Goal: Task Accomplishment & Management: Complete application form

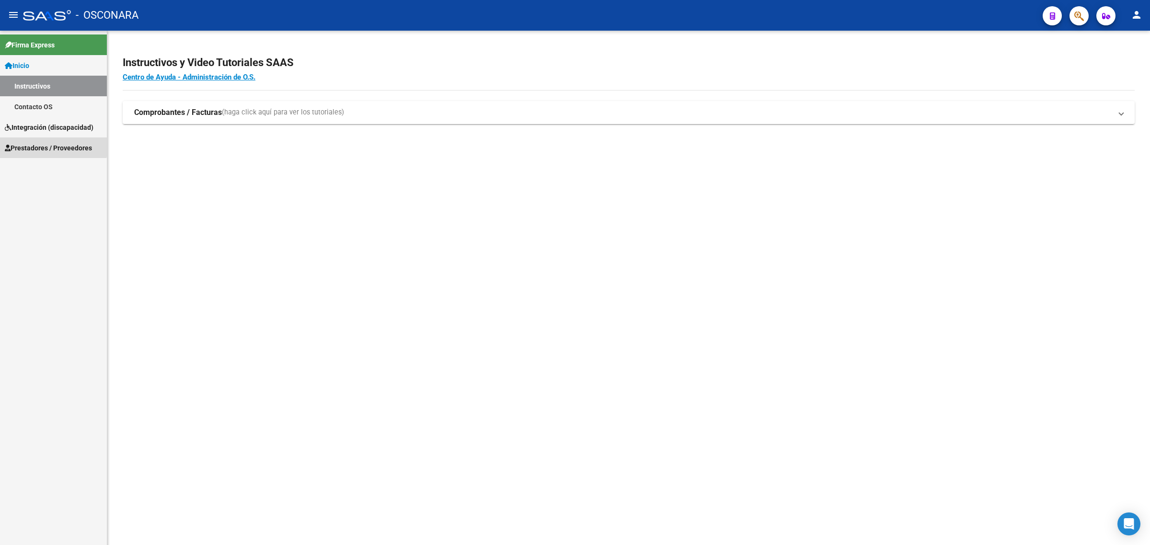
click at [49, 144] on span "Prestadores / Proveedores" at bounding box center [48, 148] width 87 height 11
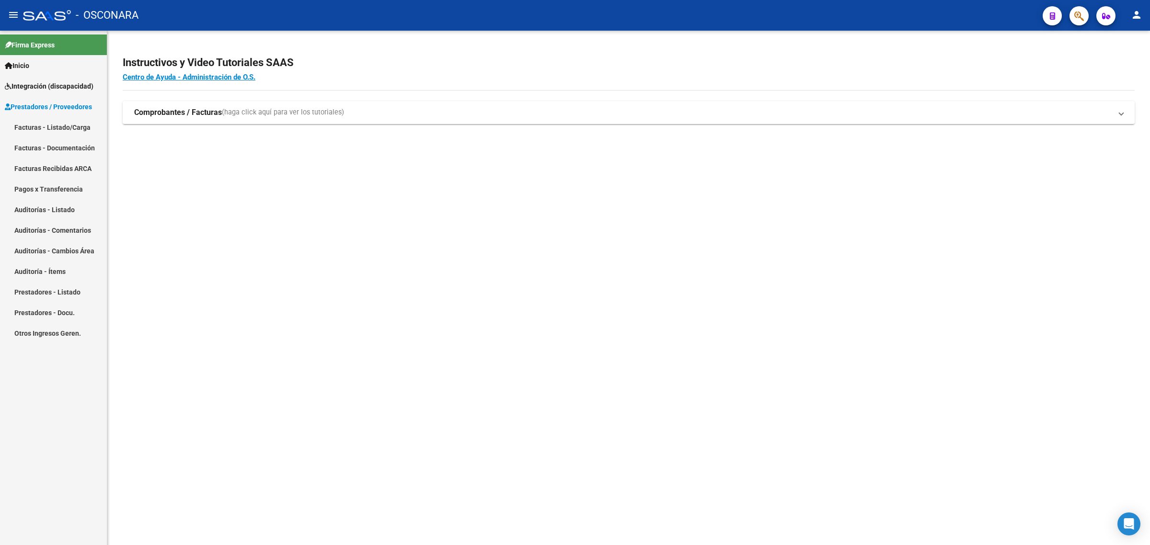
click at [58, 138] on link "Facturas - Documentación" at bounding box center [53, 148] width 107 height 21
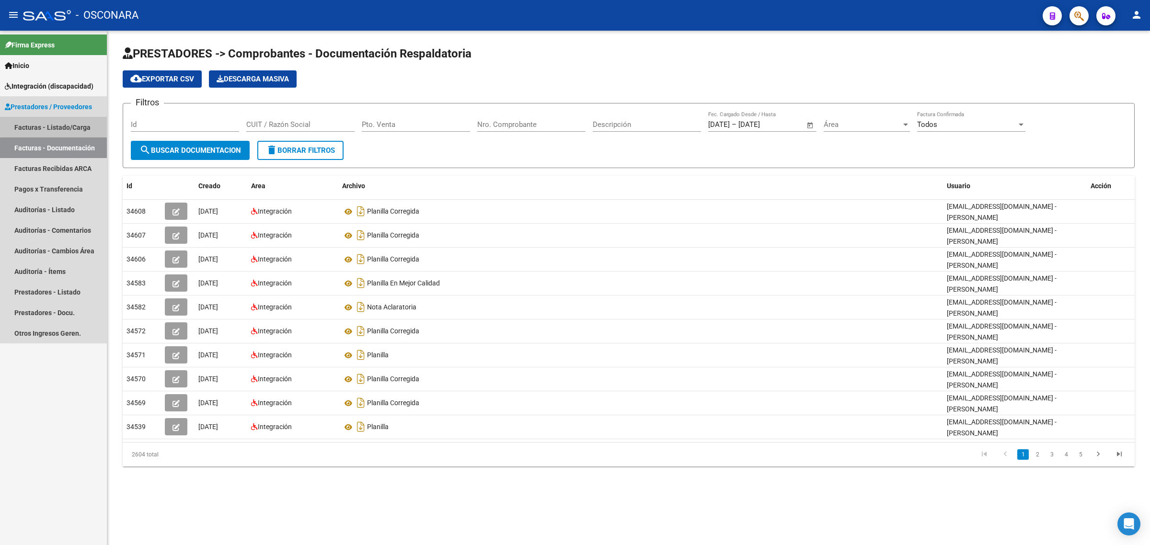
click at [77, 125] on link "Facturas - Listado/Carga" at bounding box center [53, 127] width 107 height 21
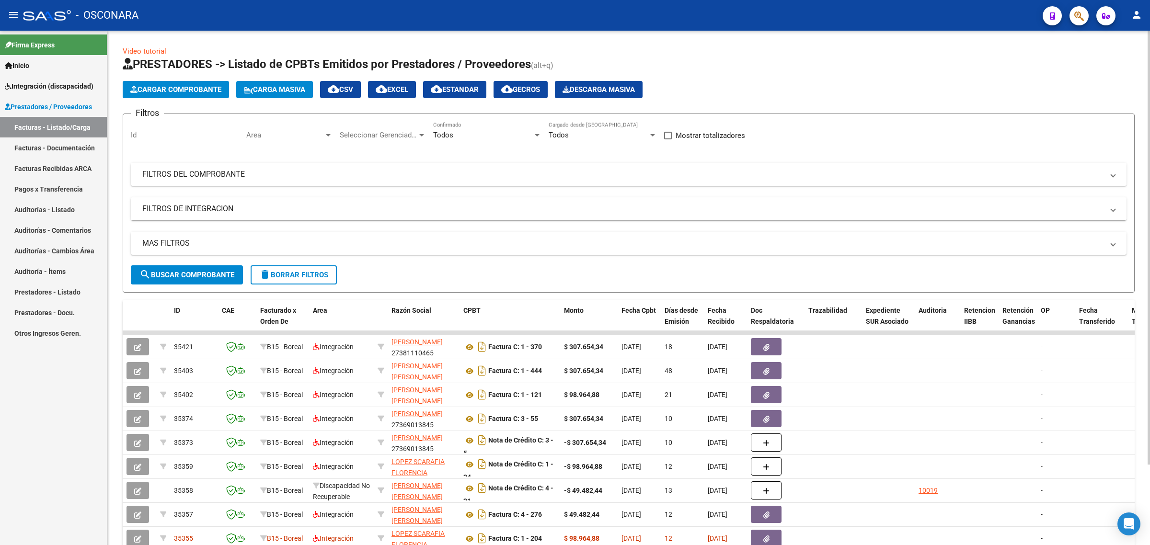
click at [363, 169] on mat-panel-title "FILTROS DEL COMPROBANTE" at bounding box center [623, 174] width 962 height 11
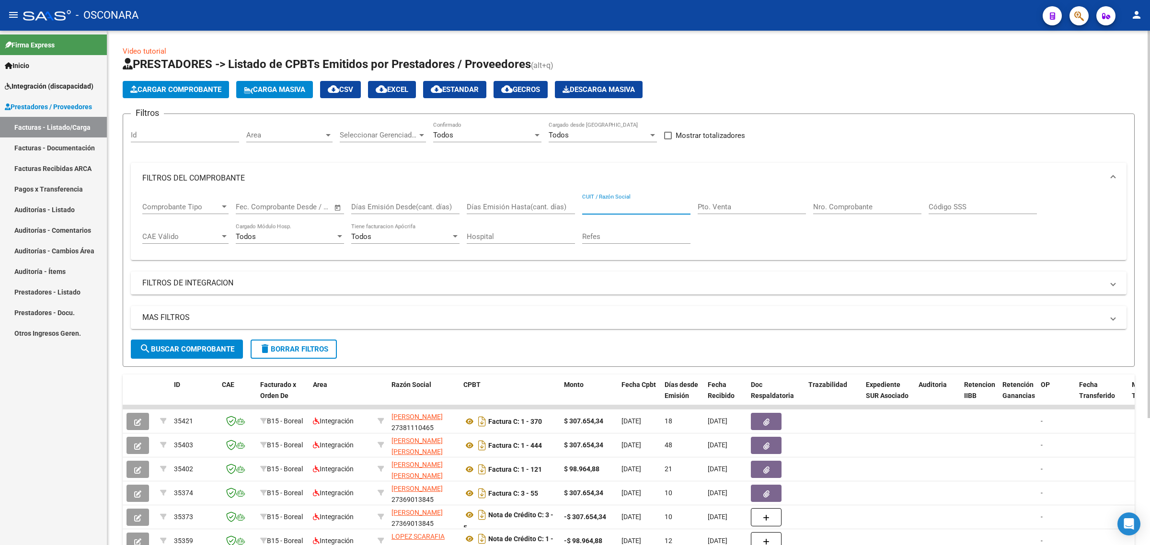
click at [610, 209] on input "CUIT / Razón Social" at bounding box center [636, 207] width 108 height 9
paste input "27380009744"
type input "27380009744"
click at [201, 341] on button "search Buscar Comprobante" at bounding box center [187, 349] width 112 height 19
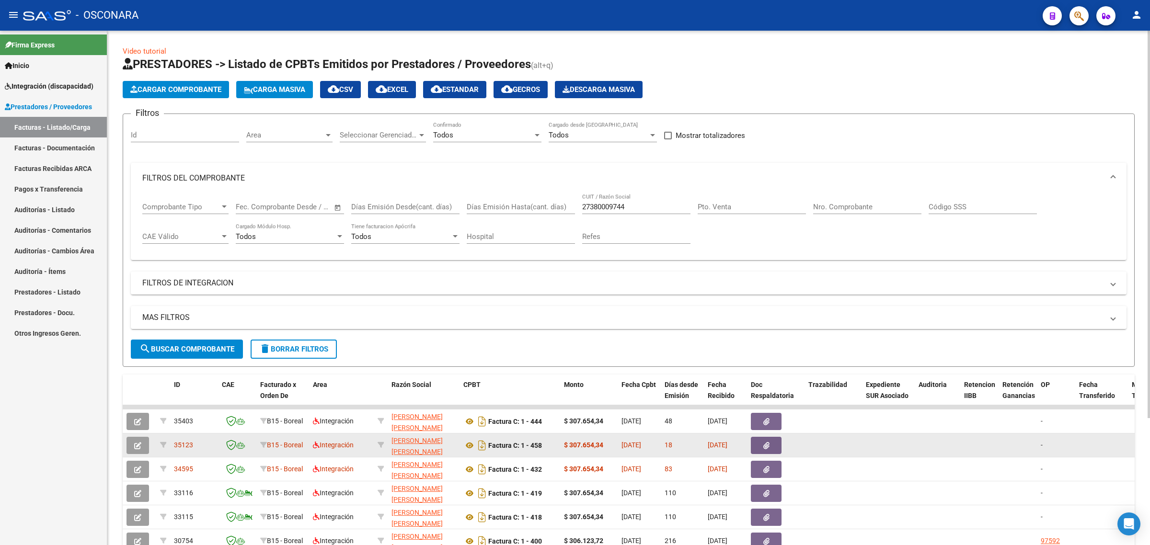
click at [128, 442] on button "button" at bounding box center [138, 445] width 23 height 17
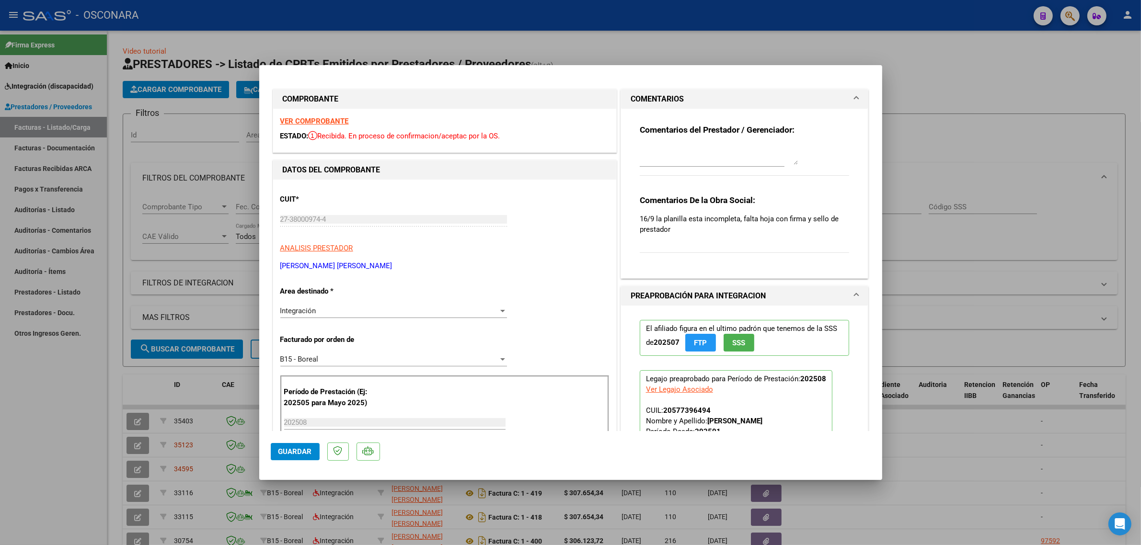
click at [54, 420] on div at bounding box center [570, 272] width 1141 height 545
type input "$ 0,00"
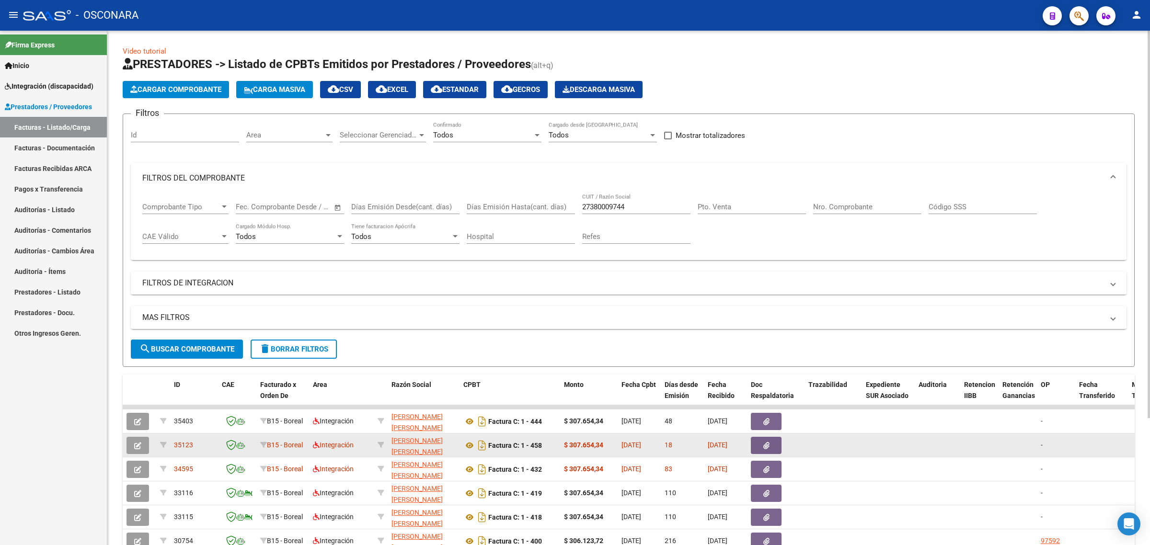
click at [138, 443] on icon "button" at bounding box center [137, 445] width 7 height 7
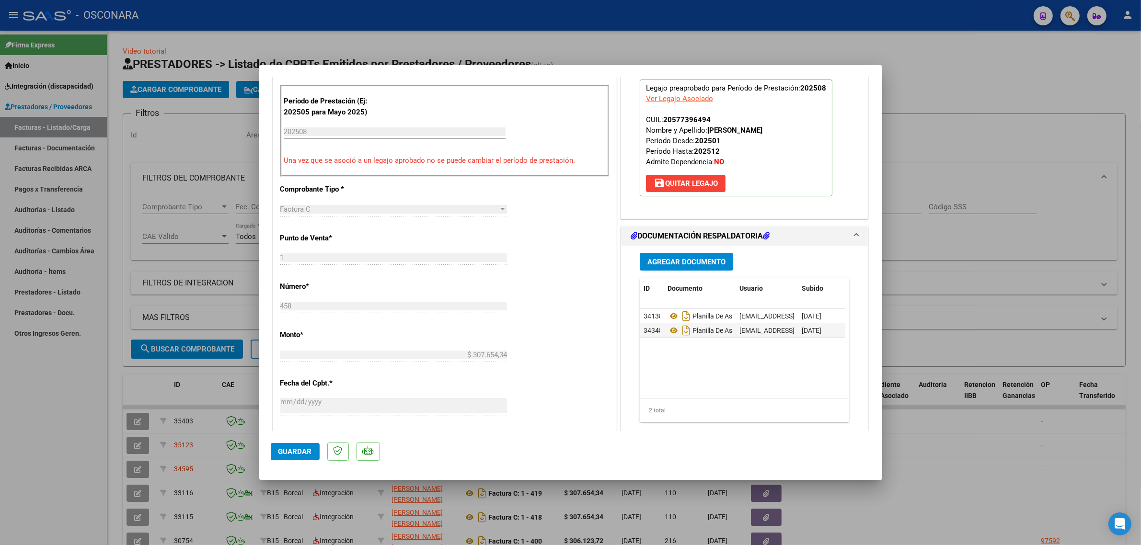
scroll to position [360, 0]
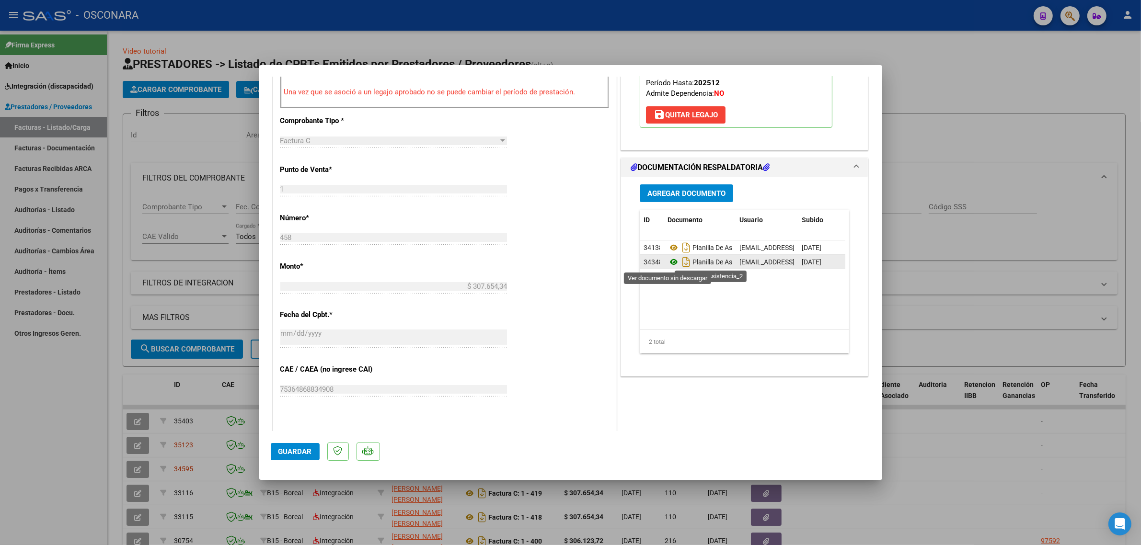
click at [668, 264] on icon at bounding box center [674, 262] width 12 height 12
click at [658, 195] on span "Agregar Documento" at bounding box center [687, 193] width 78 height 9
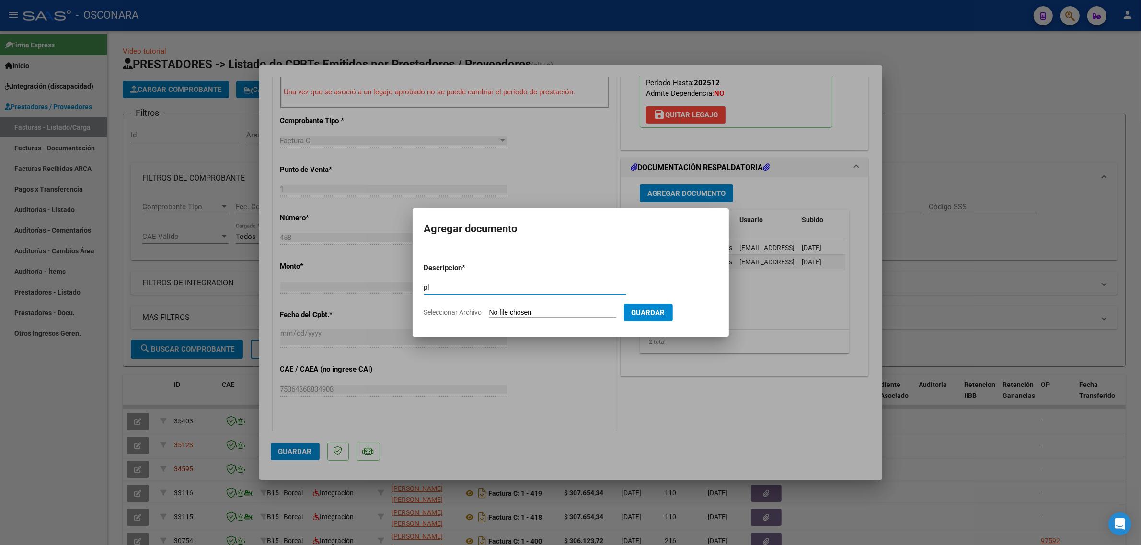
type input "p"
type input "PLANILLA CORRECTA"
click at [564, 314] on input "Seleccionar Archivo" at bounding box center [552, 313] width 127 height 9
type input "C:\fakepath\pdf24_merged (6).pdf"
click at [705, 315] on span "Guardar" at bounding box center [699, 313] width 34 height 9
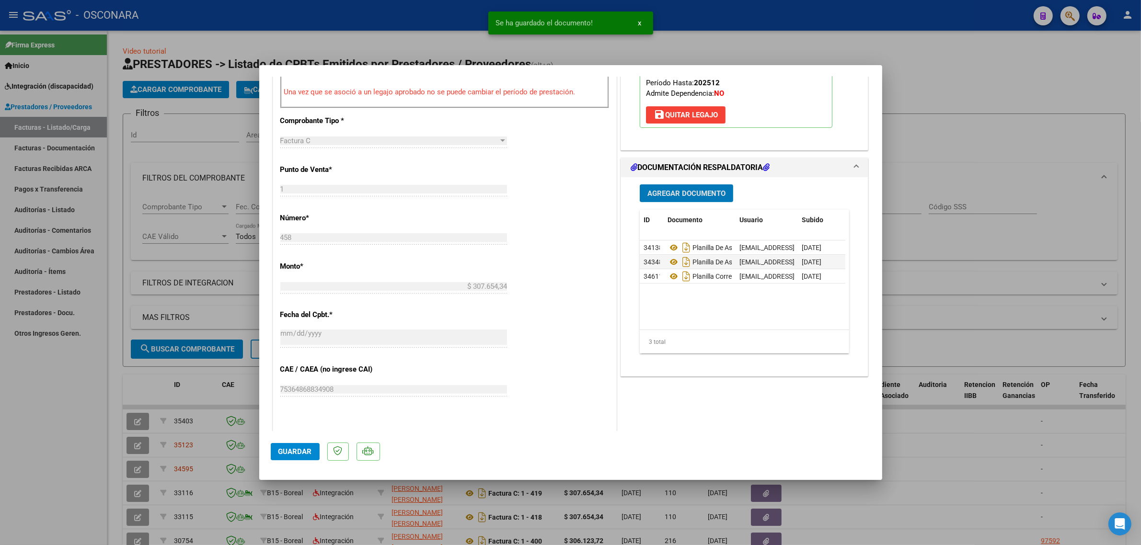
click at [308, 454] on span "Guardar" at bounding box center [295, 452] width 34 height 9
click at [89, 400] on div at bounding box center [570, 272] width 1141 height 545
type input "$ 0,00"
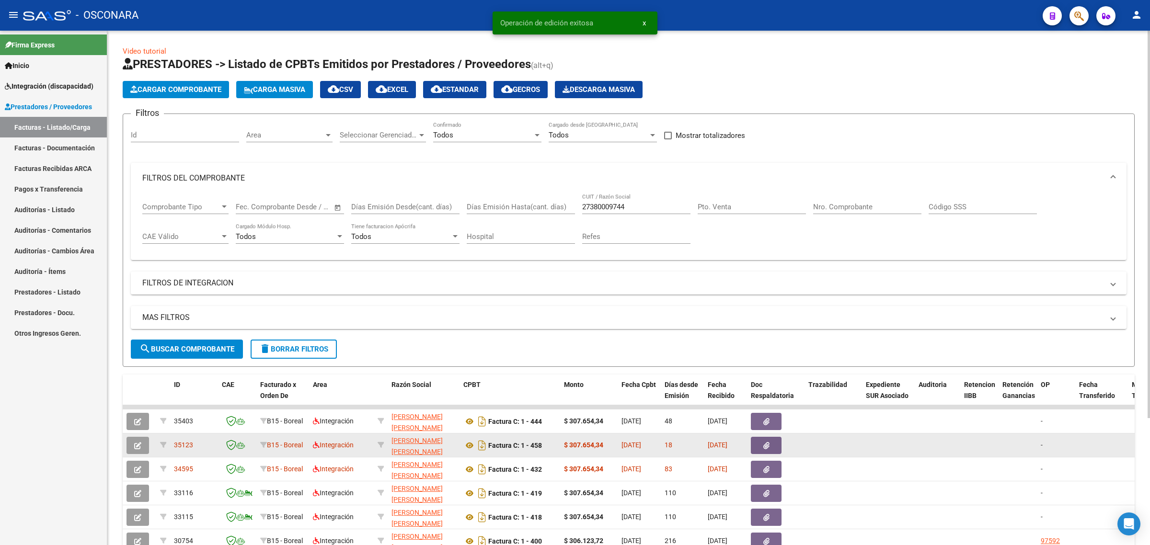
click at [188, 447] on span "35123" at bounding box center [183, 445] width 19 height 8
copy span "35123"
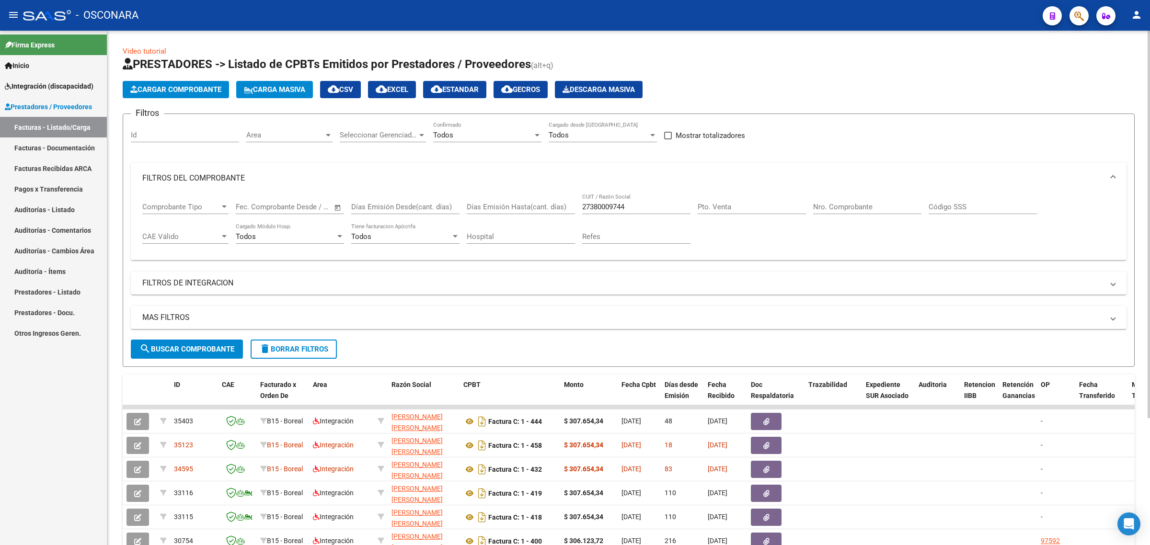
click at [116, 387] on div "Video tutorial PRESTADORES -> Listado de CPBTs Emitidos por Prestadores / Prove…" at bounding box center [628, 369] width 1043 height 677
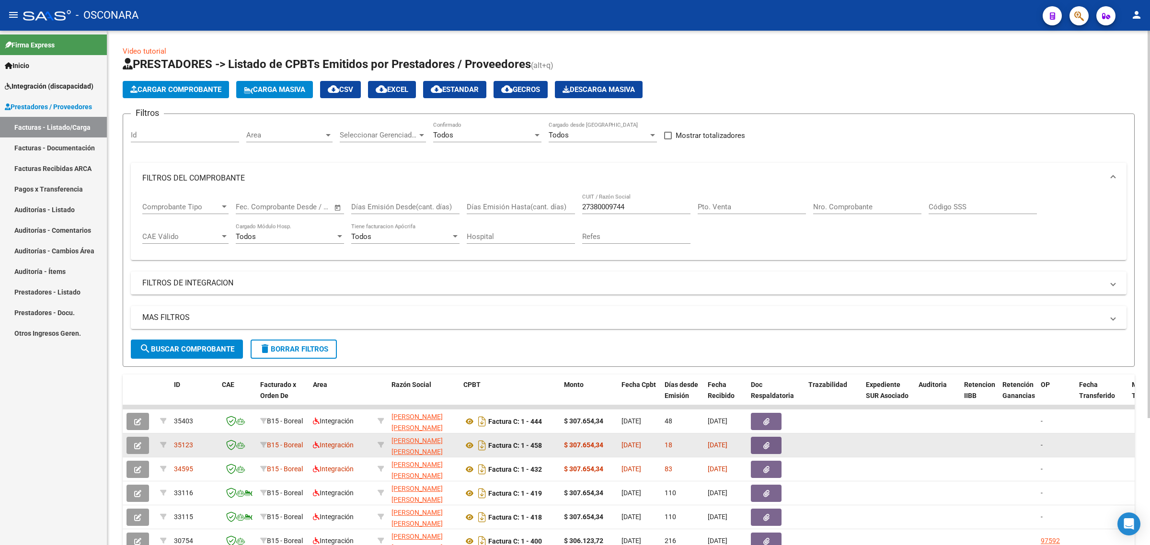
click at [133, 444] on button "button" at bounding box center [138, 445] width 23 height 17
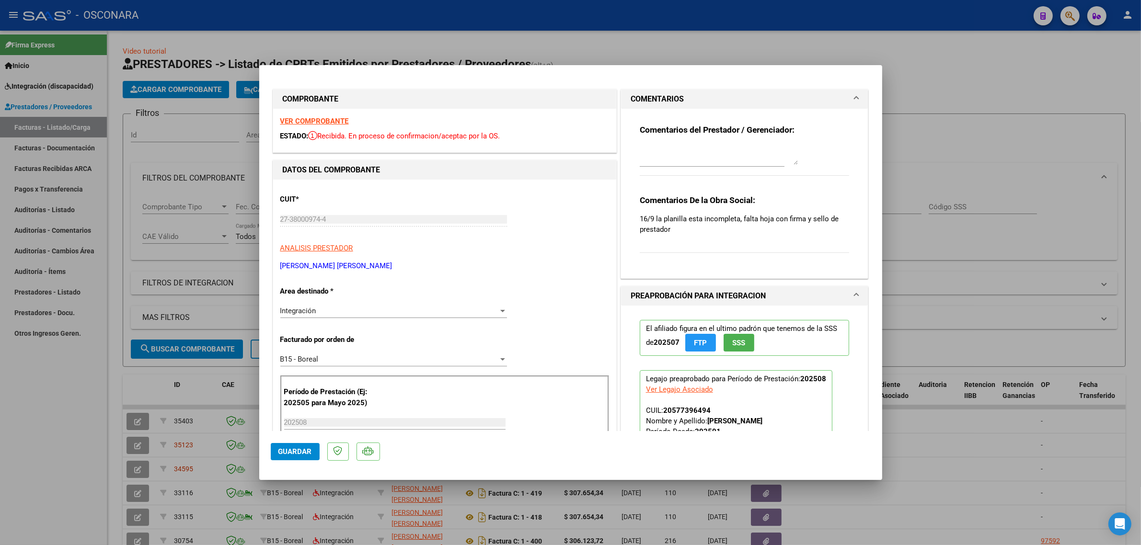
click at [698, 159] on textarea at bounding box center [719, 155] width 158 height 19
type textarea "se"
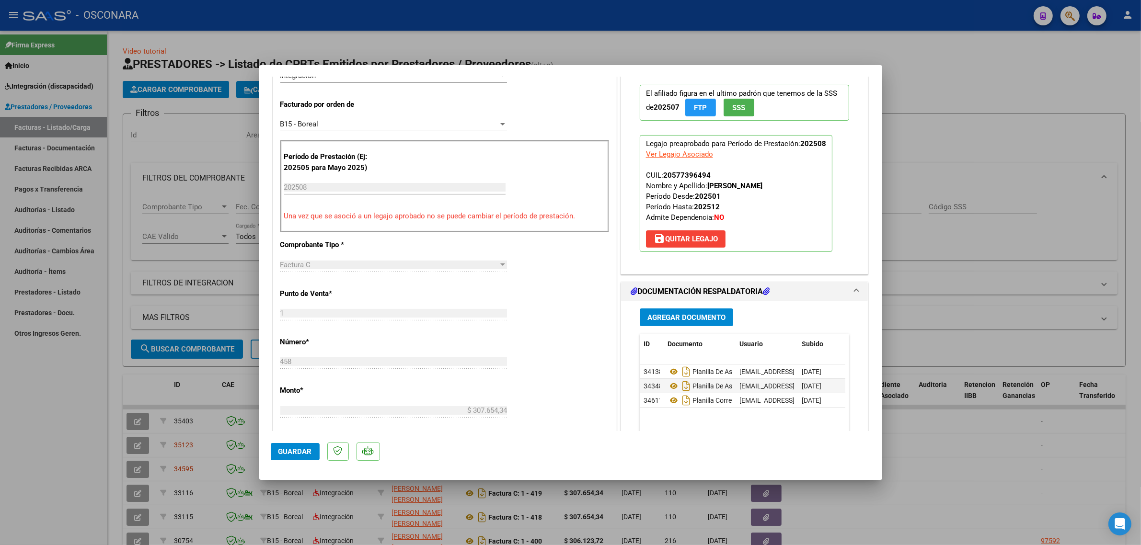
scroll to position [360, 0]
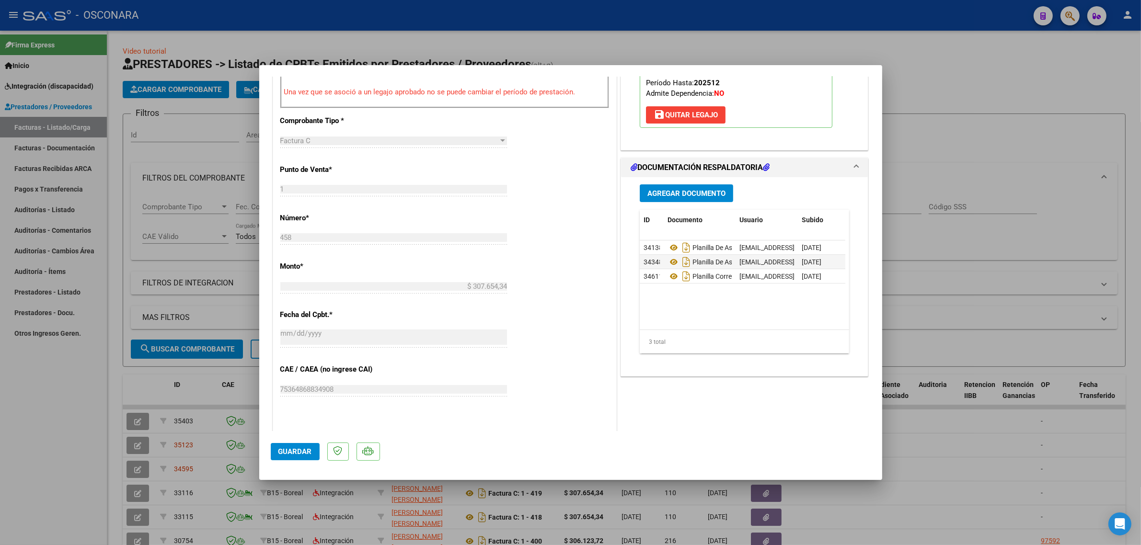
type textarea "22/09/25 - Se agrega planilla corregida"
click at [303, 455] on span "Guardar" at bounding box center [295, 452] width 34 height 9
click at [181, 433] on div at bounding box center [570, 272] width 1141 height 545
type input "$ 0,00"
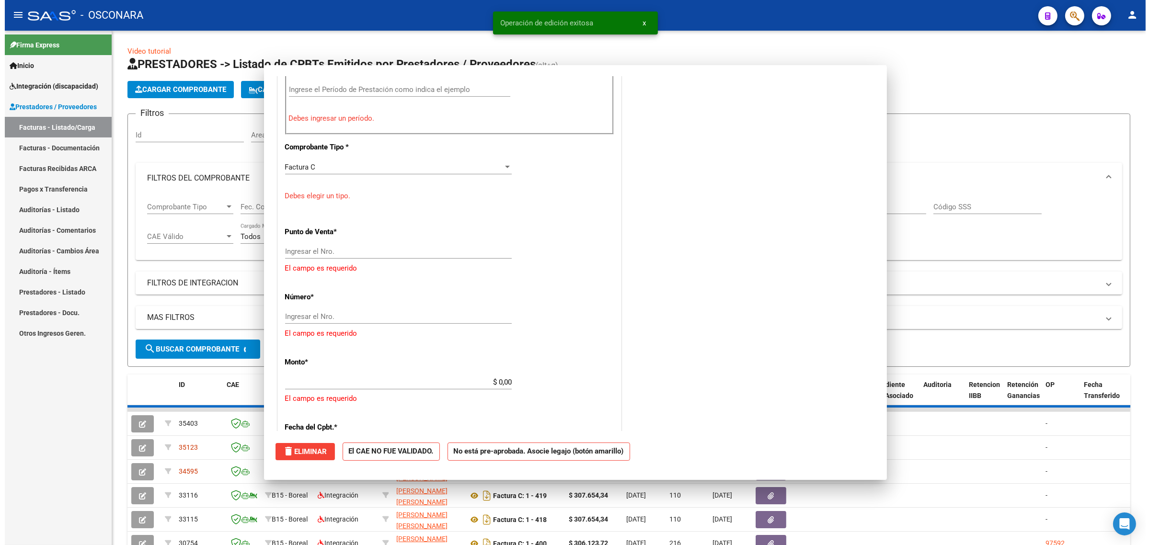
scroll to position [386, 0]
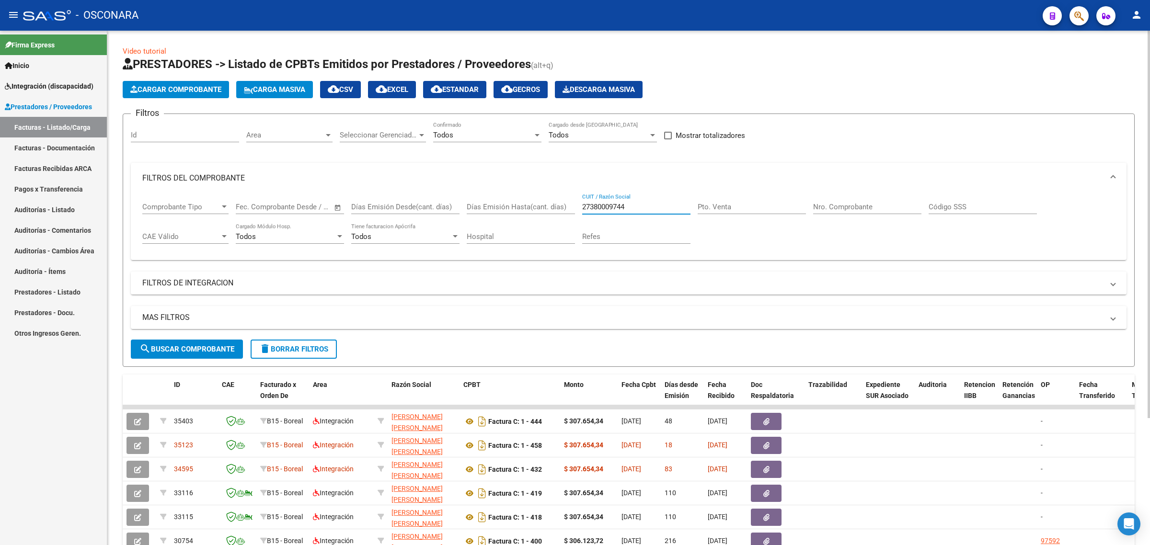
click at [603, 207] on input "27380009744" at bounding box center [636, 207] width 108 height 9
click at [603, 208] on input "27380009744" at bounding box center [636, 207] width 108 height 9
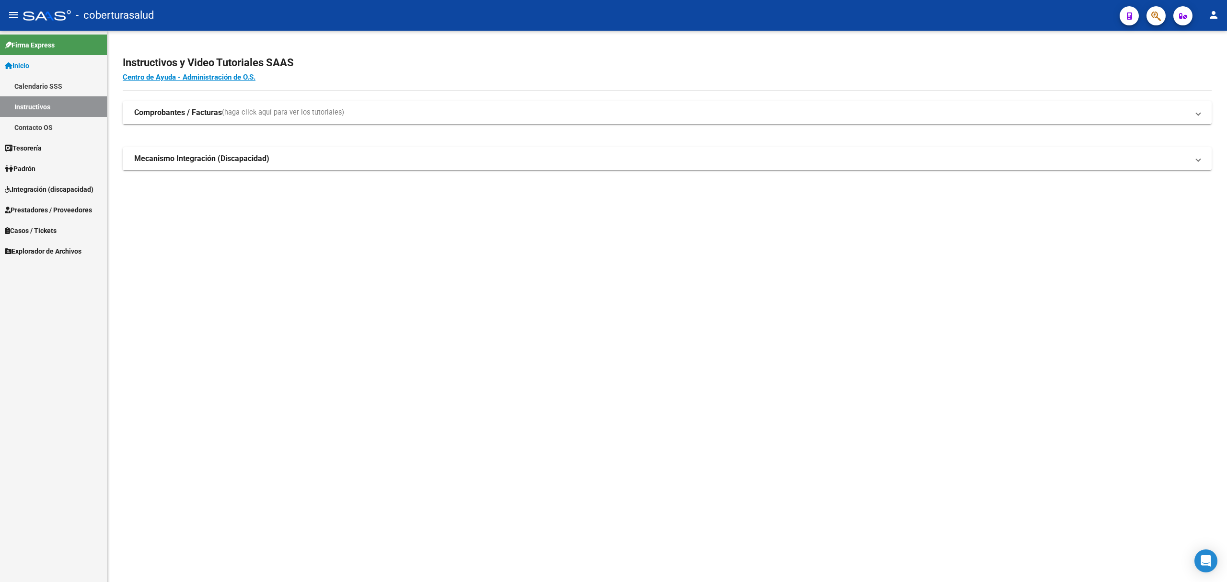
click at [41, 145] on span "Tesorería" at bounding box center [23, 148] width 37 height 11
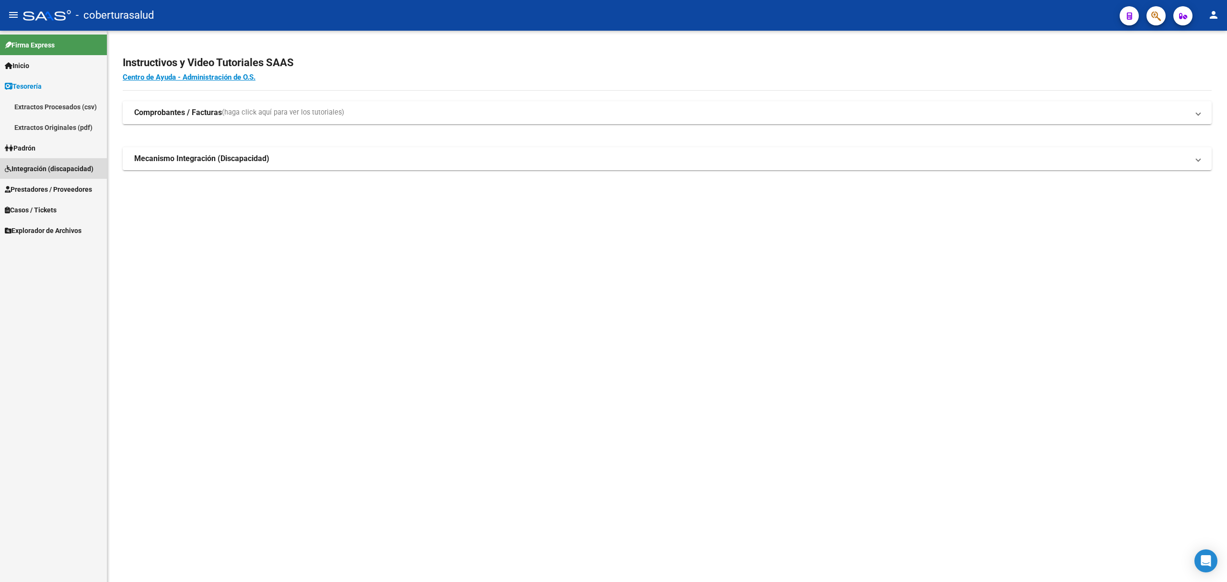
click at [48, 166] on span "Integración (discapacidad)" at bounding box center [49, 168] width 89 height 11
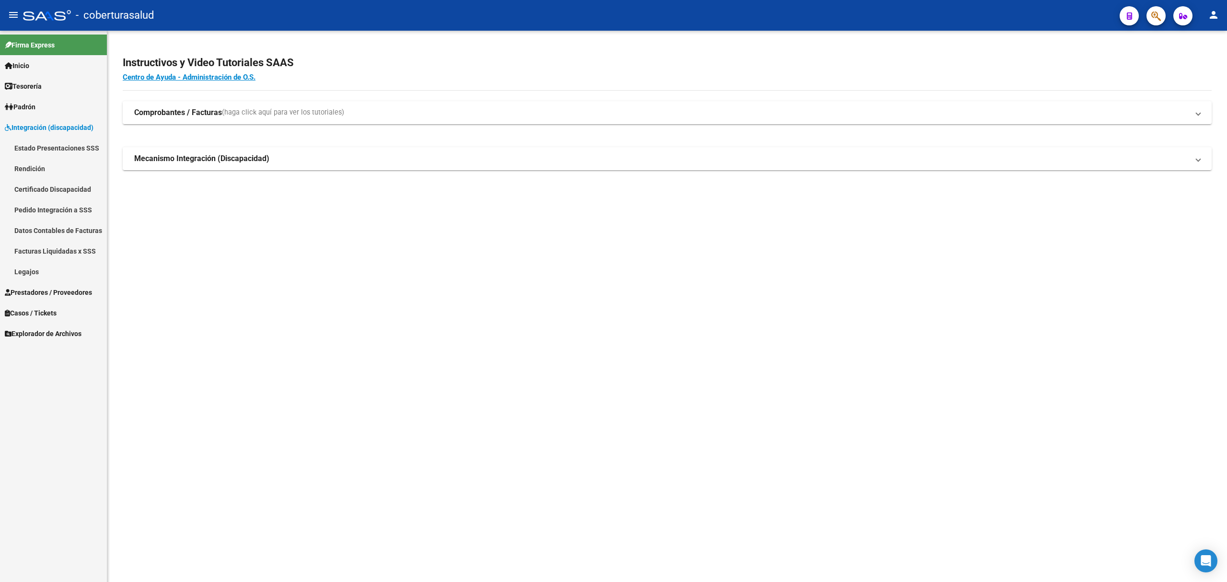
click at [38, 294] on span "Prestadores / Proveedores" at bounding box center [48, 292] width 87 height 11
click at [38, 168] on link "Facturas - Listado/Carga" at bounding box center [53, 168] width 107 height 21
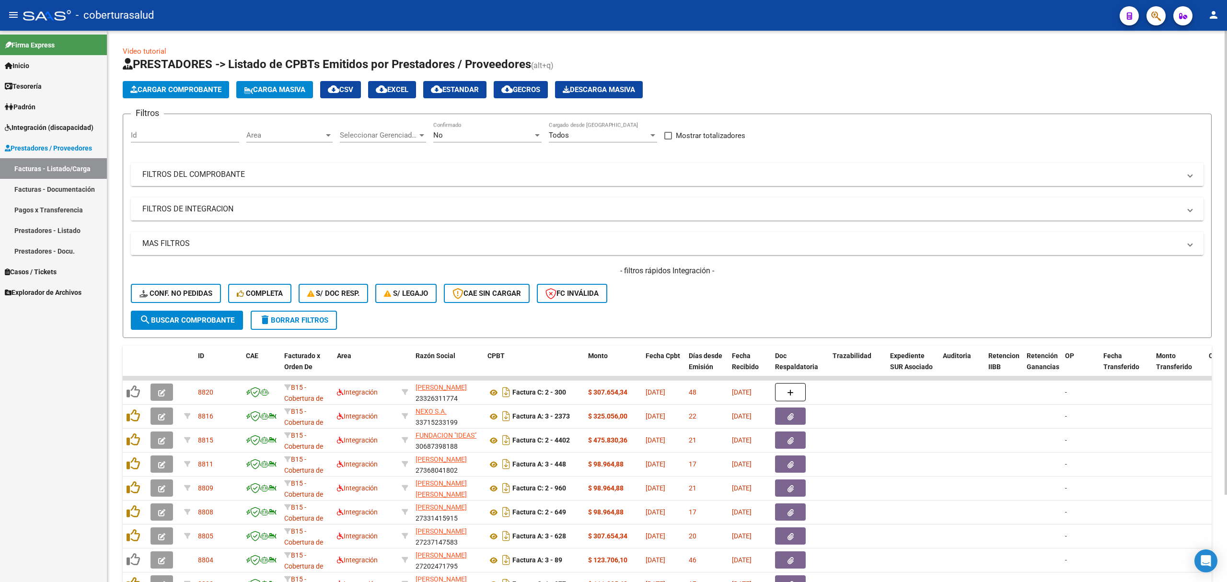
click at [530, 183] on mat-expansion-panel-header "FILTROS DEL COMPROBANTE" at bounding box center [667, 174] width 1073 height 23
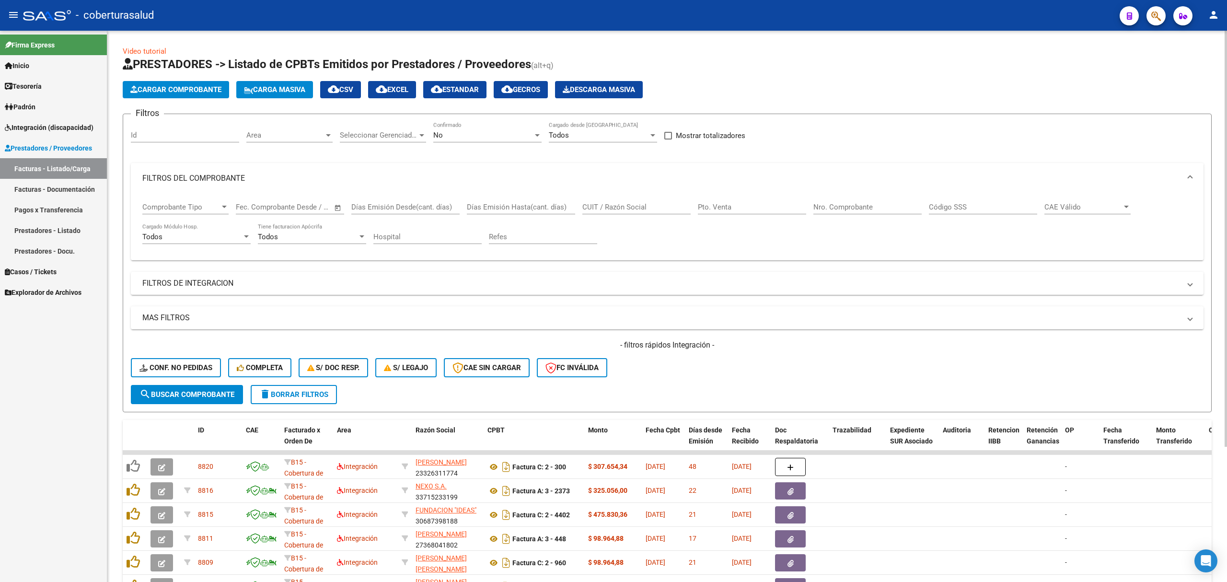
click at [639, 209] on input "CUIT / Razón Social" at bounding box center [636, 207] width 108 height 9
paste input "23568958799"
click at [472, 129] on div "No Confirmado" at bounding box center [487, 132] width 108 height 21
click at [426, 93] on mat-option "Todos" at bounding box center [488, 92] width 124 height 22
click at [200, 382] on div "- filtros rápidos Integración - Conf. no pedidas Completa S/ Doc Resp. S/ legaj…" at bounding box center [667, 362] width 1073 height 45
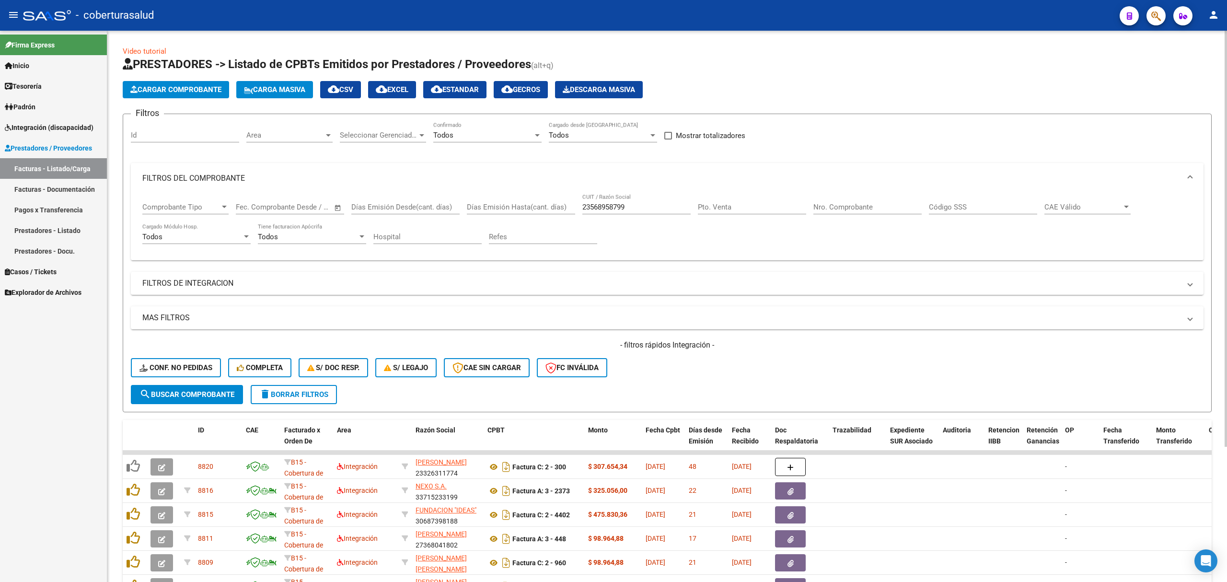
click at [222, 388] on button "search Buscar Comprobante" at bounding box center [187, 394] width 112 height 19
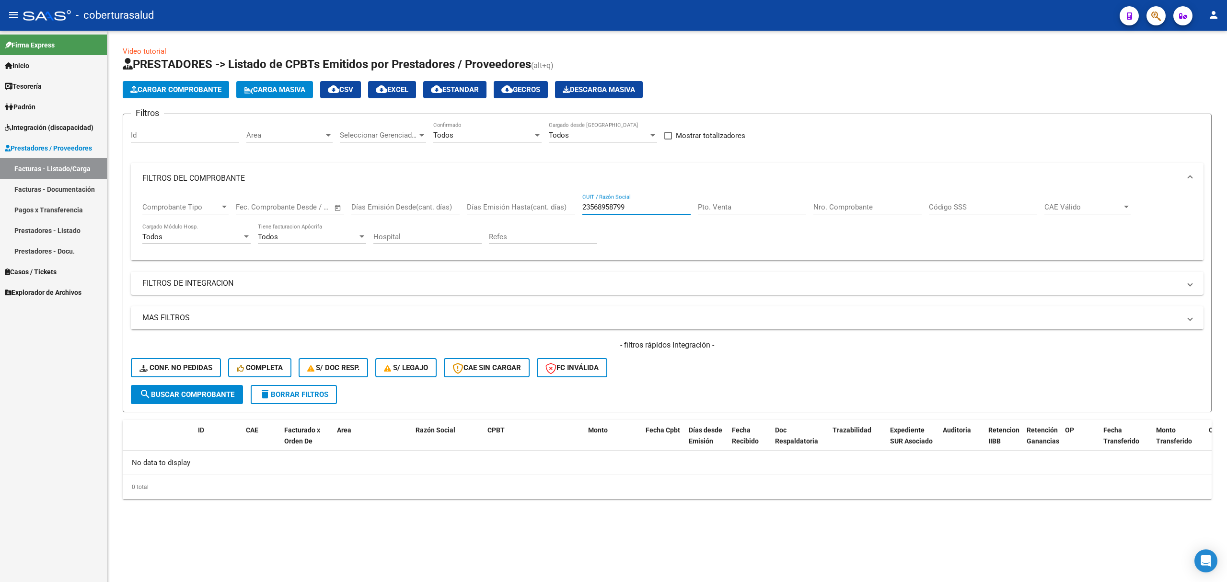
click at [613, 208] on input "23568958799" at bounding box center [636, 207] width 108 height 9
paste input "741808732"
type input "27418087329"
click at [228, 388] on button "search Buscar Comprobante" at bounding box center [187, 394] width 112 height 19
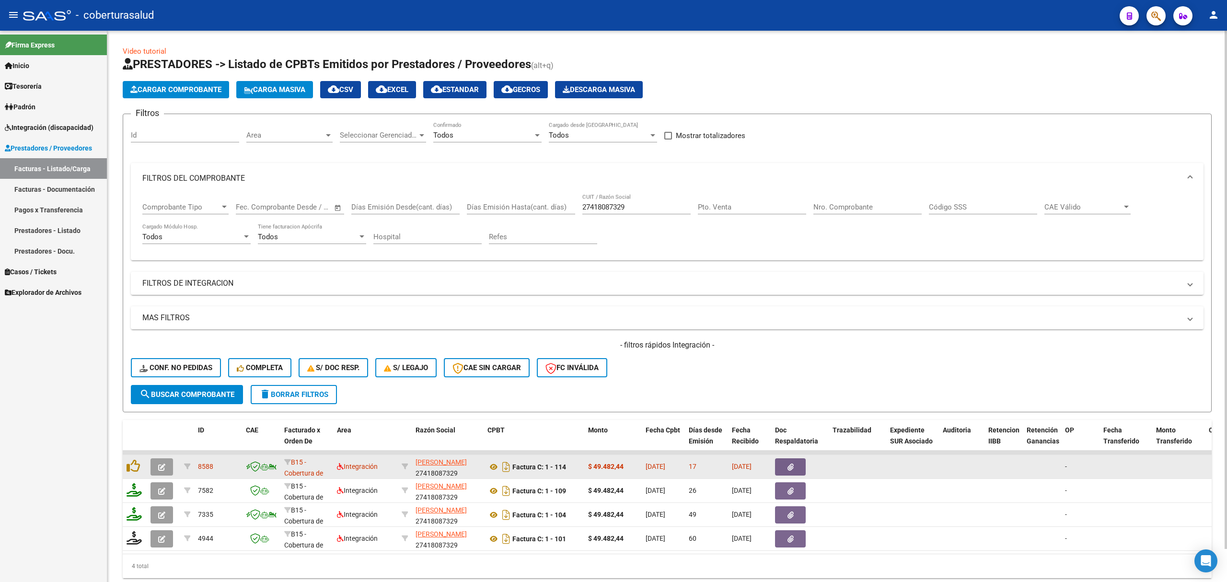
click at [152, 466] on button "button" at bounding box center [162, 466] width 23 height 17
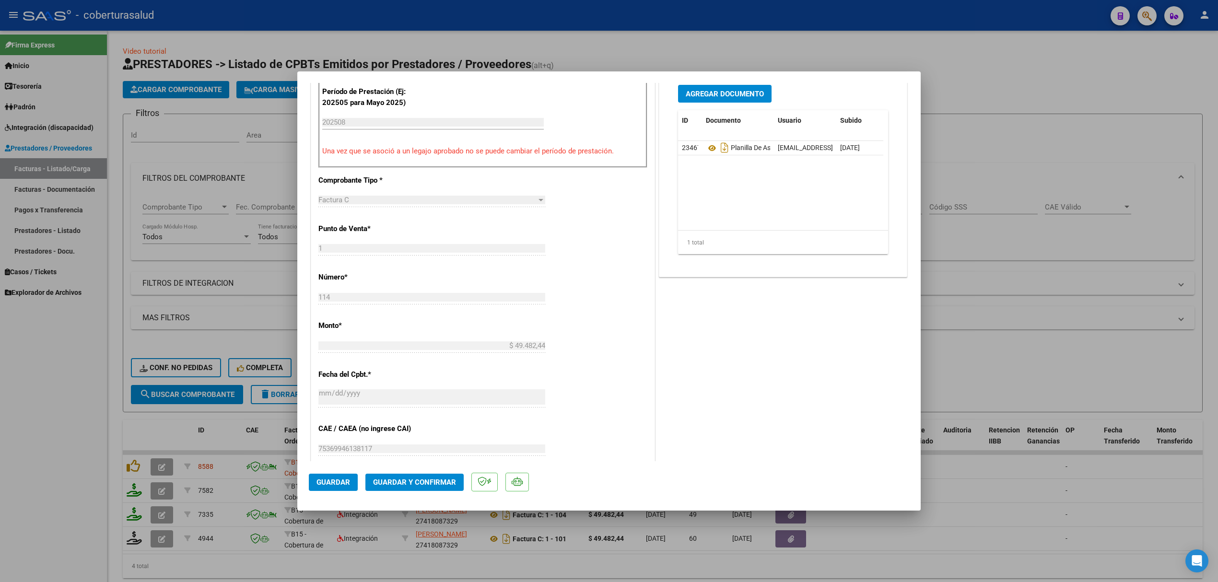
scroll to position [319, 0]
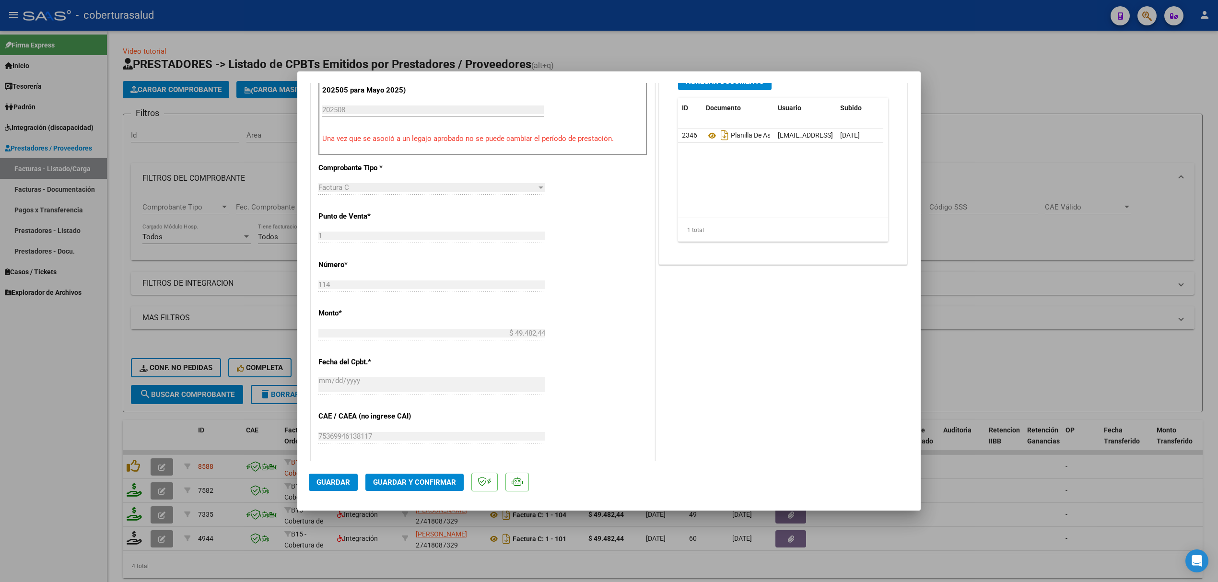
click at [186, 353] on div at bounding box center [609, 291] width 1218 height 582
type input "$ 0,00"
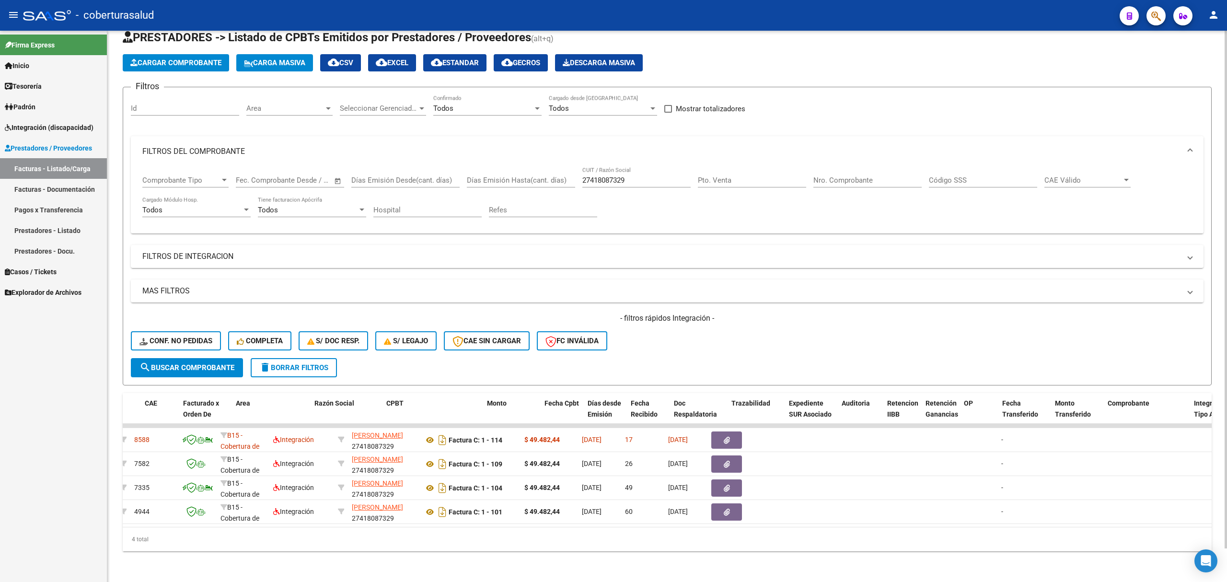
scroll to position [0, 43]
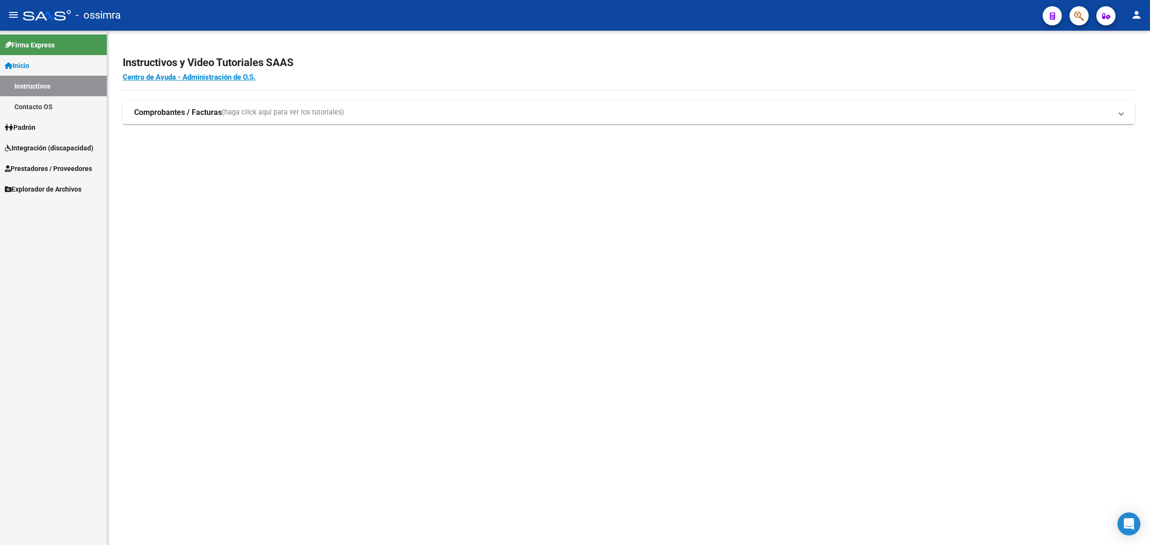
click at [78, 149] on span "Integración (discapacidad)" at bounding box center [49, 148] width 89 height 11
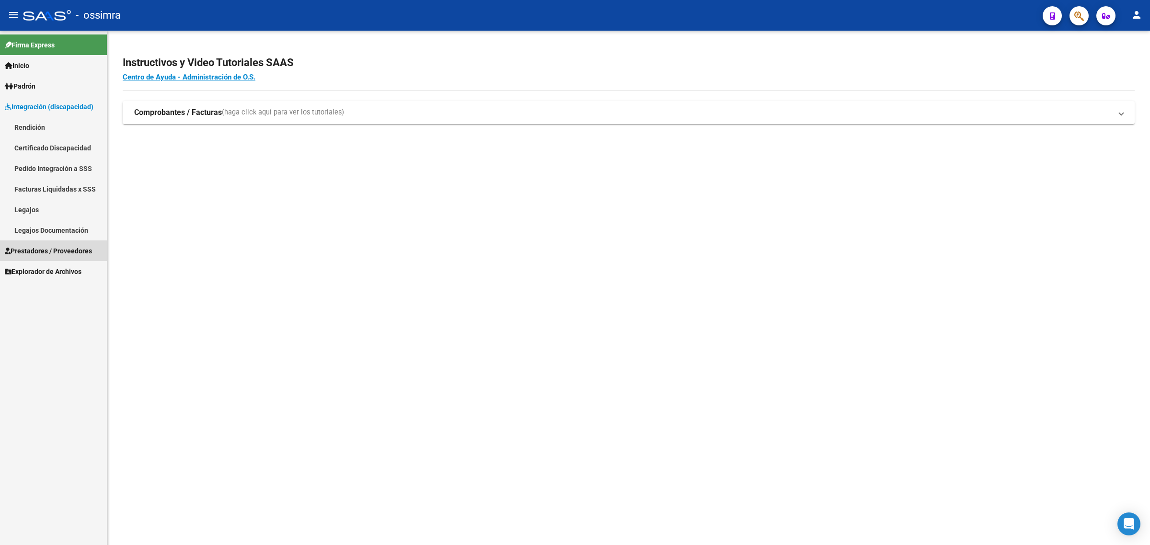
click at [42, 246] on span "Prestadores / Proveedores" at bounding box center [48, 251] width 87 height 11
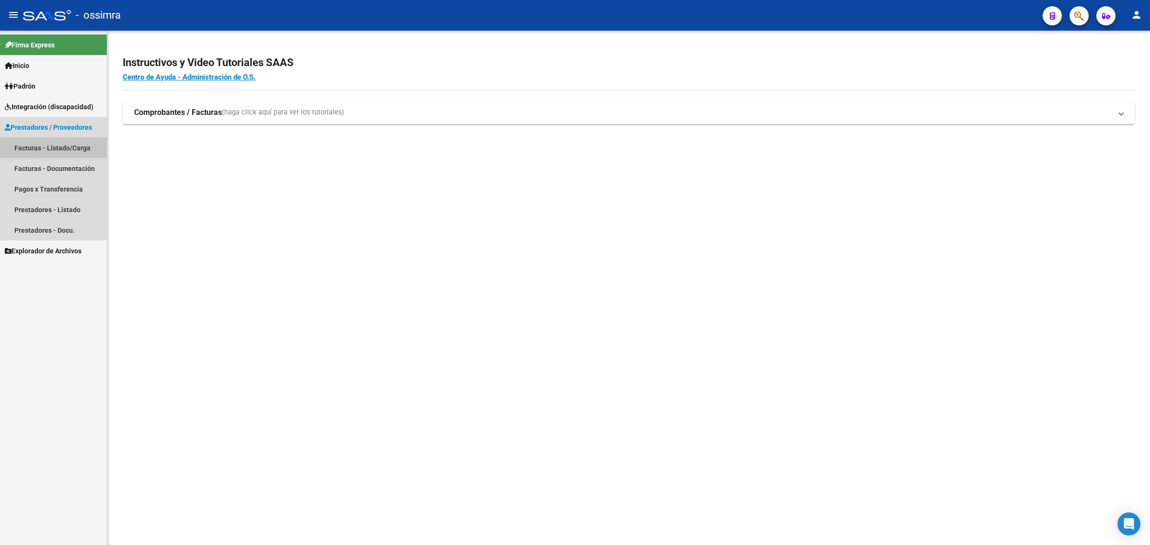
click at [60, 149] on link "Facturas - Listado/Carga" at bounding box center [53, 148] width 107 height 21
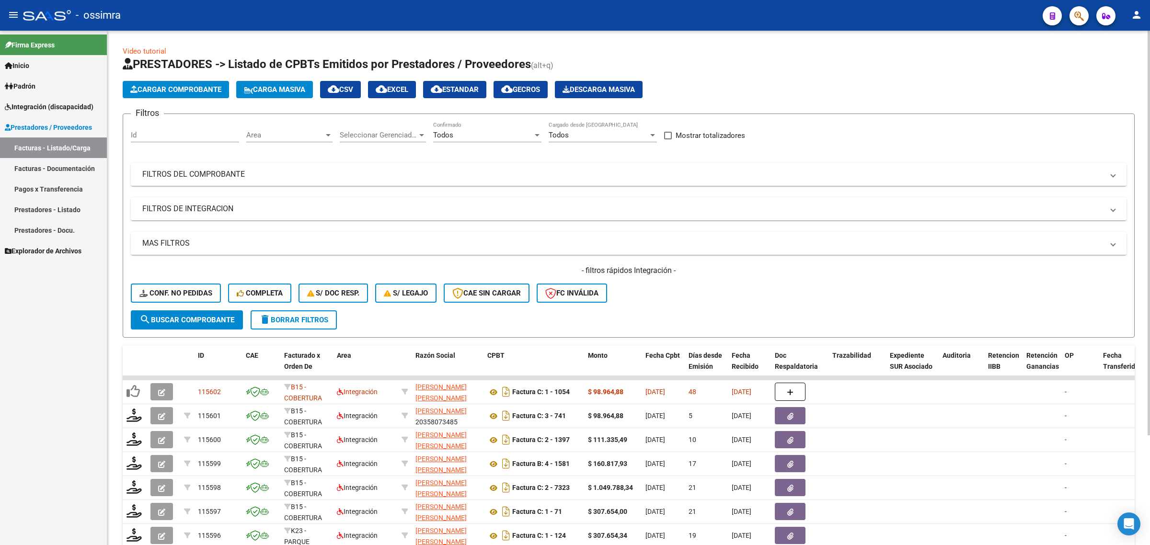
click at [331, 180] on mat-expansion-panel-header "FILTROS DEL COMPROBANTE" at bounding box center [629, 174] width 996 height 23
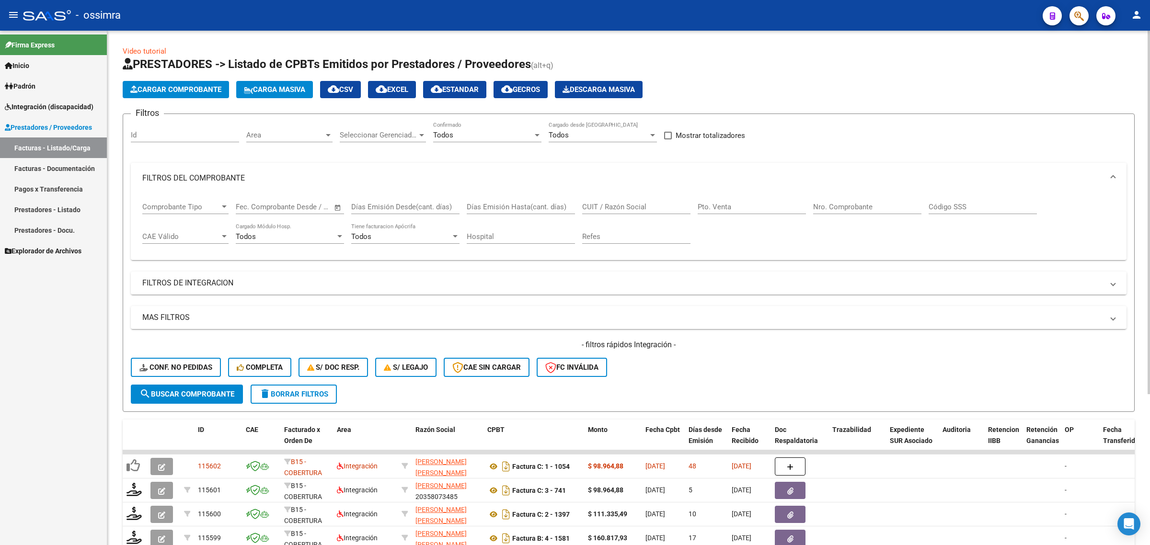
click at [713, 205] on input "Pto. Venta" at bounding box center [752, 207] width 108 height 9
click at [629, 209] on input "CUIT / Razón Social" at bounding box center [636, 207] width 108 height 9
paste input "27202326507"
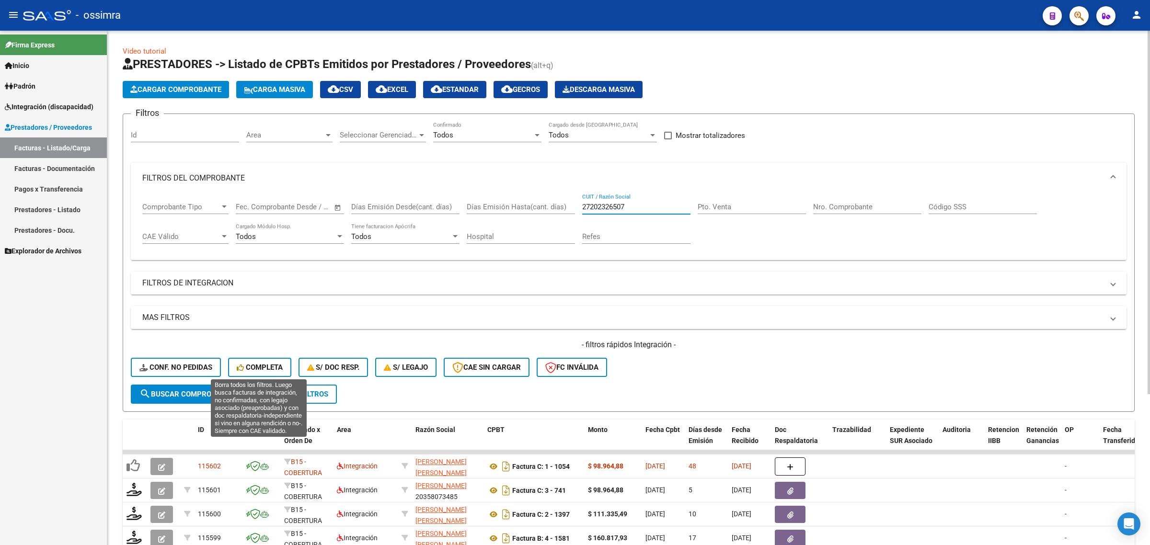
type input "27202326507"
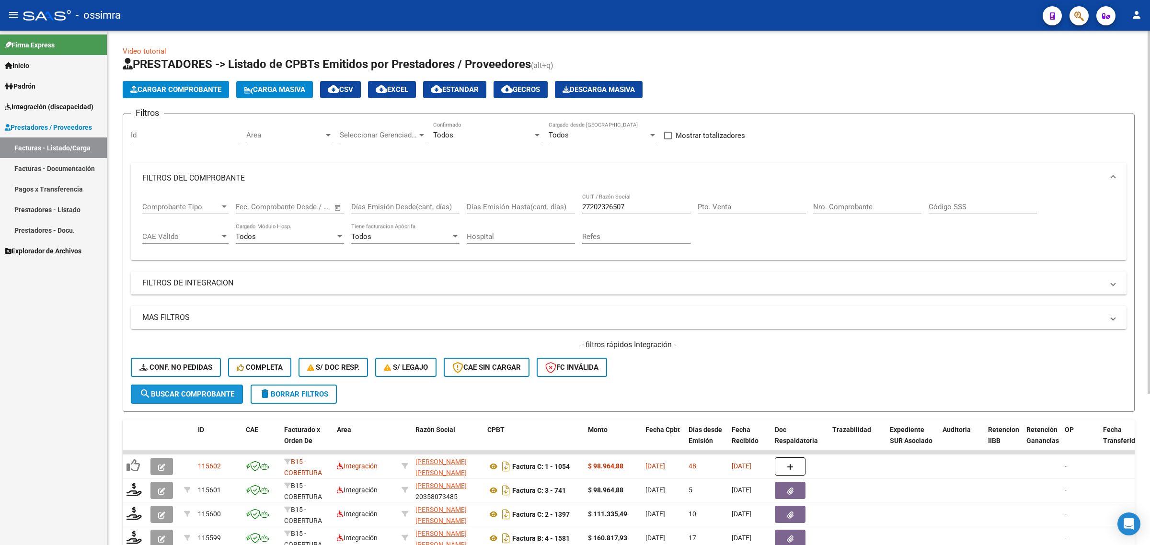
click at [229, 386] on button "search Buscar Comprobante" at bounding box center [187, 394] width 112 height 19
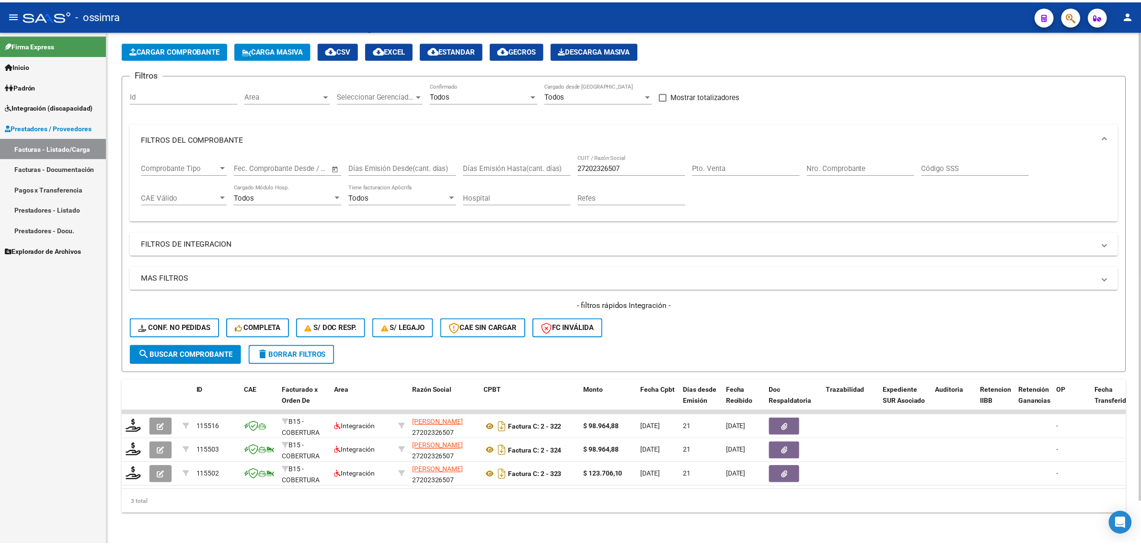
scroll to position [46, 0]
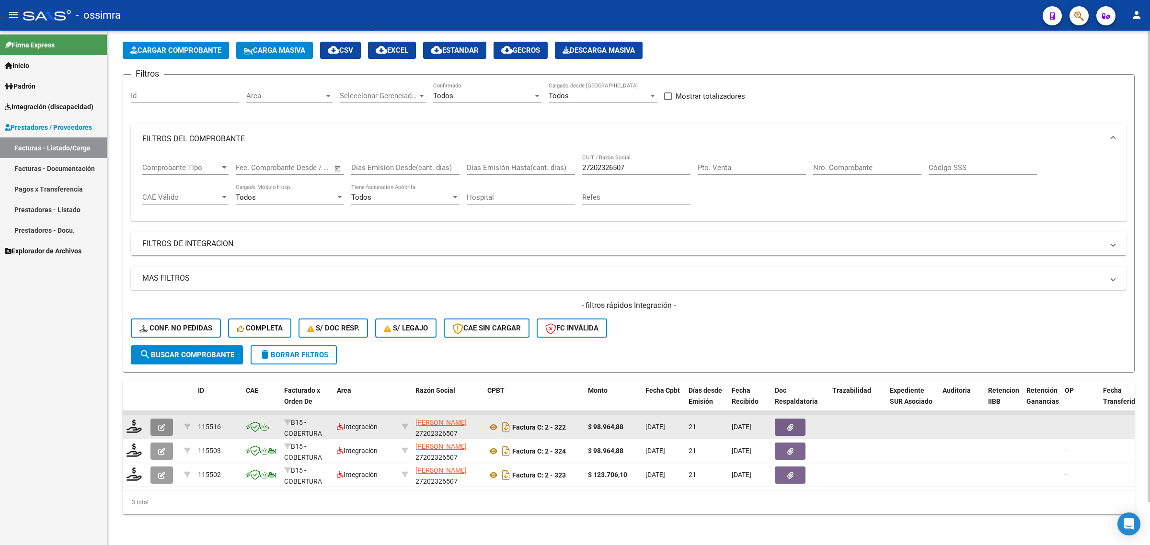
click at [162, 424] on icon "button" at bounding box center [161, 427] width 7 height 7
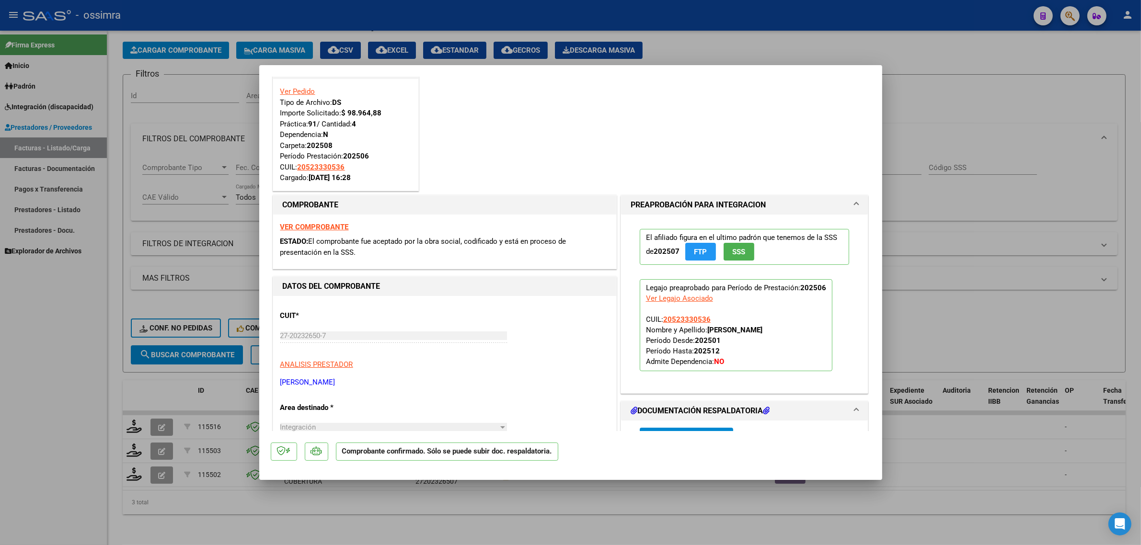
scroll to position [240, 0]
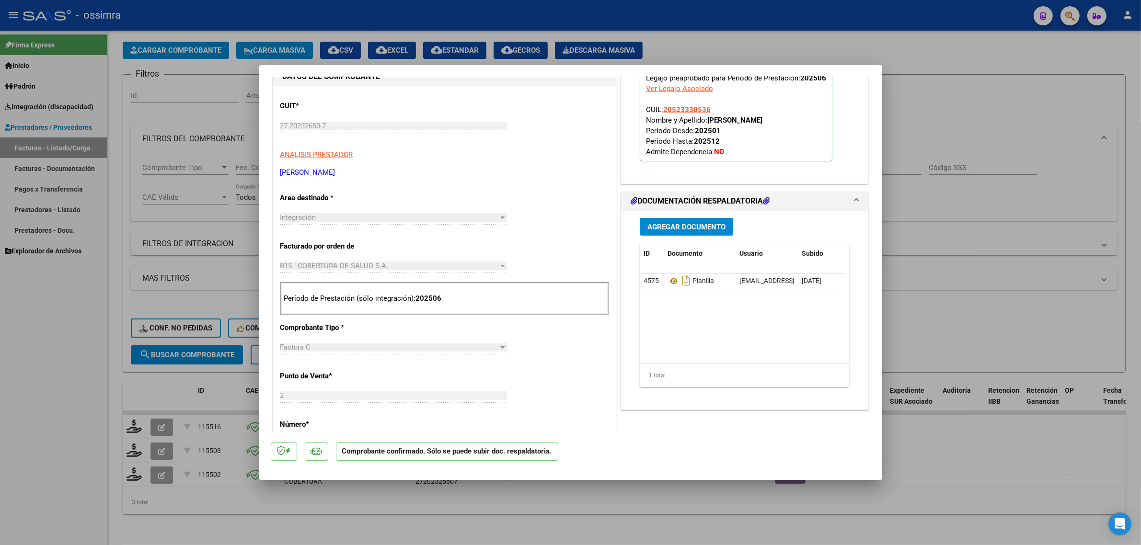
click at [682, 220] on button "Agregar Documento" at bounding box center [686, 227] width 93 height 18
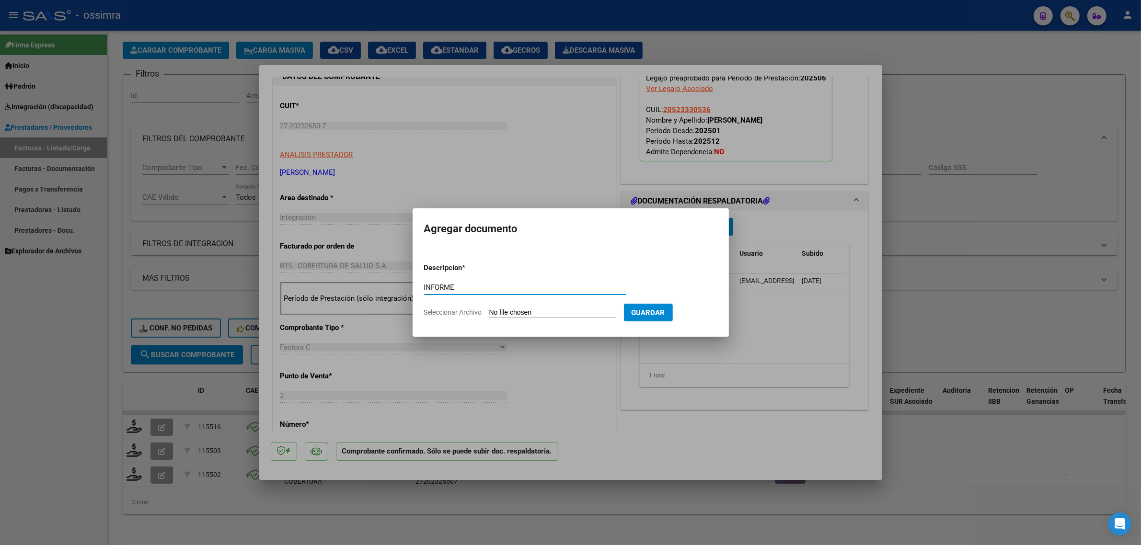
type input "INFORME"
click at [583, 312] on input "Seleccionar Archivo" at bounding box center [552, 313] width 127 height 9
type input "C:\fakepath\INFORME LUCIO RICHARD julio2025 (2).pdf"
click at [693, 307] on button "Guardar" at bounding box center [698, 313] width 49 height 18
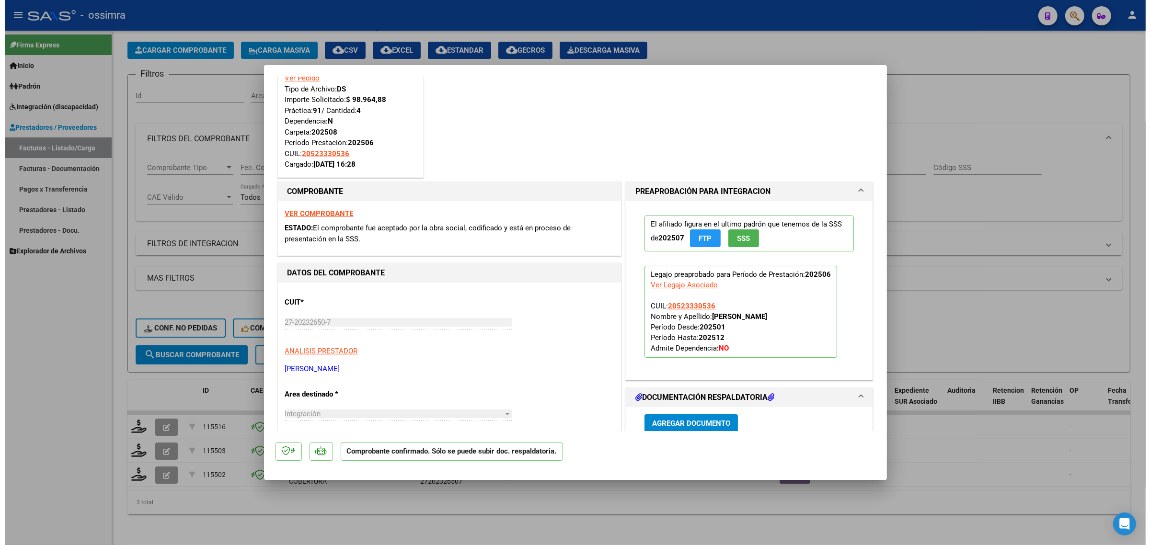
scroll to position [5, 0]
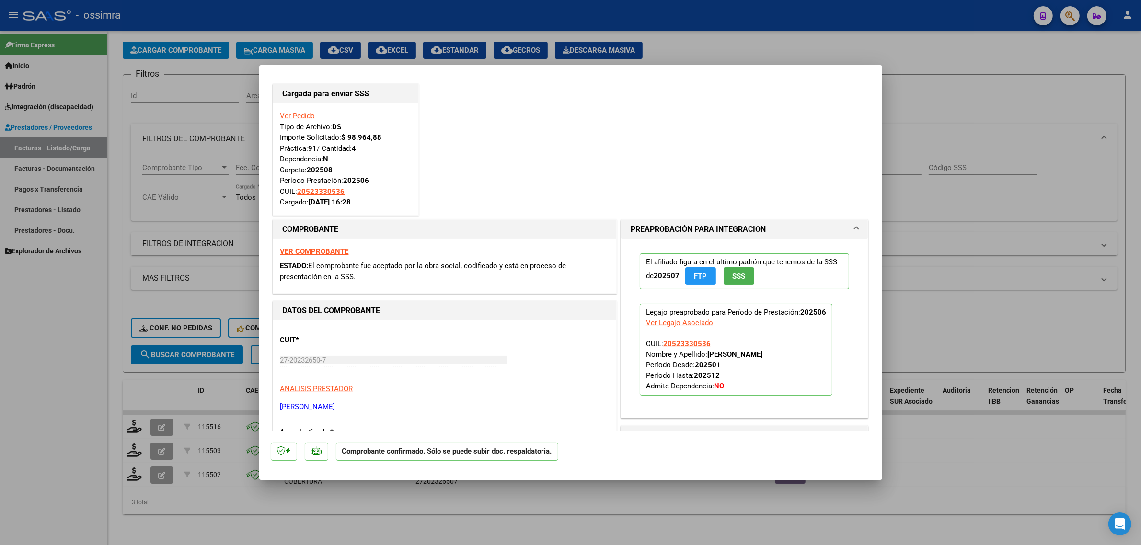
click at [205, 385] on div at bounding box center [570, 272] width 1141 height 545
type input "$ 0,00"
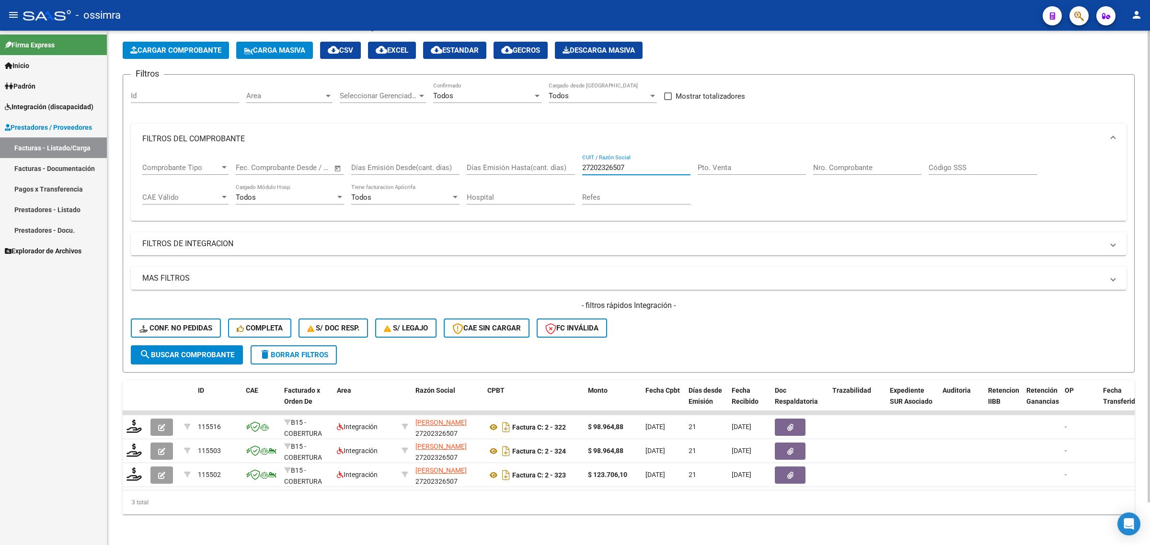
click at [600, 163] on input "27202326507" at bounding box center [636, 167] width 108 height 9
click at [37, 97] on link "Integración (discapacidad)" at bounding box center [53, 106] width 107 height 21
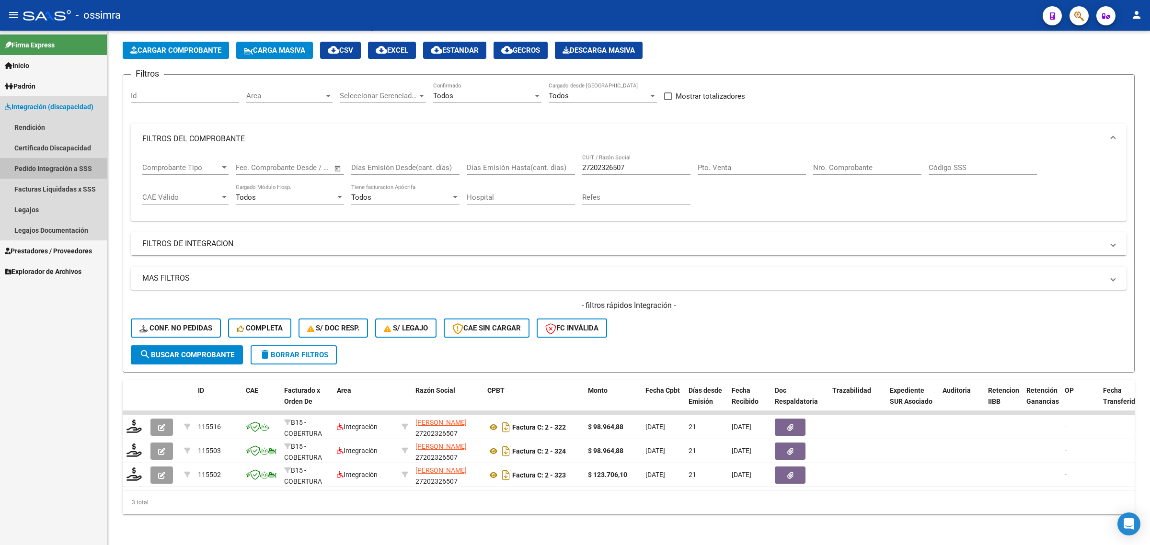
click at [70, 164] on link "Pedido Integración a SSS" at bounding box center [53, 168] width 107 height 21
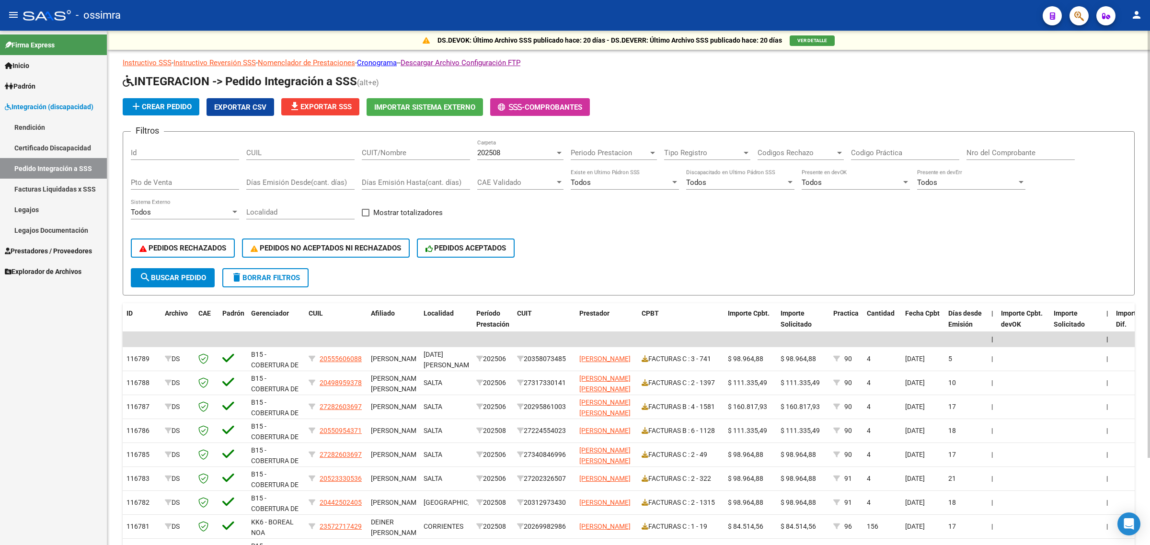
click at [389, 151] on input "CUIT/Nombre" at bounding box center [416, 153] width 108 height 9
paste input "27202326507"
type input "27202326507"
click at [182, 274] on span "search Buscar Pedido" at bounding box center [172, 278] width 67 height 9
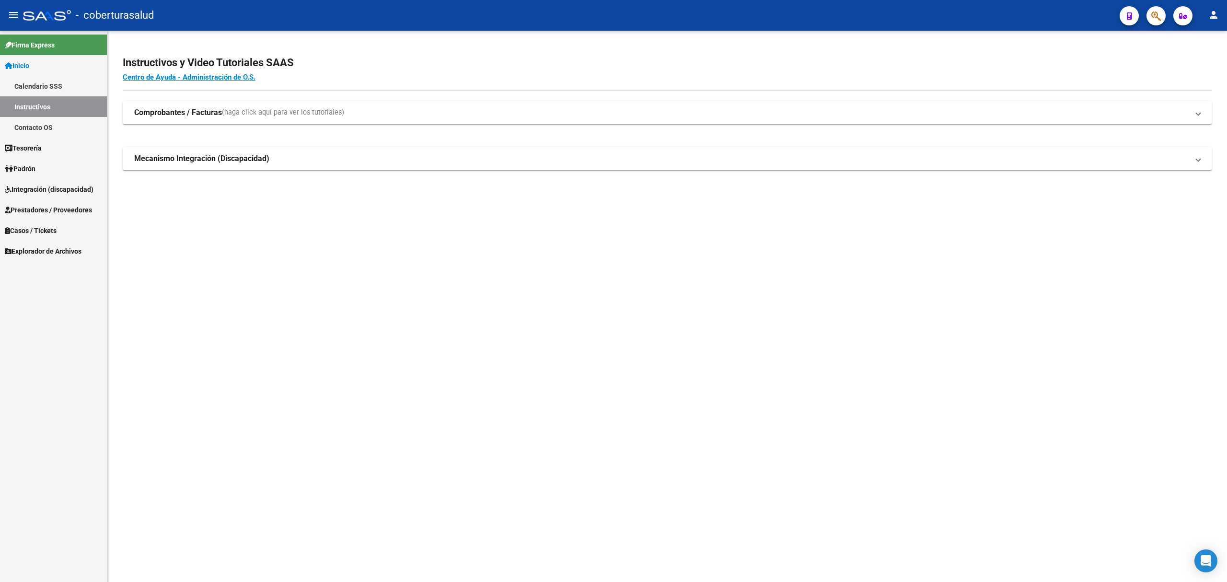
click at [55, 201] on link "Prestadores / Proveedores" at bounding box center [53, 209] width 107 height 21
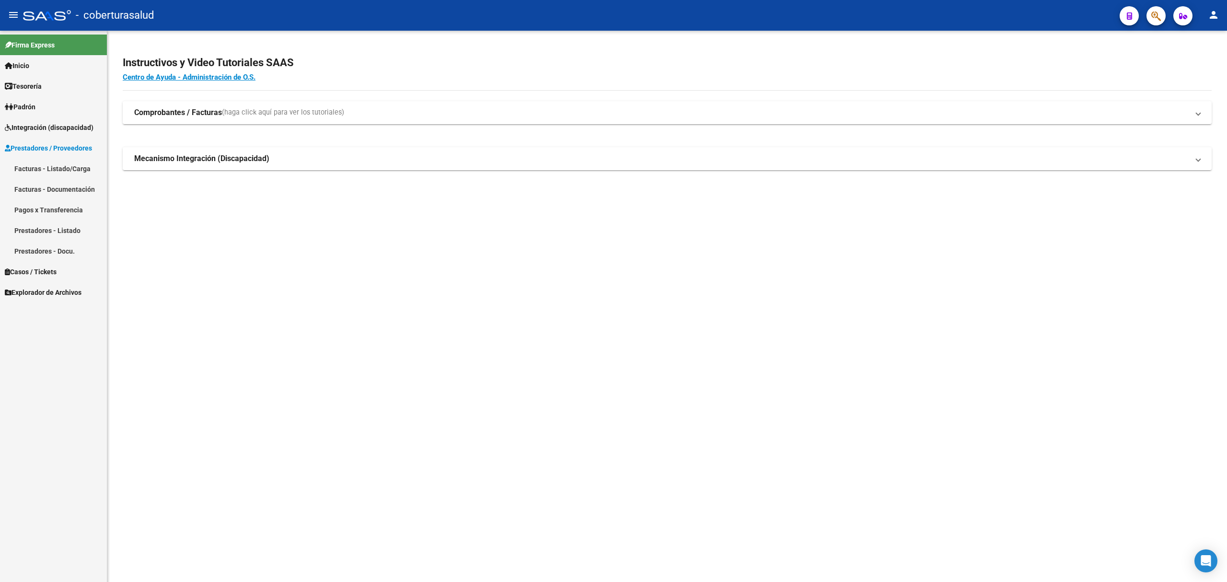
click at [52, 163] on link "Facturas - Listado/Carga" at bounding box center [53, 168] width 107 height 21
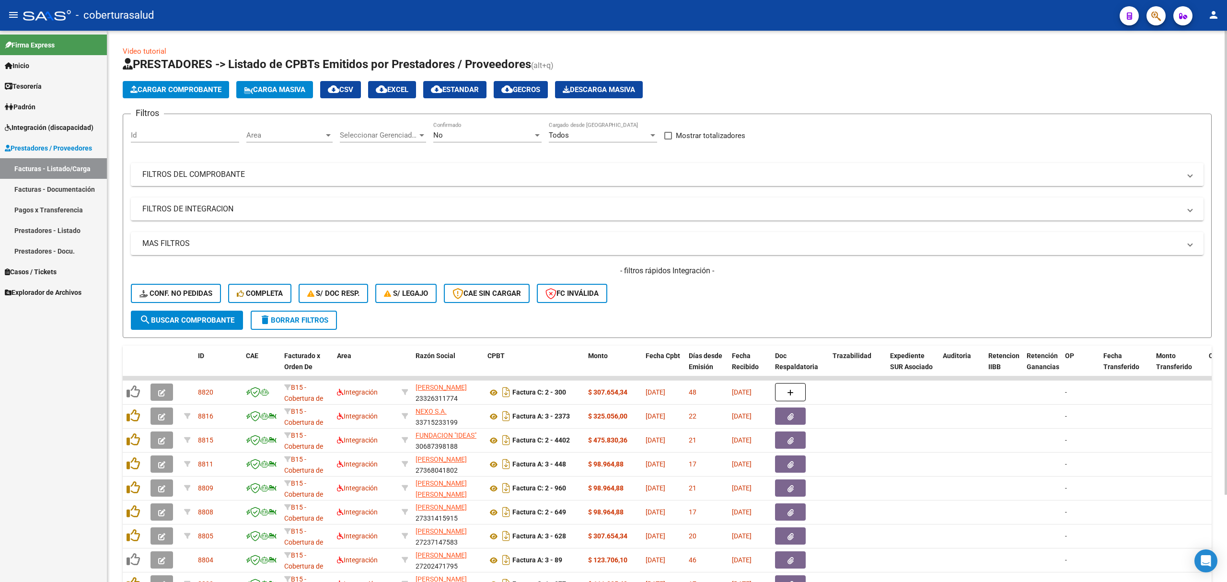
click at [192, 174] on mat-panel-title "FILTROS DEL COMPROBANTE" at bounding box center [661, 174] width 1038 height 11
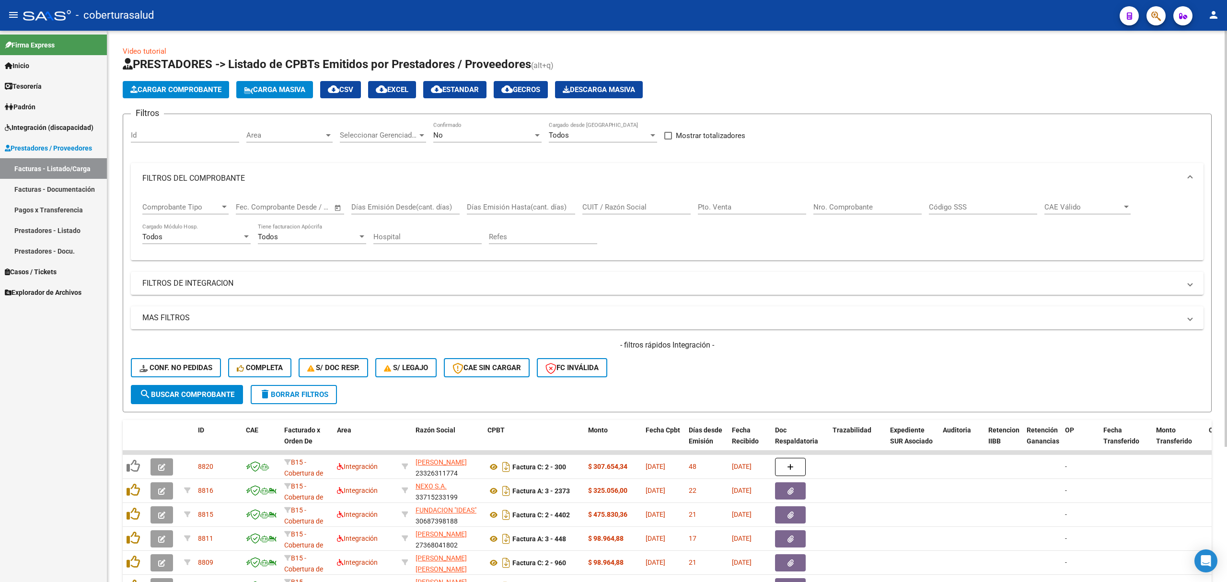
click at [636, 211] on input "CUIT / Razón Social" at bounding box center [636, 207] width 108 height 9
paste input "23326311774"
type input "23326311774"
click at [181, 393] on span "search Buscar Comprobante" at bounding box center [186, 394] width 95 height 9
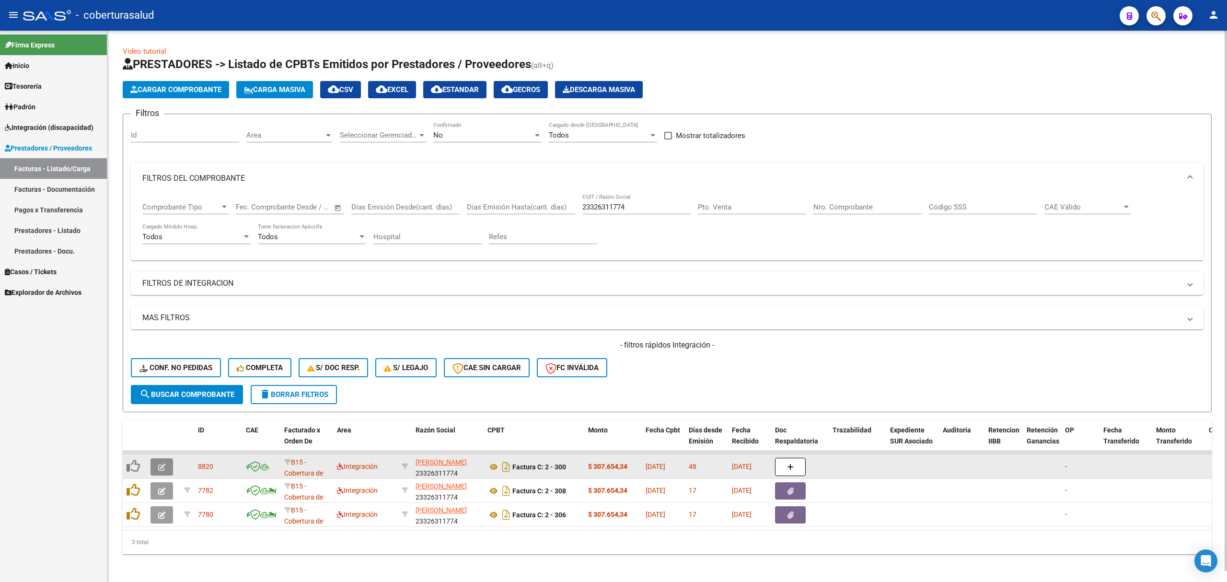
click at [157, 464] on button "button" at bounding box center [162, 466] width 23 height 17
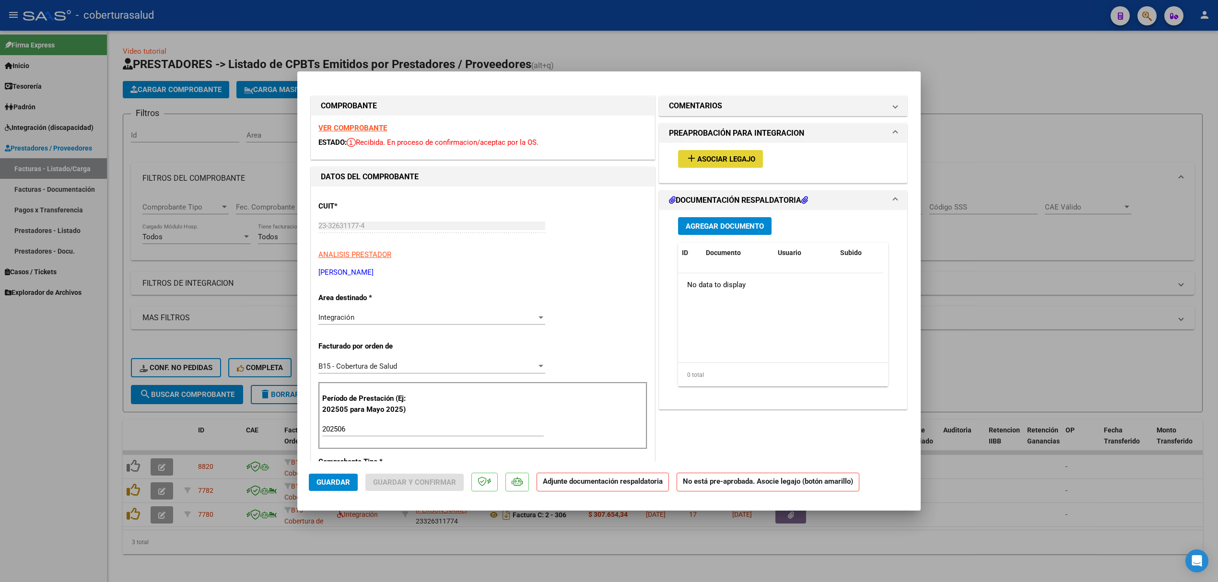
click at [700, 155] on span "Asociar Legajo" at bounding box center [726, 159] width 58 height 9
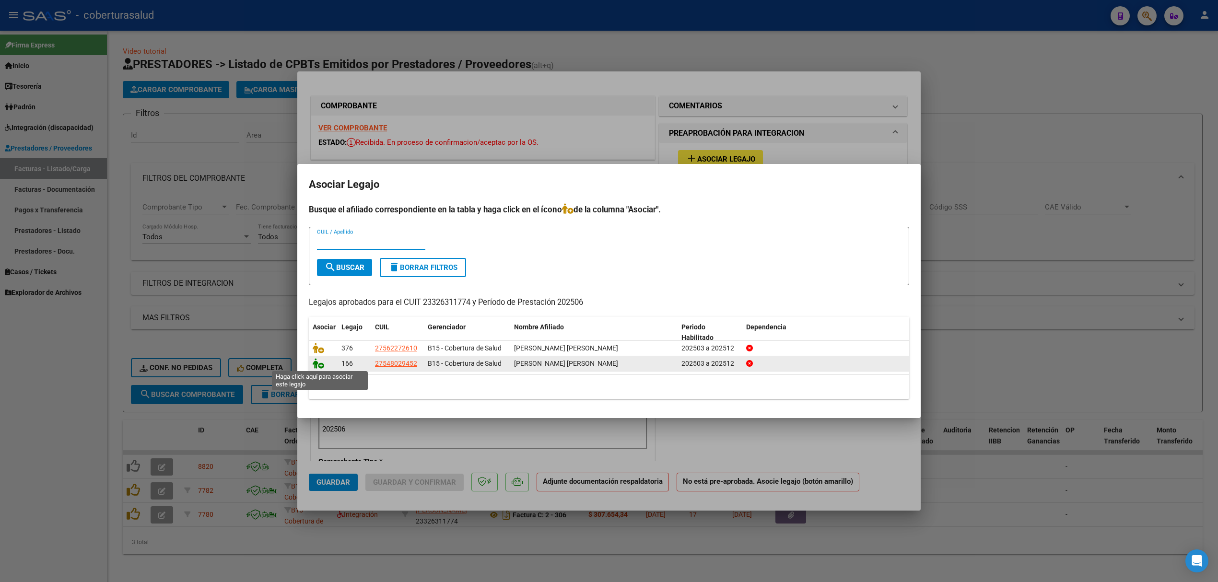
click at [320, 365] on icon at bounding box center [319, 363] width 12 height 11
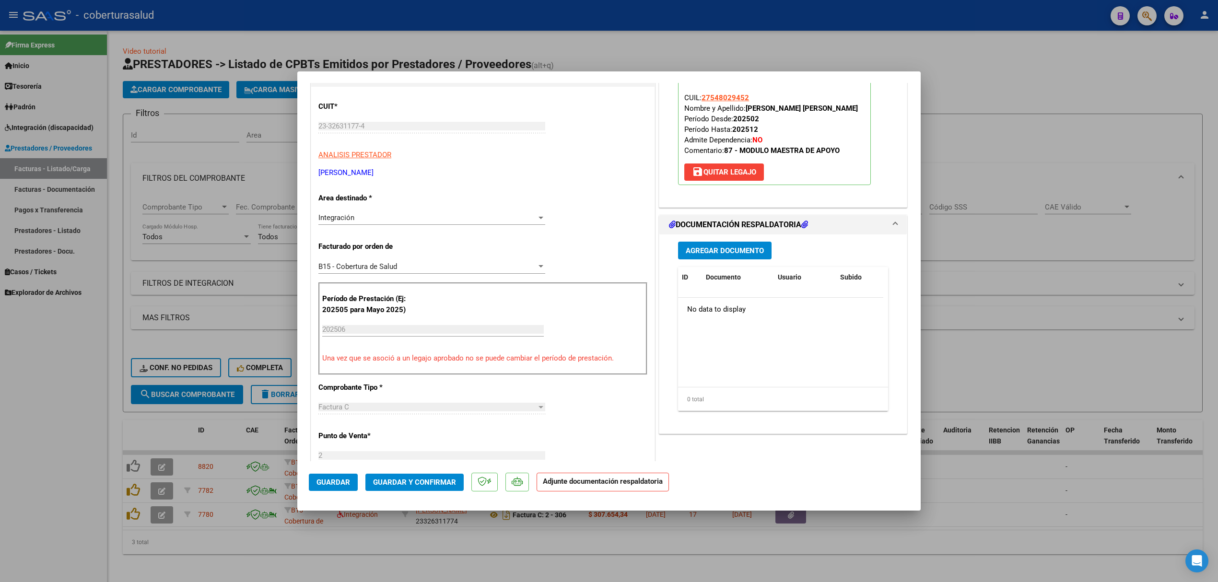
scroll to position [128, 0]
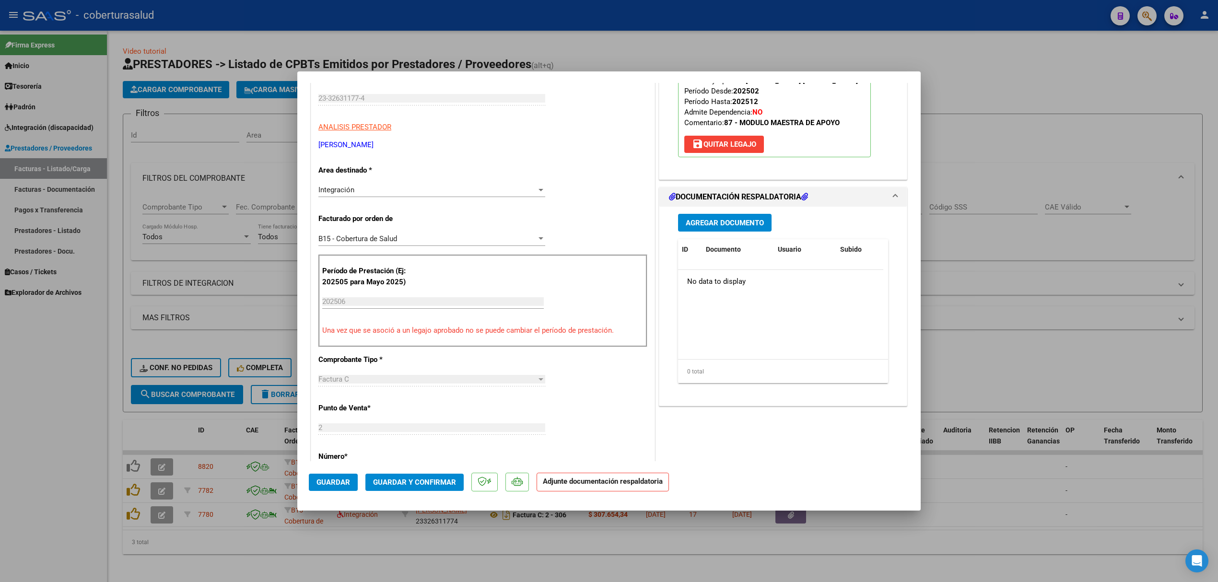
click at [688, 220] on span "Agregar Documento" at bounding box center [724, 223] width 78 height 9
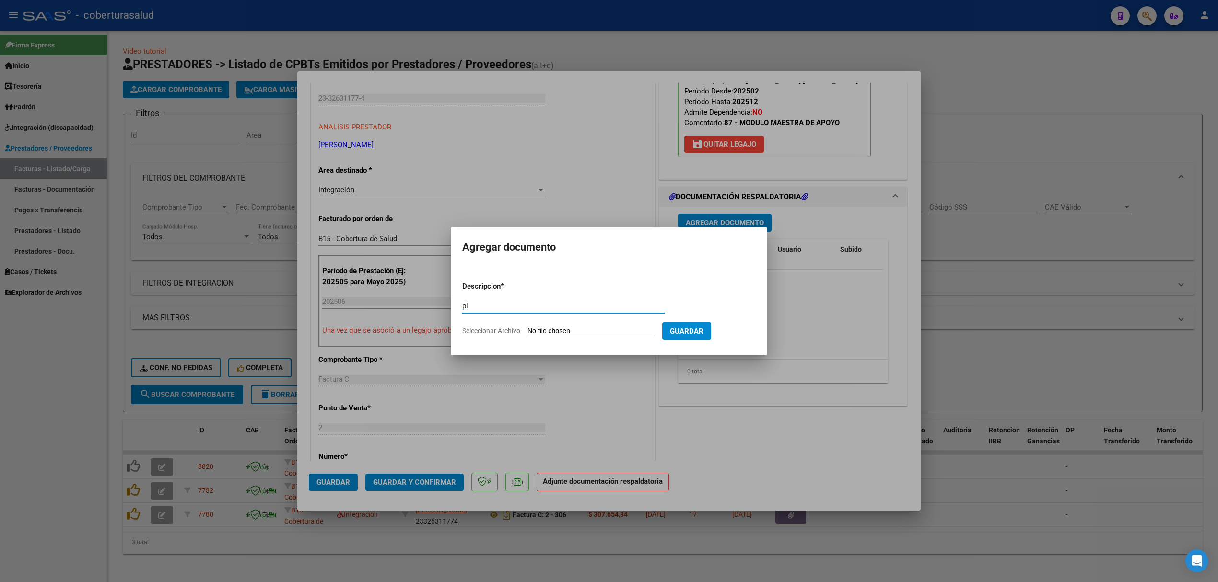
type input "p"
type input "PLANILLA"
click at [556, 328] on input "Seleccionar Archivo" at bounding box center [590, 331] width 127 height 9
type input "C:\fakepath\161310-2-Planilla_de_Asistencia.pdf"
click at [743, 334] on span "Guardar" at bounding box center [737, 331] width 34 height 9
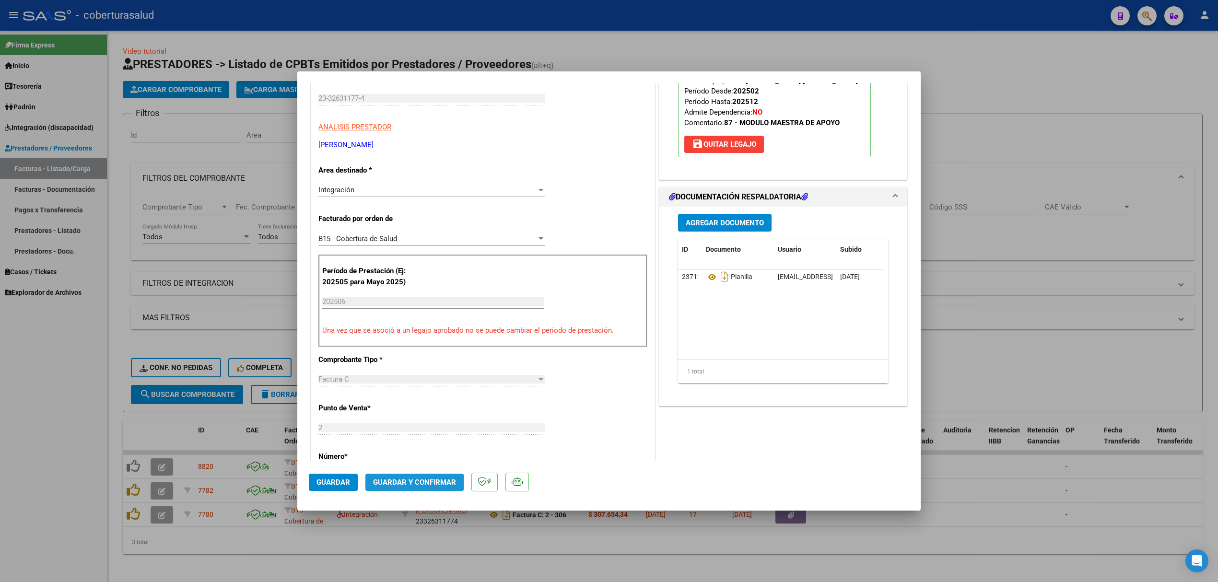
click at [383, 481] on span "Guardar y Confirmar" at bounding box center [414, 482] width 83 height 9
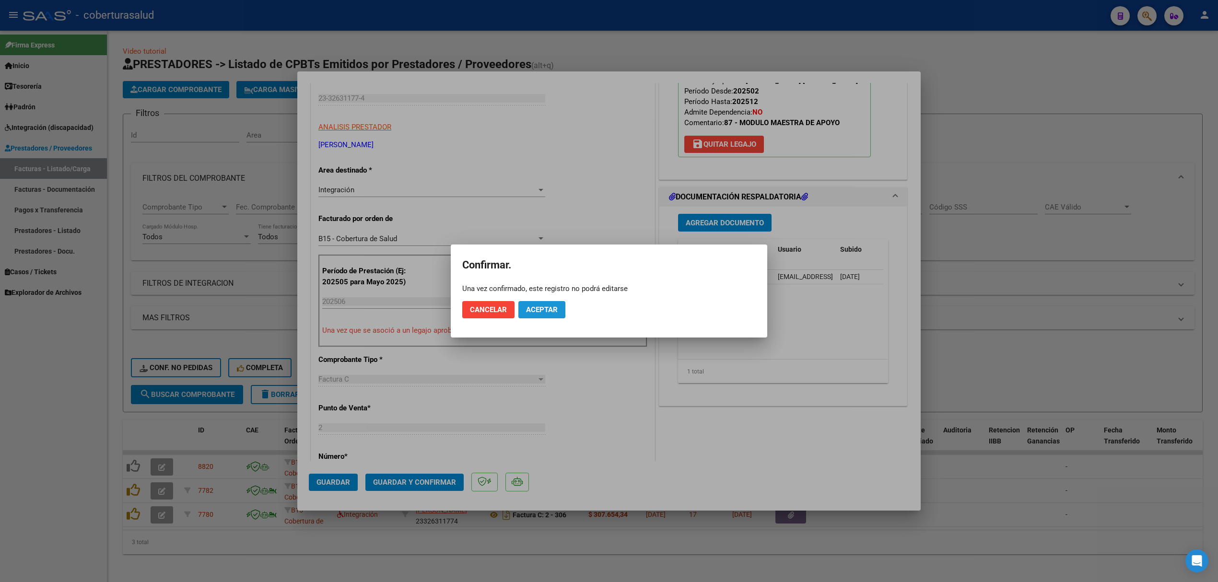
click at [553, 313] on span "Aceptar" at bounding box center [542, 309] width 32 height 9
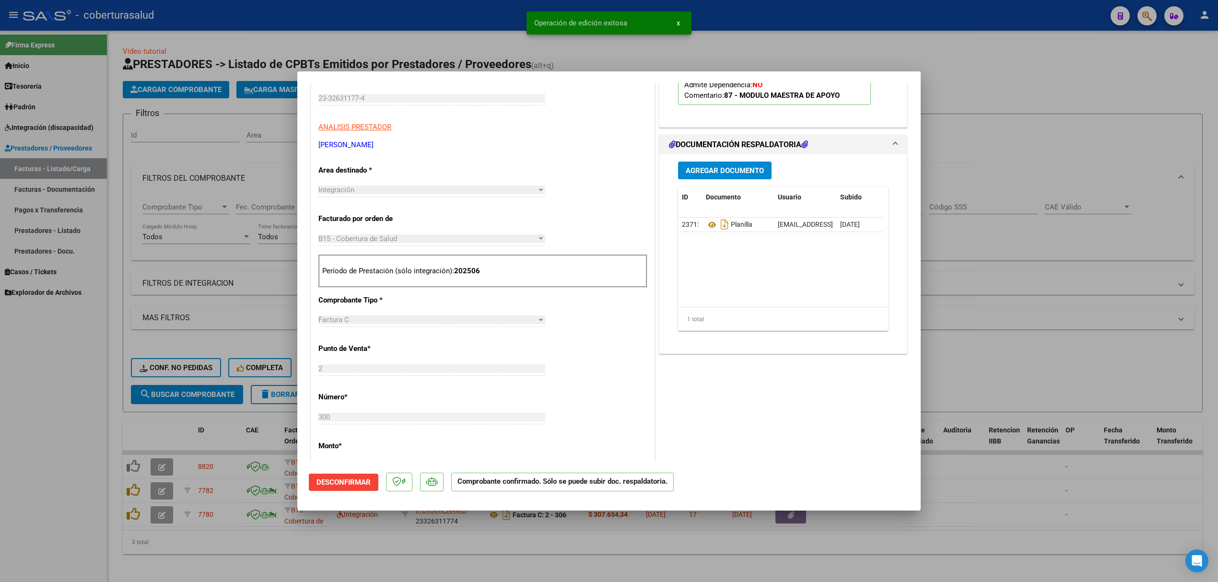
click at [204, 428] on div at bounding box center [609, 291] width 1218 height 582
type input "$ 0,00"
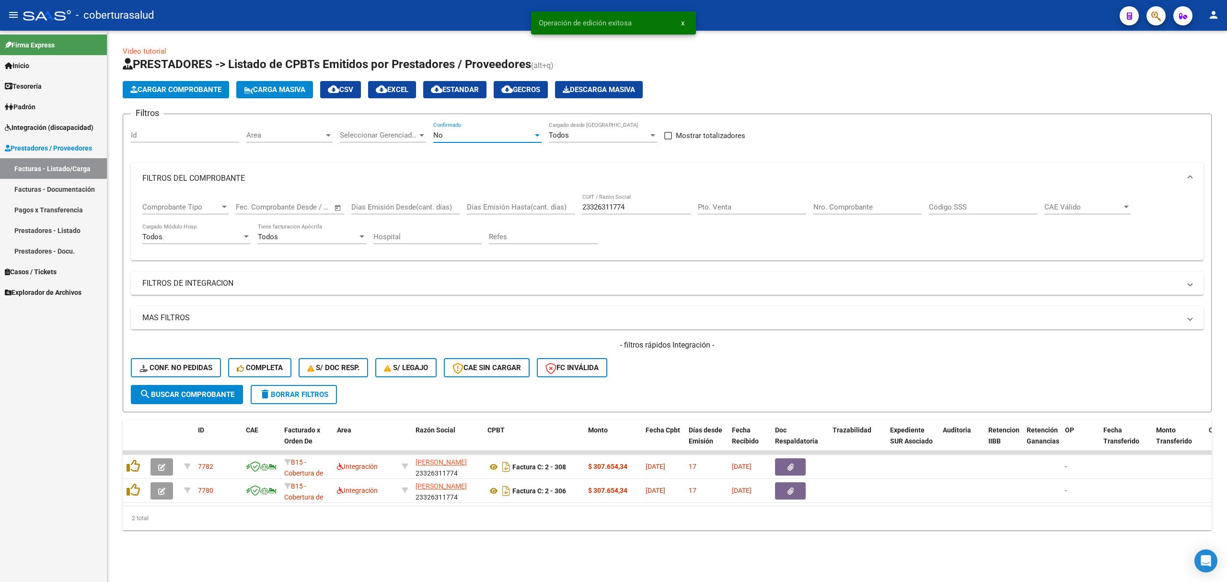
click at [492, 137] on div "No" at bounding box center [483, 135] width 100 height 9
click at [458, 100] on span "Todos" at bounding box center [487, 92] width 108 height 22
click at [213, 396] on span "search Buscar Comprobante" at bounding box center [186, 394] width 95 height 9
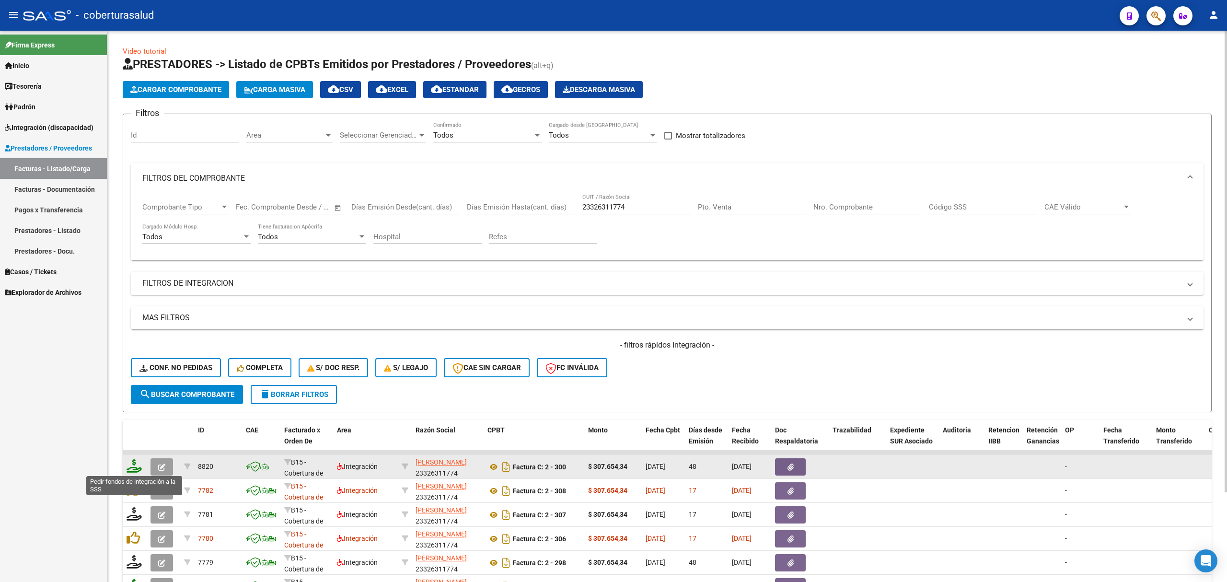
click at [139, 461] on icon at bounding box center [134, 465] width 15 height 13
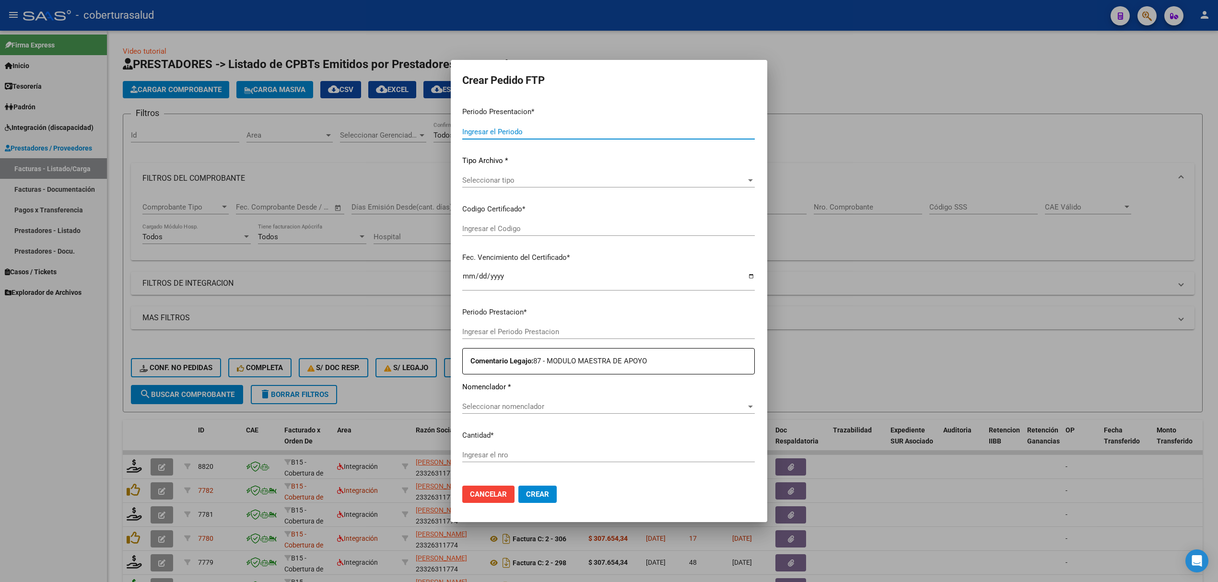
type input "202508"
type input "202506"
type input "$ 307.654,34"
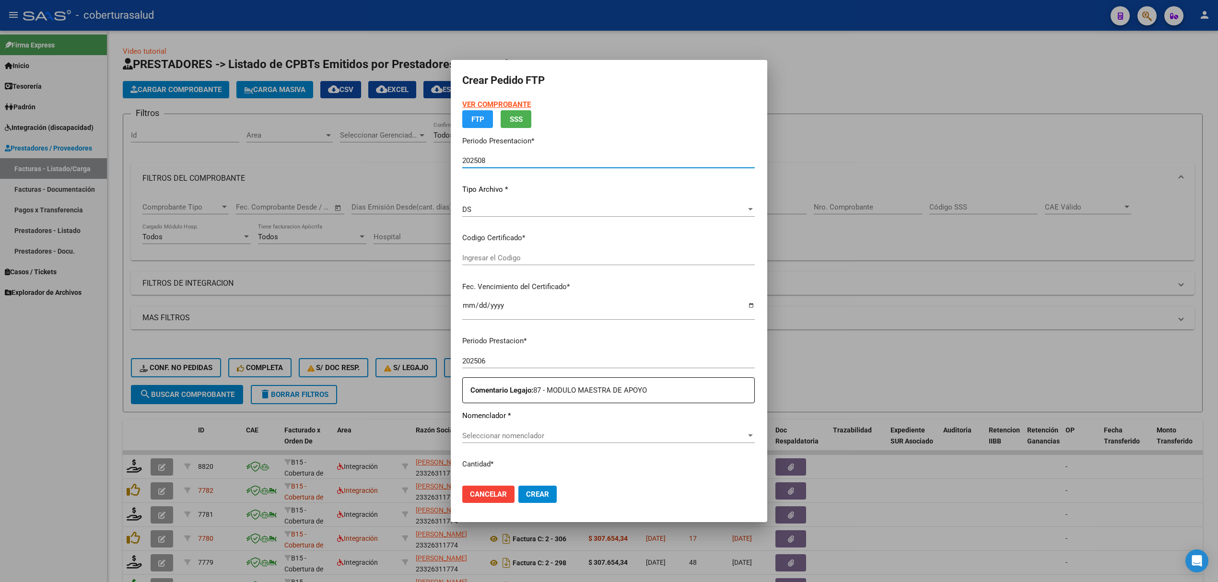
type input "ARG01000548029452021030820260308SAL123"
type input "2026-03-08"
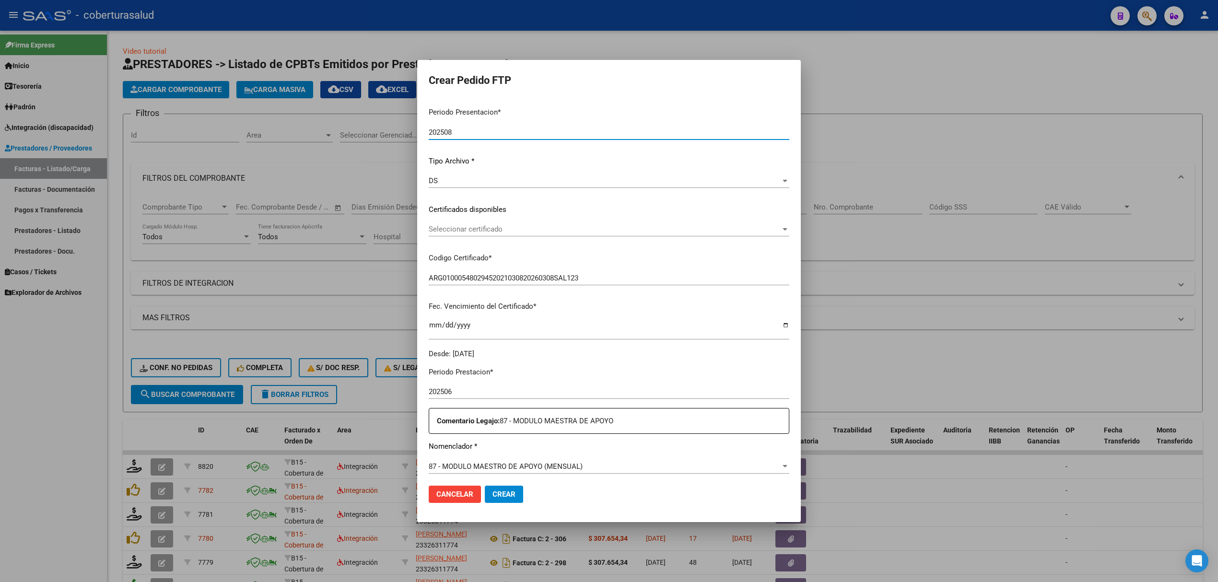
scroll to position [128, 0]
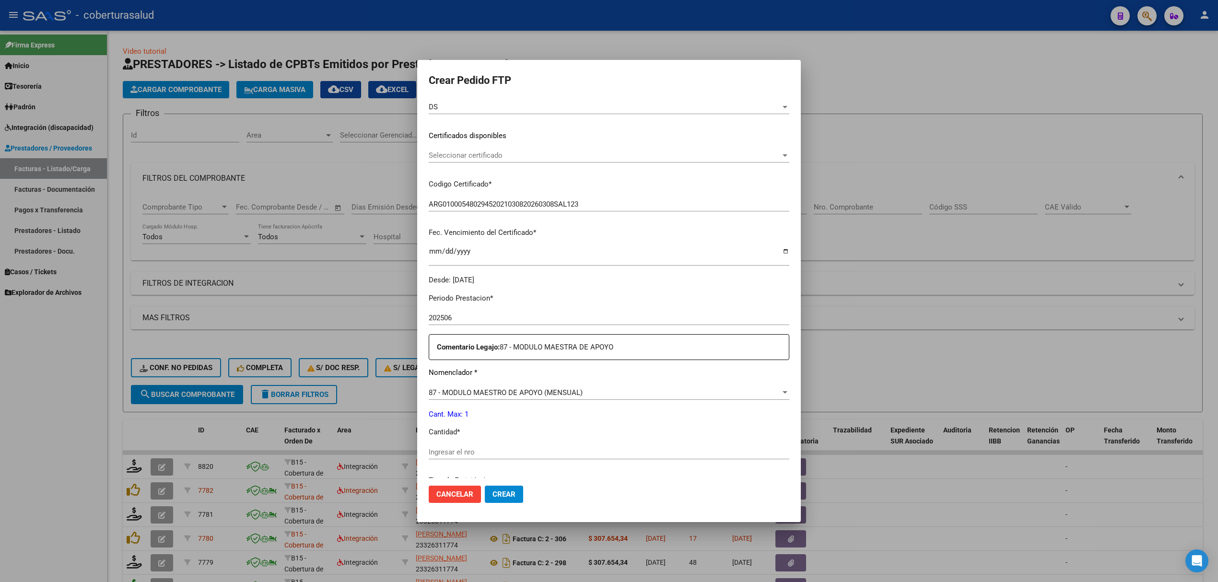
drag, startPoint x: 484, startPoint y: 441, endPoint x: 479, endPoint y: 451, distance: 10.5
click at [484, 442] on div "Periodo Prestacion * 202506 Ingresar el Periodo Prestacion Comentario Legajo: 8…" at bounding box center [609, 450] width 360 height 328
click at [479, 452] on input "Ingresar el nro" at bounding box center [609, 452] width 360 height 9
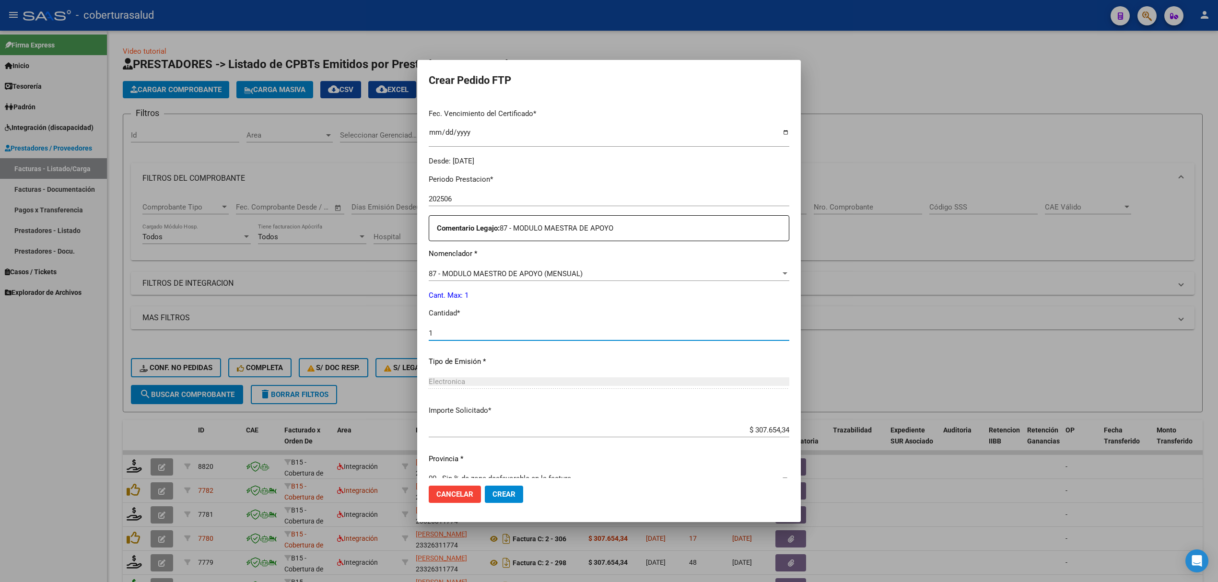
scroll to position [263, 0]
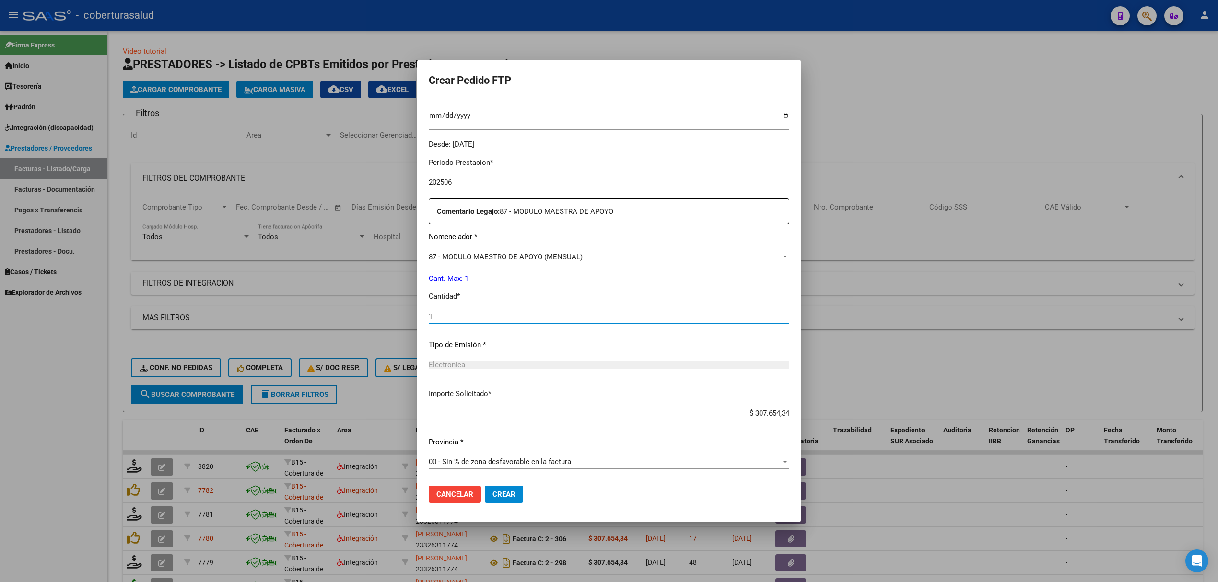
type input "1"
click at [510, 490] on span "Crear" at bounding box center [503, 494] width 23 height 9
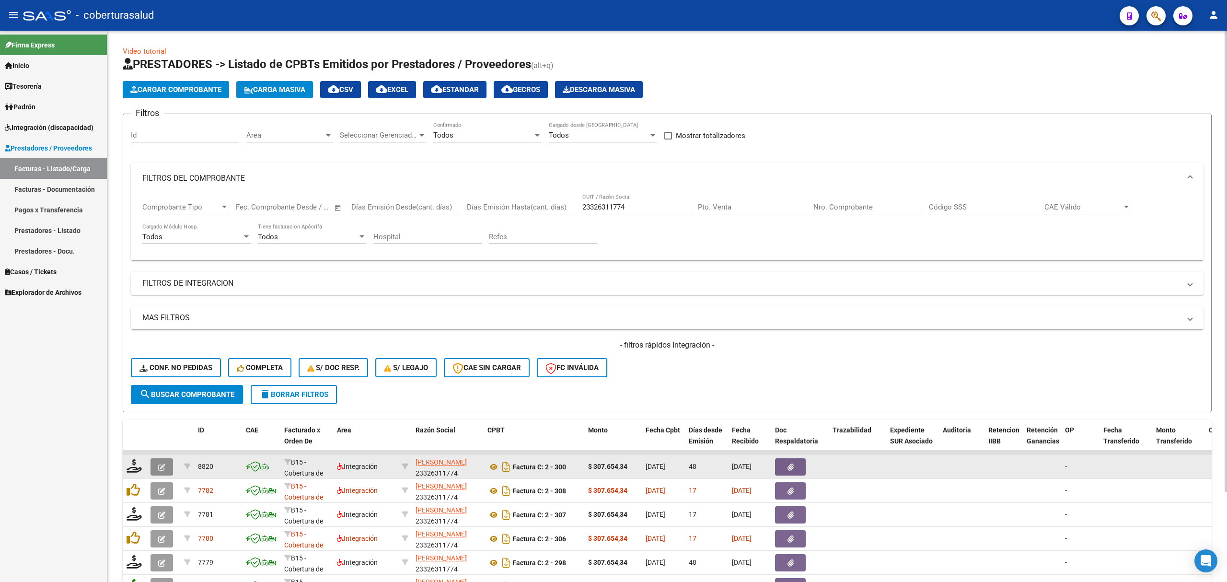
click at [161, 472] on button "button" at bounding box center [162, 466] width 23 height 17
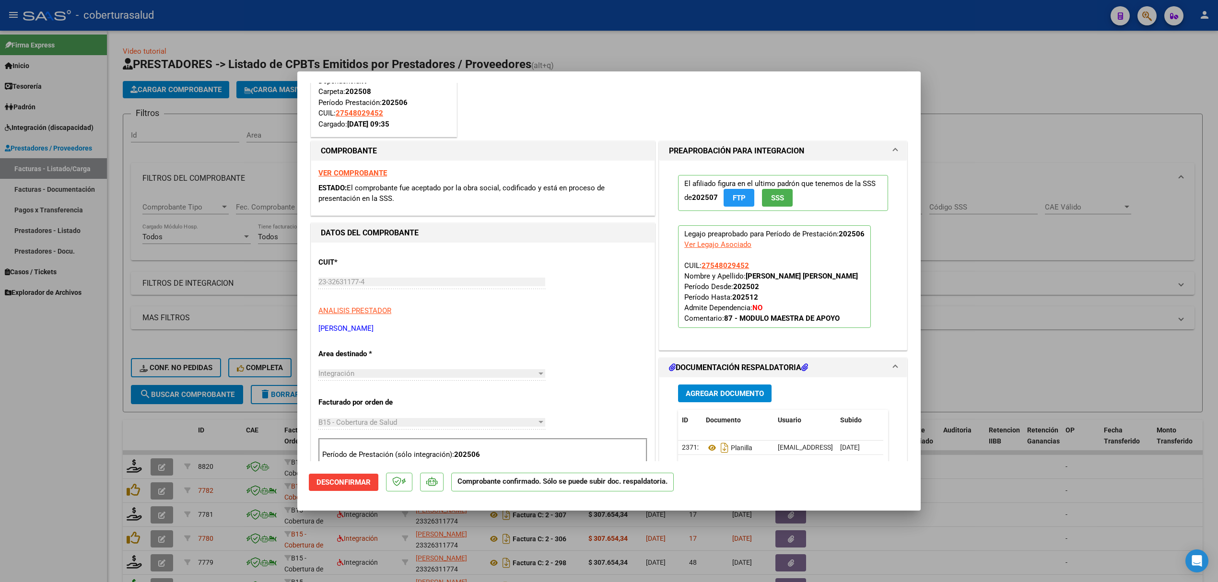
scroll to position [0, 0]
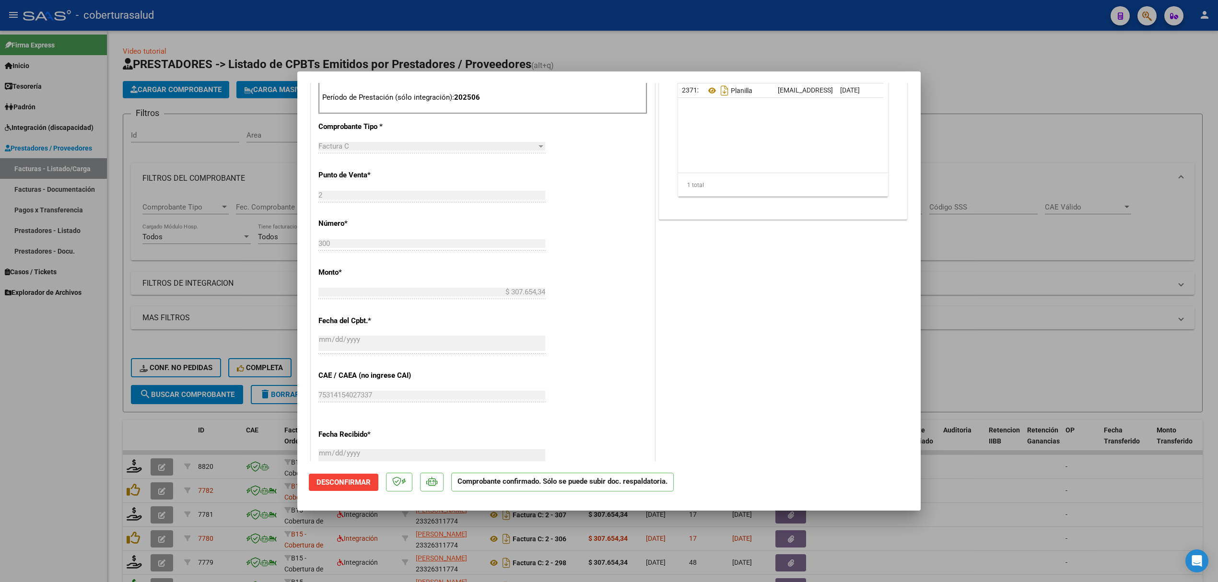
click at [152, 319] on div at bounding box center [609, 291] width 1218 height 582
type input "$ 0,00"
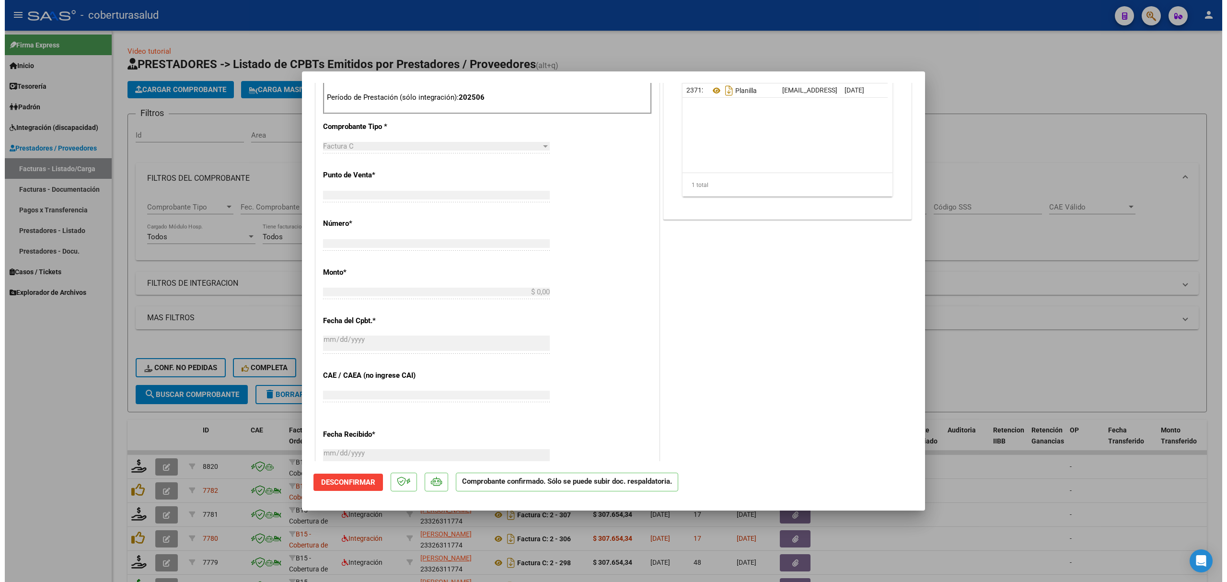
scroll to position [327, 0]
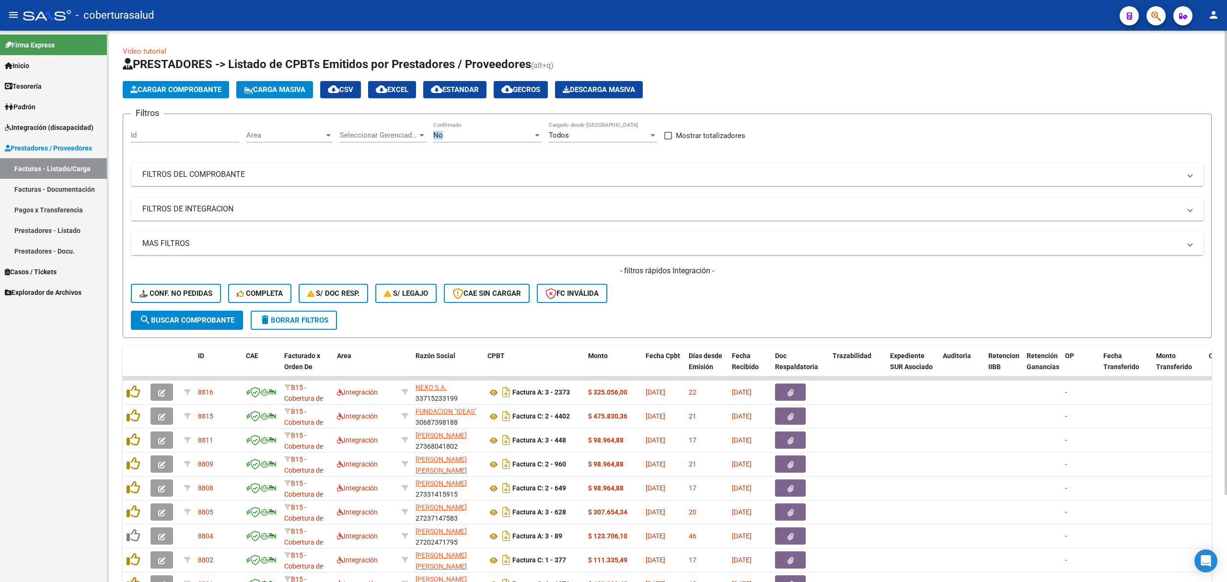
click at [459, 131] on div "No Confirmado" at bounding box center [487, 132] width 108 height 21
click at [461, 98] on span "Todos" at bounding box center [487, 92] width 108 height 22
click at [197, 98] on app-list-header "PRESTADORES -> Listado de CPBTs Emitidos por Prestadores / Proveedores (alt+q) …" at bounding box center [667, 197] width 1089 height 281
click at [204, 93] on span "Cargar Comprobante" at bounding box center [175, 89] width 91 height 9
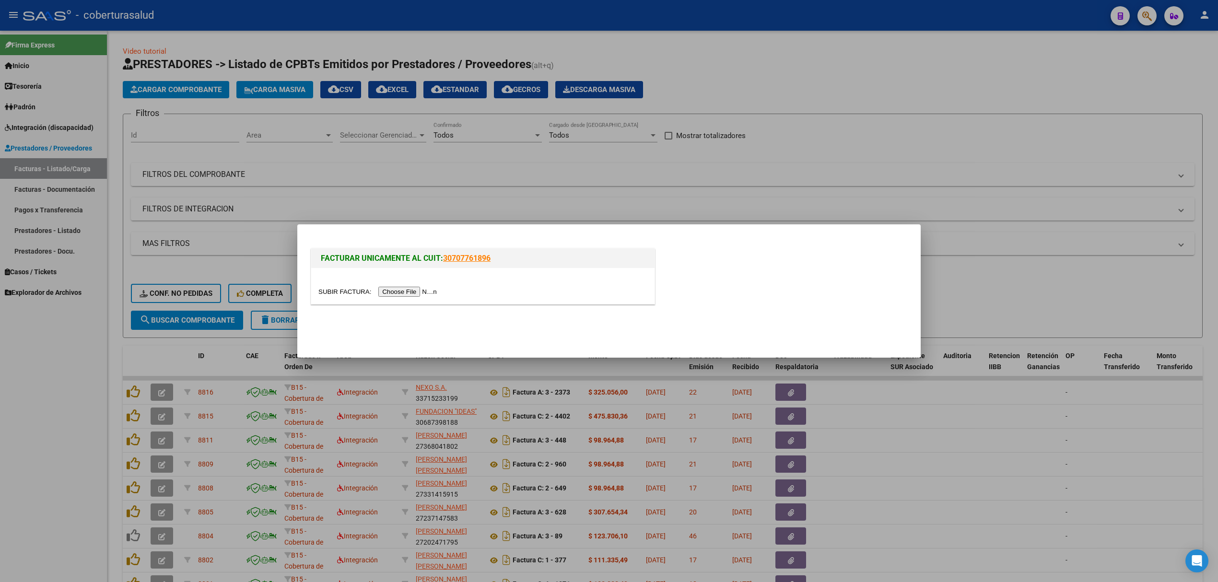
click at [408, 288] on input "file" at bounding box center [378, 292] width 121 height 10
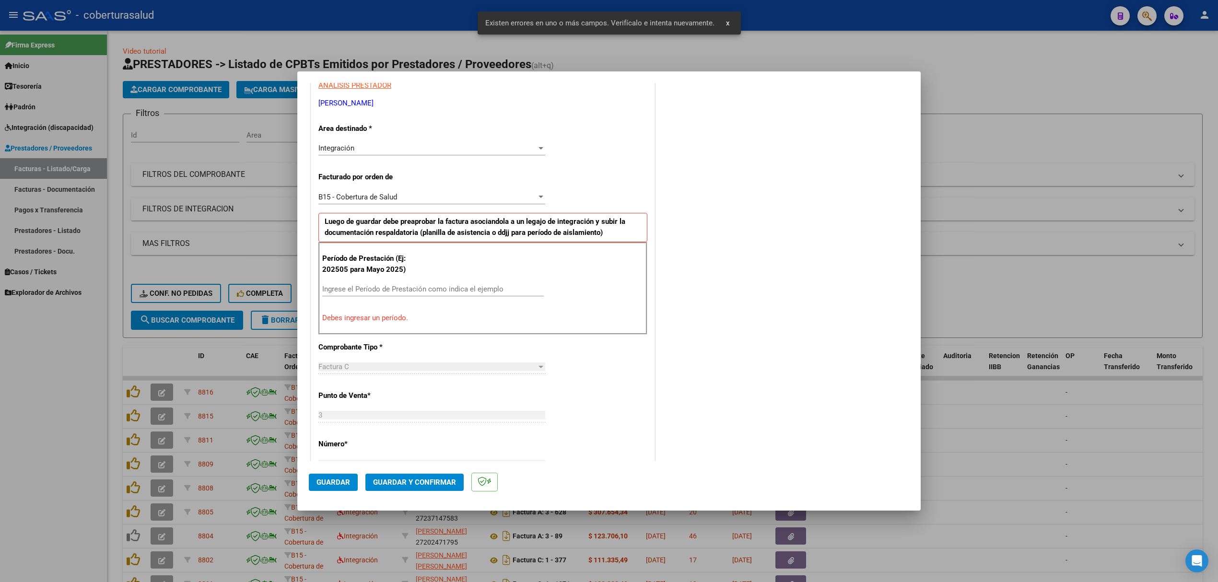
scroll to position [194, 0]
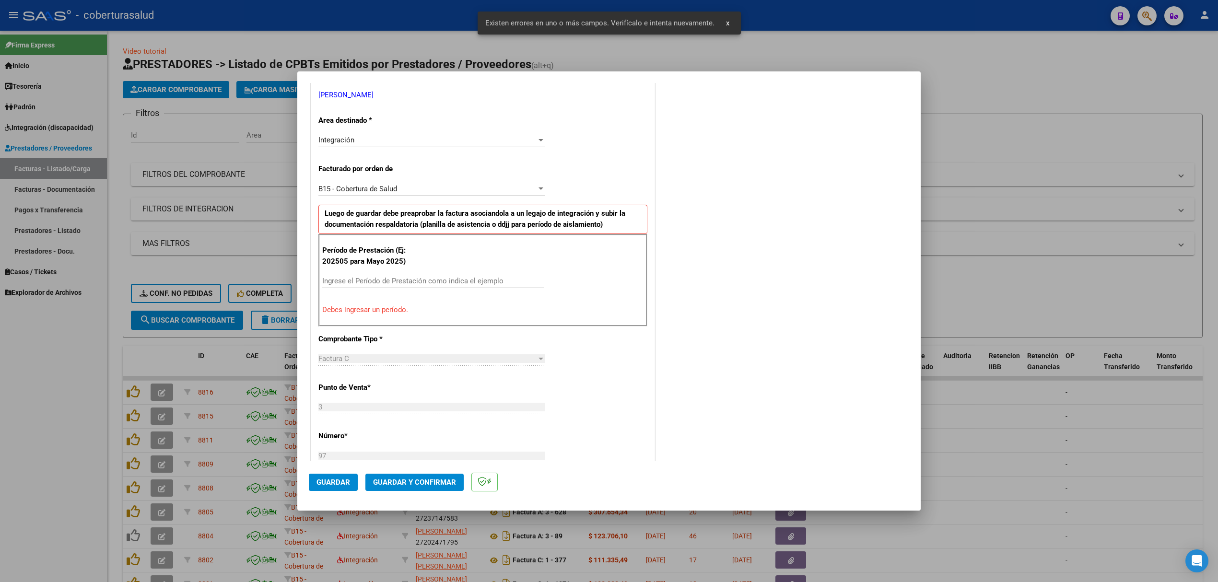
click at [362, 280] on input "Ingrese el Período de Prestación como indica el ejemplo" at bounding box center [432, 281] width 221 height 9
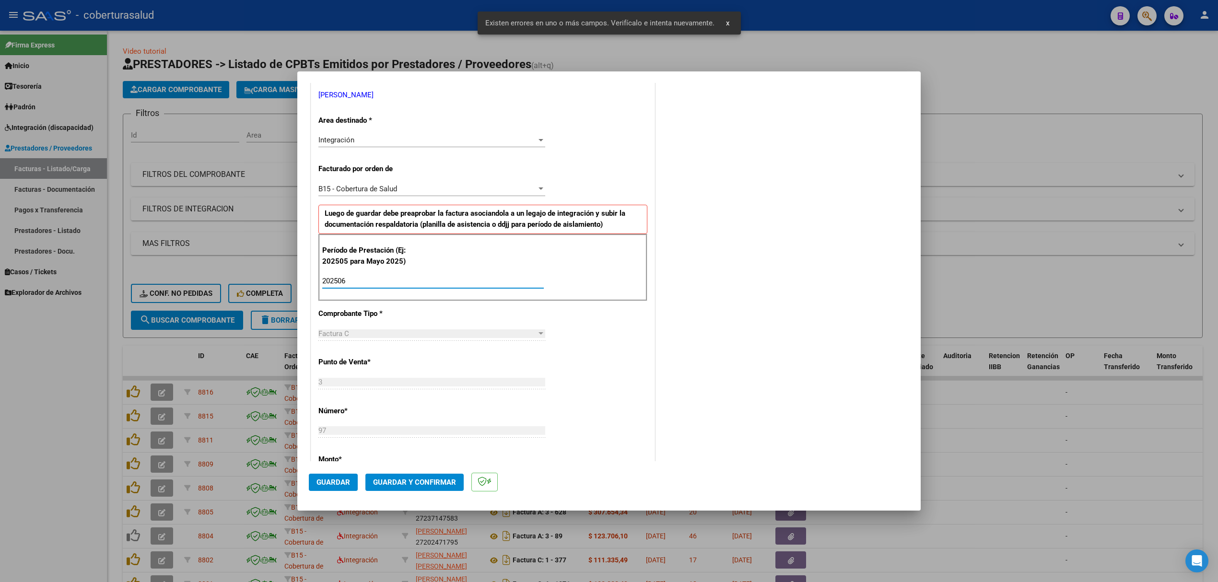
type input "202506"
click at [336, 484] on span "Guardar" at bounding box center [333, 482] width 34 height 9
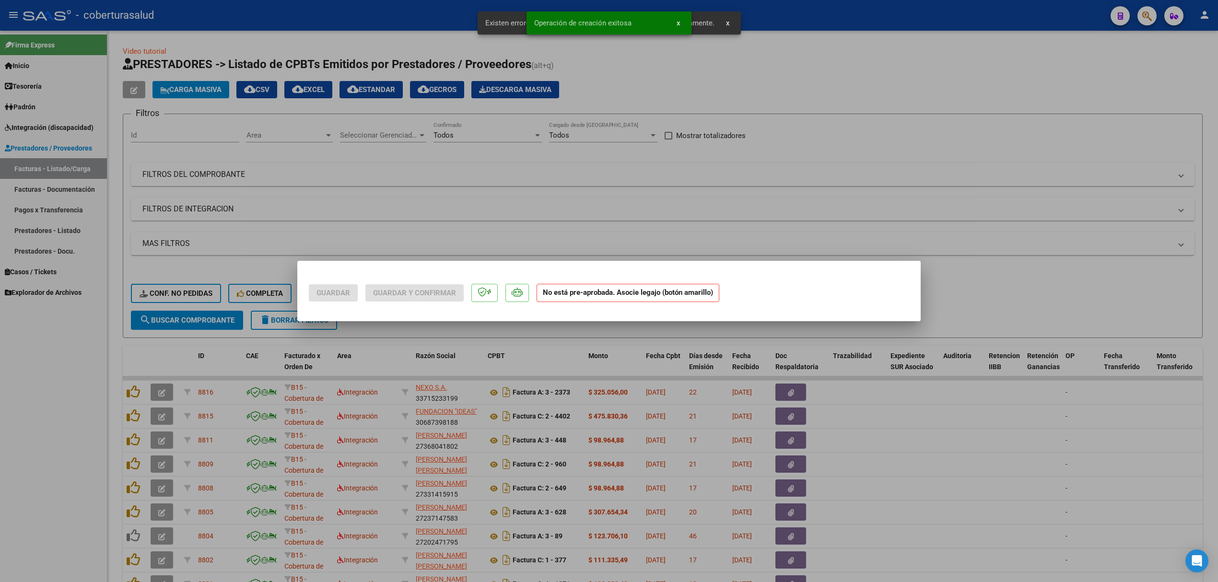
scroll to position [0, 0]
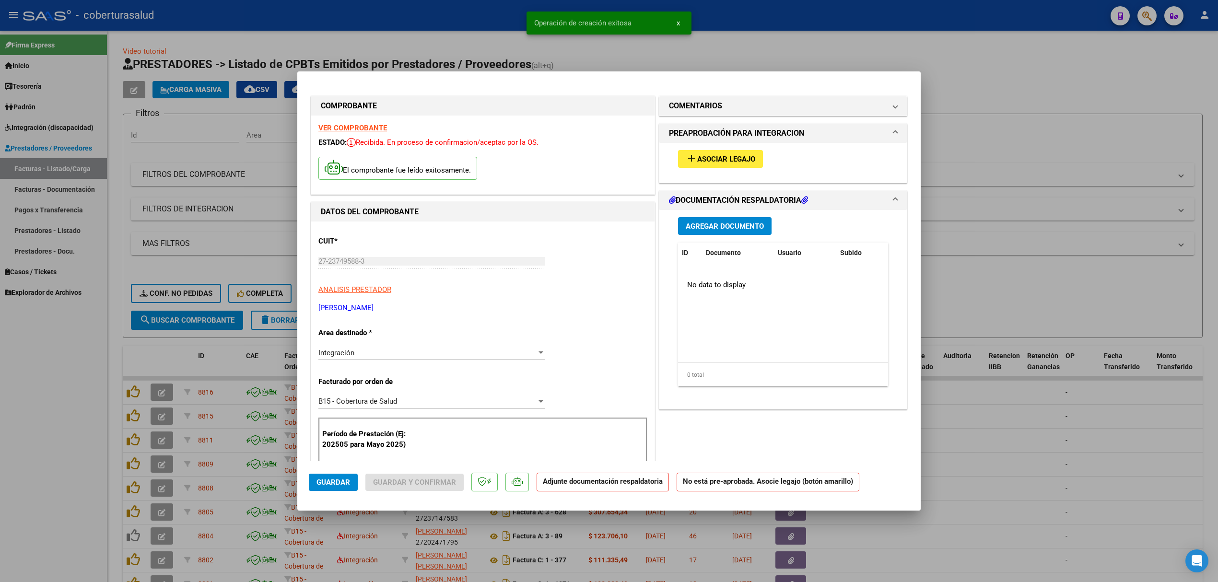
click at [695, 169] on div "add Asociar Legajo" at bounding box center [783, 159] width 224 height 32
click at [680, 164] on button "add Asociar Legajo" at bounding box center [720, 159] width 85 height 18
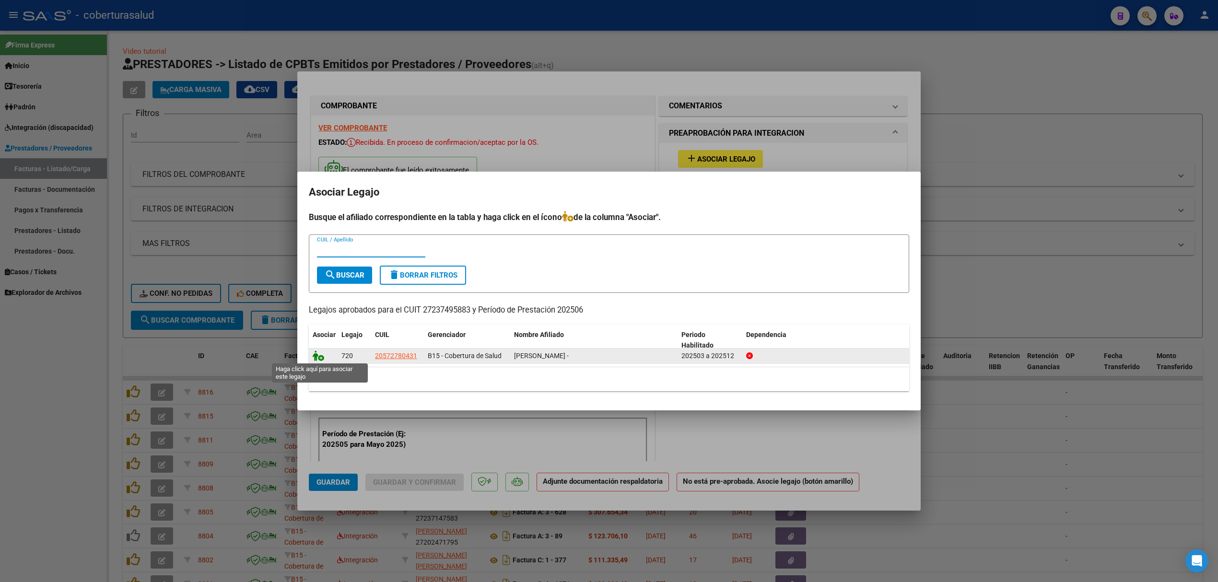
click at [319, 356] on icon at bounding box center [319, 355] width 12 height 11
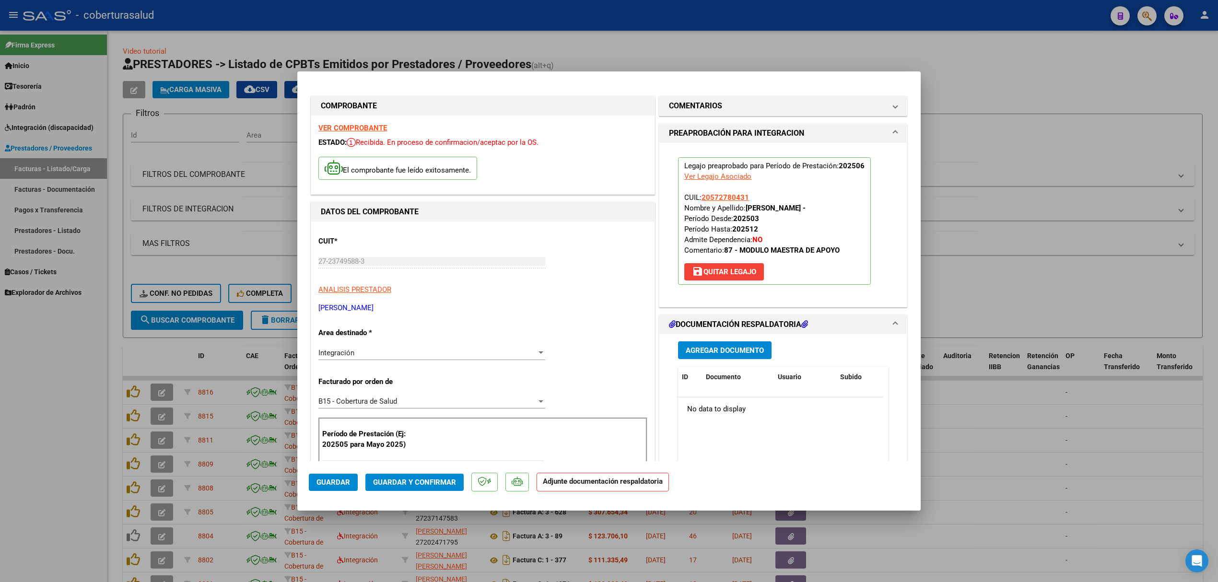
click at [716, 345] on button "Agregar Documento" at bounding box center [724, 350] width 93 height 18
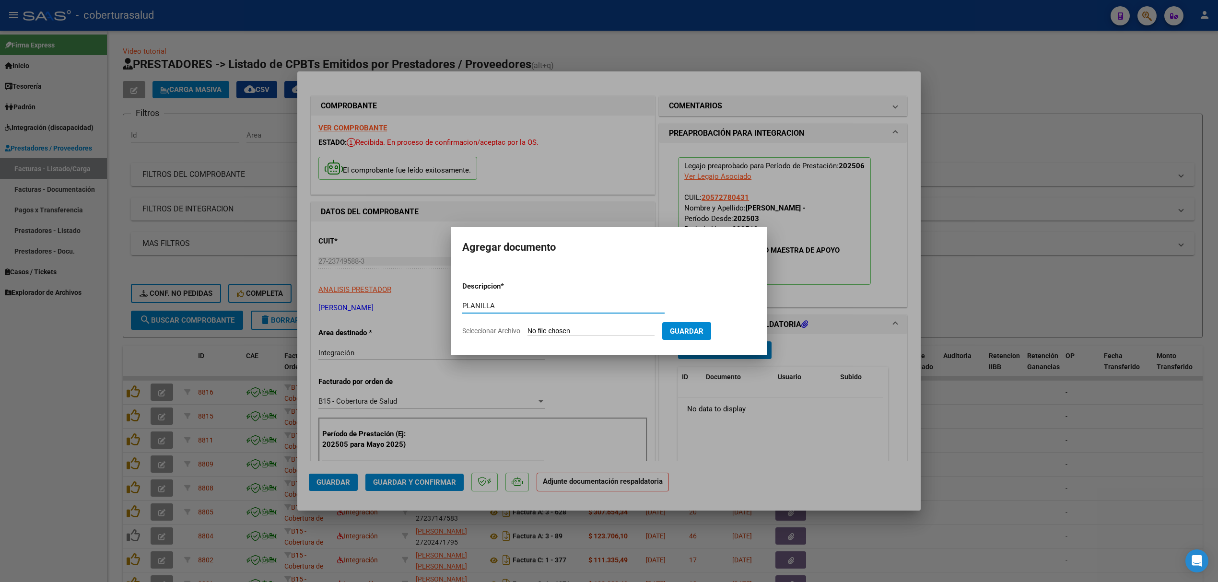
type input "PLANILLA"
click at [593, 333] on input "Seleccionar Archivo" at bounding box center [590, 331] width 127 height 9
type input "C:\fakepath\156462-2-Planilla_de_Asistencia.pdf"
click at [750, 336] on button "Guardar" at bounding box center [736, 331] width 49 height 18
click at [735, 351] on mat-dialog-container "Agregar documento Descripcion * PLANILLA Escriba aquí una descripcion Seleccion…" at bounding box center [608, 291] width 327 height 128
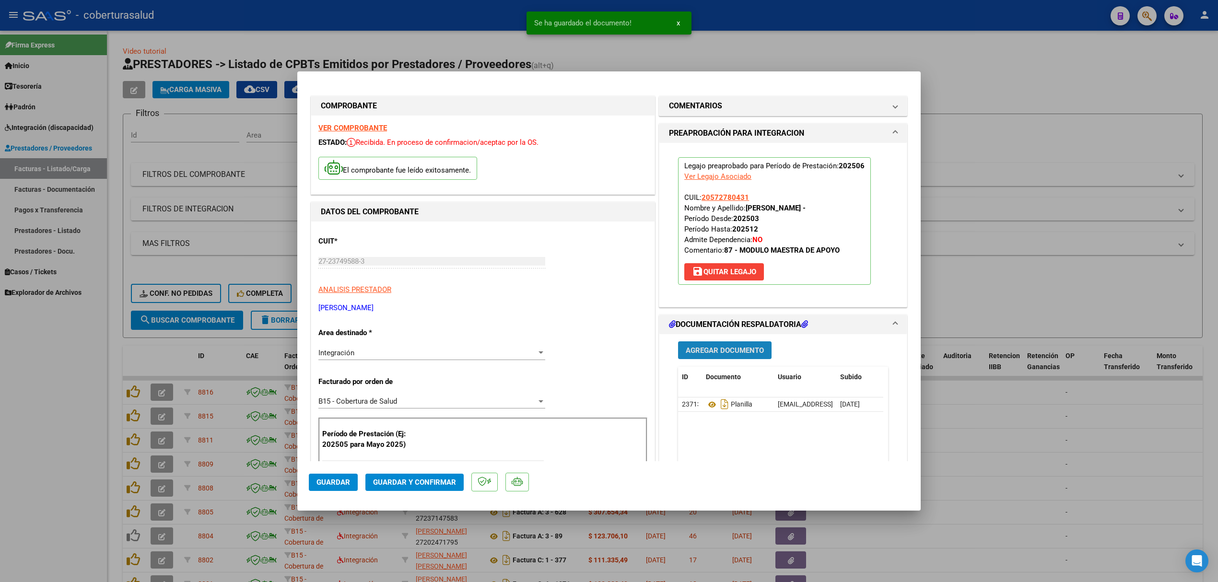
click at [735, 351] on span "Agregar Documento" at bounding box center [724, 350] width 78 height 9
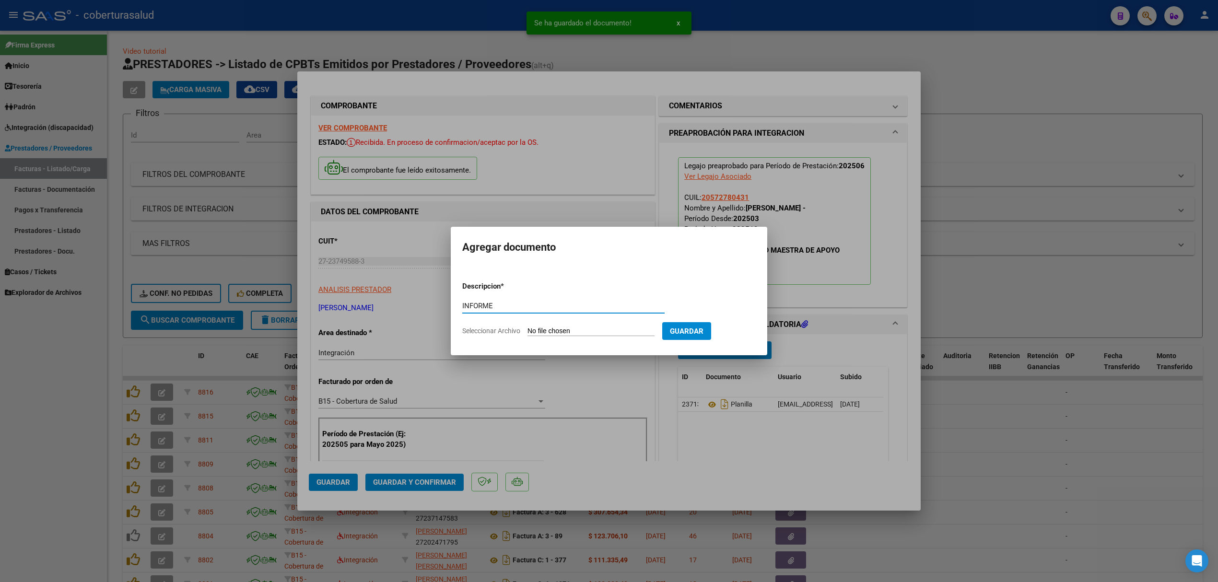
type input "INFORME"
click at [612, 330] on input "Seleccionar Archivo" at bounding box center [590, 331] width 127 height 9
type input "C:\fakepath\156462-3-Informe_de_evolucion_semestral.pdf"
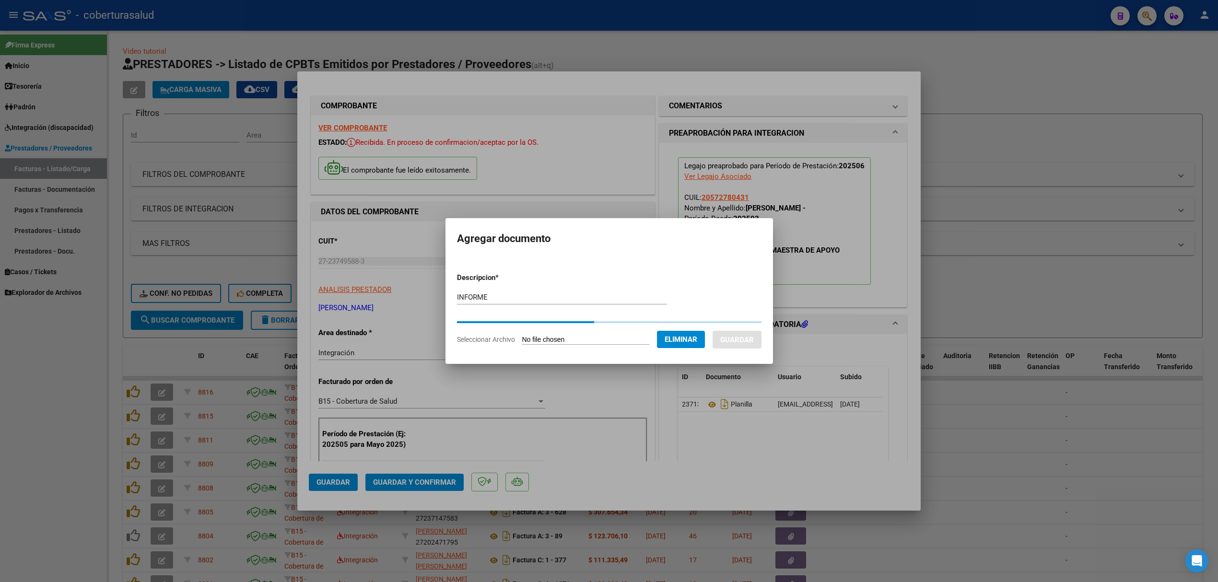
click at [744, 336] on button "Guardar" at bounding box center [736, 340] width 49 height 18
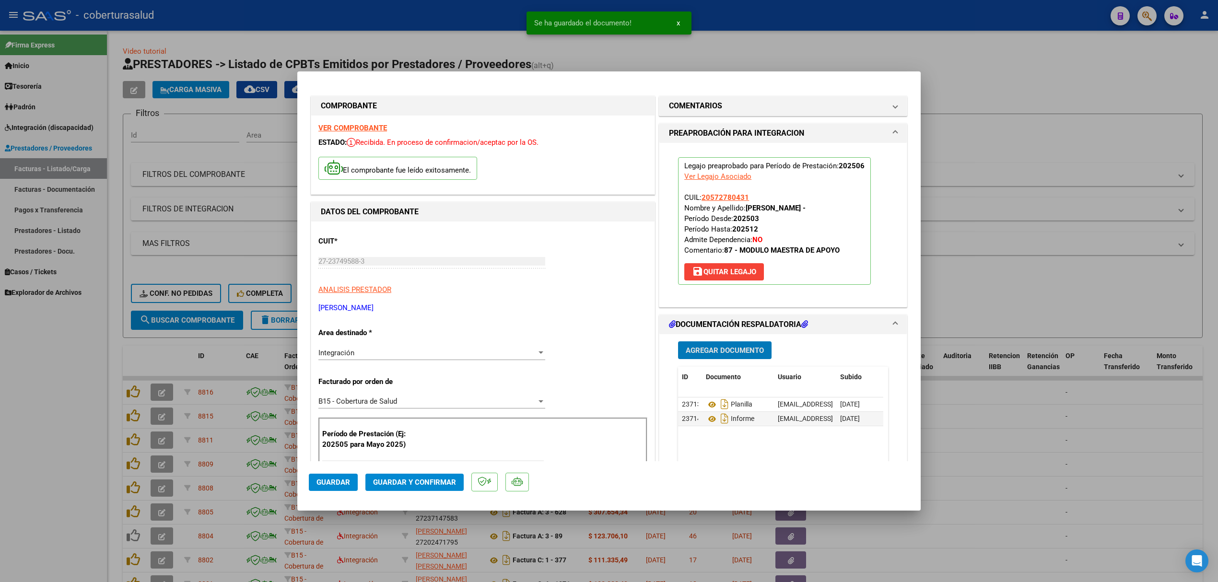
click at [410, 480] on span "Guardar y Confirmar" at bounding box center [414, 482] width 83 height 9
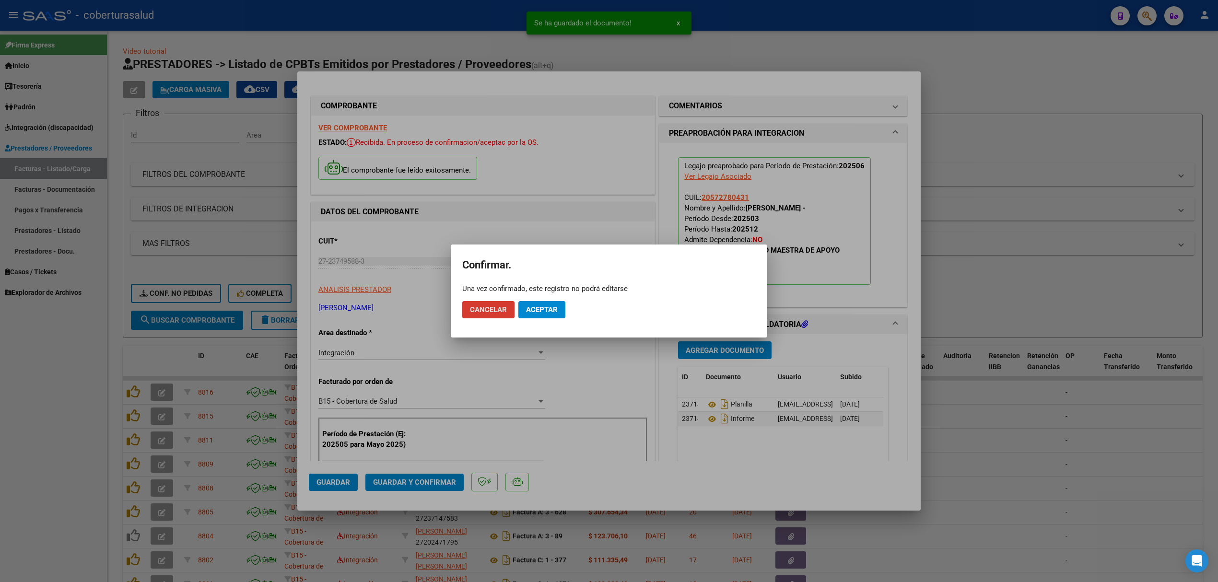
click at [551, 312] on span "Aceptar" at bounding box center [542, 309] width 32 height 9
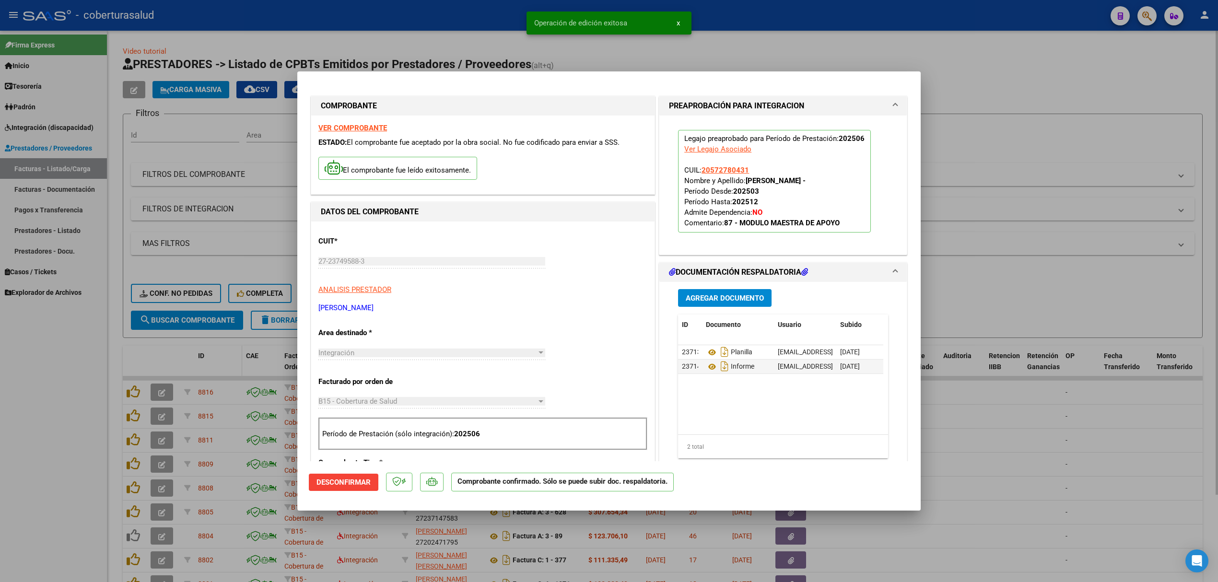
click at [214, 377] on div at bounding box center [609, 291] width 1218 height 582
type input "$ 0,00"
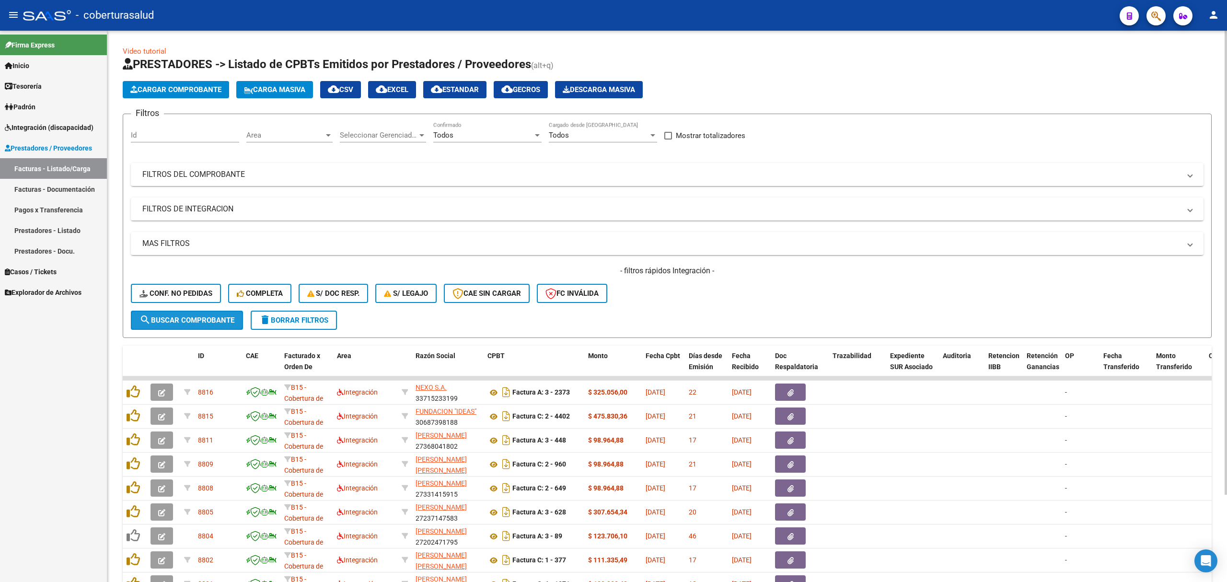
click at [223, 322] on span "search Buscar Comprobante" at bounding box center [186, 320] width 95 height 9
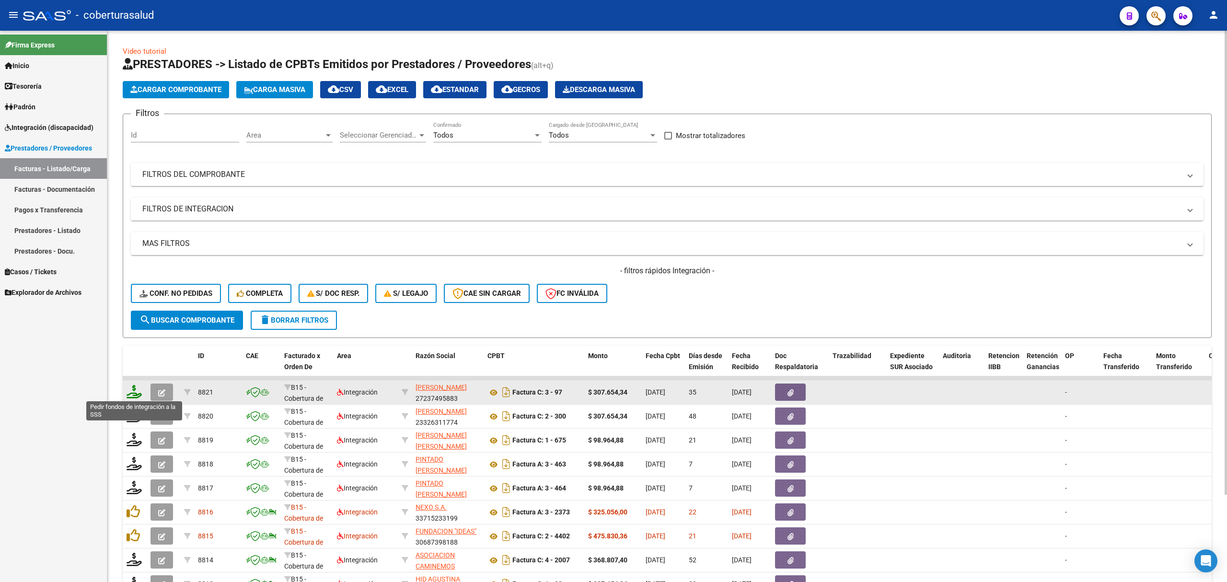
click at [135, 393] on icon at bounding box center [134, 391] width 15 height 13
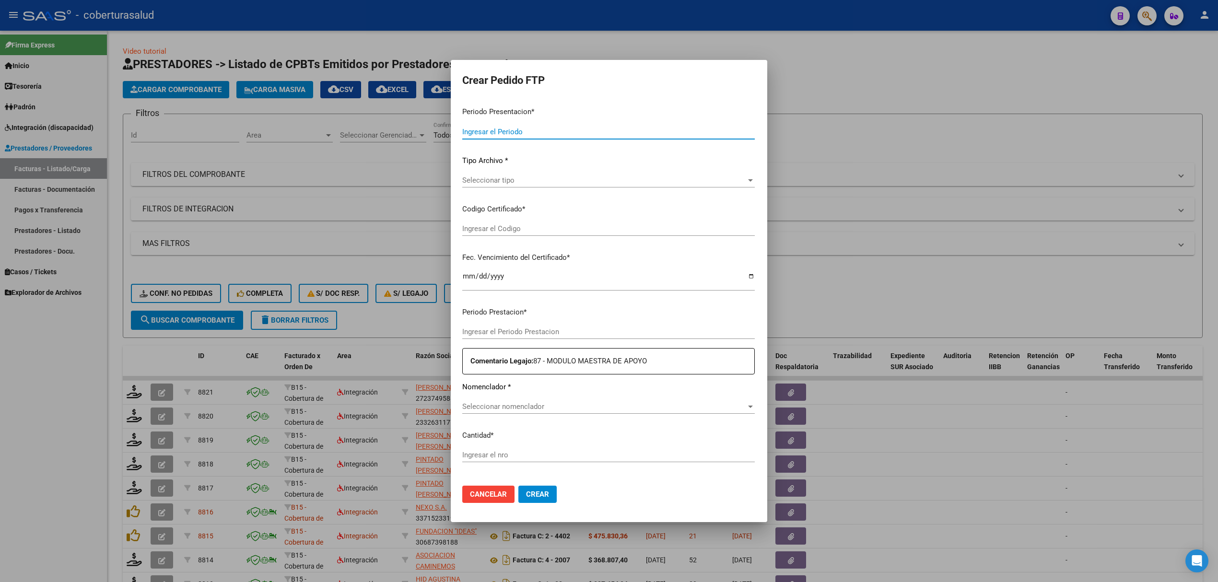
type input "202508"
type input "202506"
type input "$ 307.654,34"
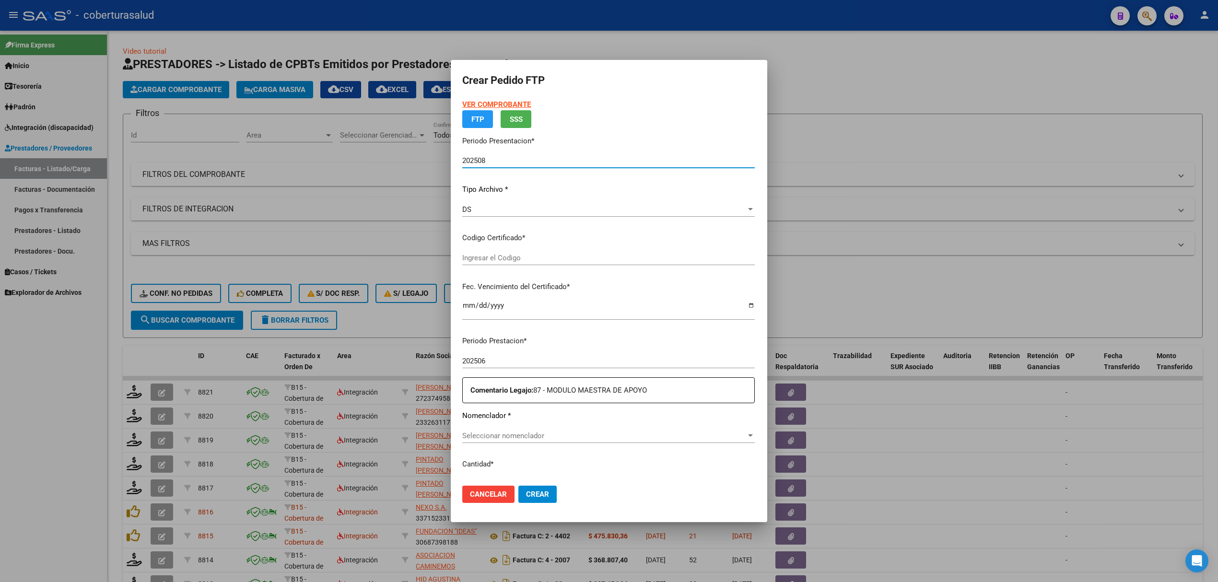
type input "ARG02000572780432023120420281204SAL122"
type input "2028-04-12"
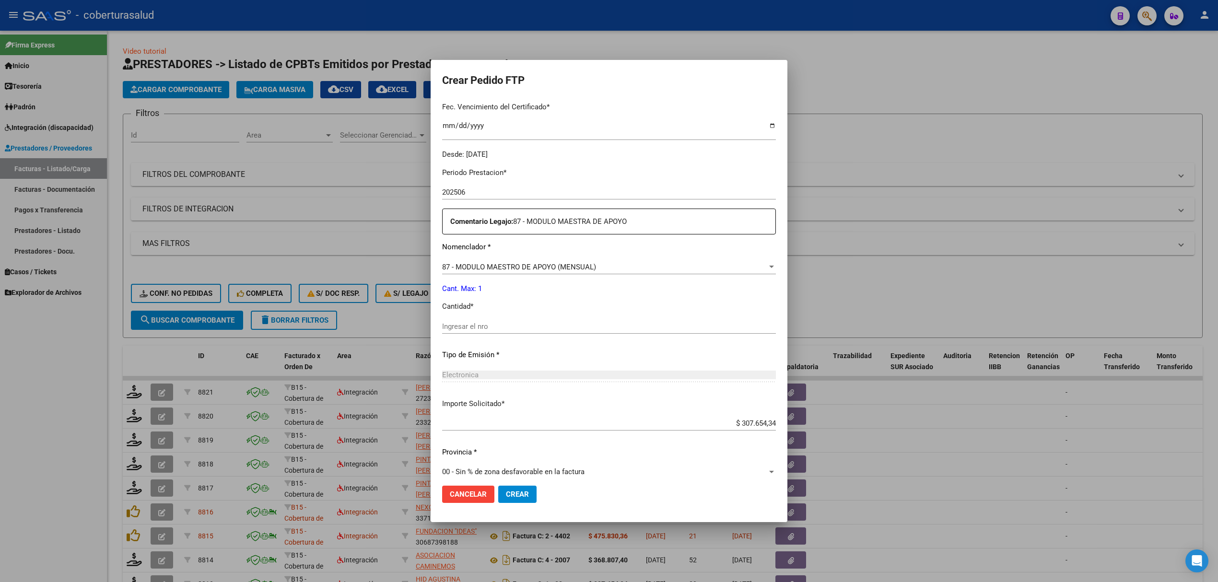
scroll to position [255, 0]
click at [507, 320] on input "Ingresar el nro" at bounding box center [609, 324] width 334 height 9
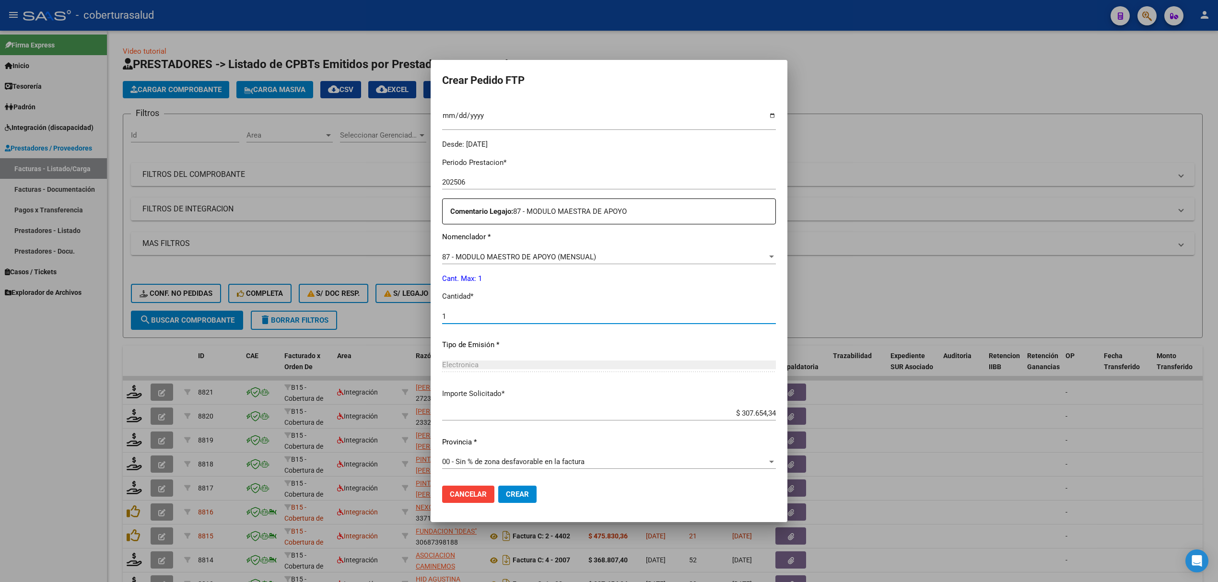
type input "1"
click at [507, 497] on span "Crear" at bounding box center [517, 494] width 23 height 9
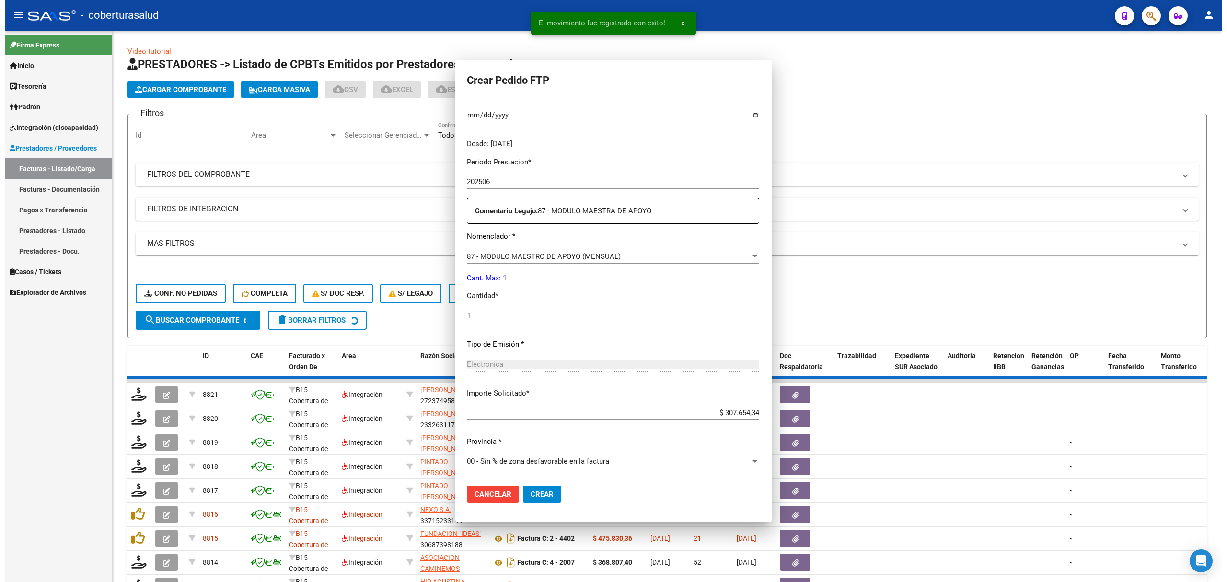
scroll to position [209, 0]
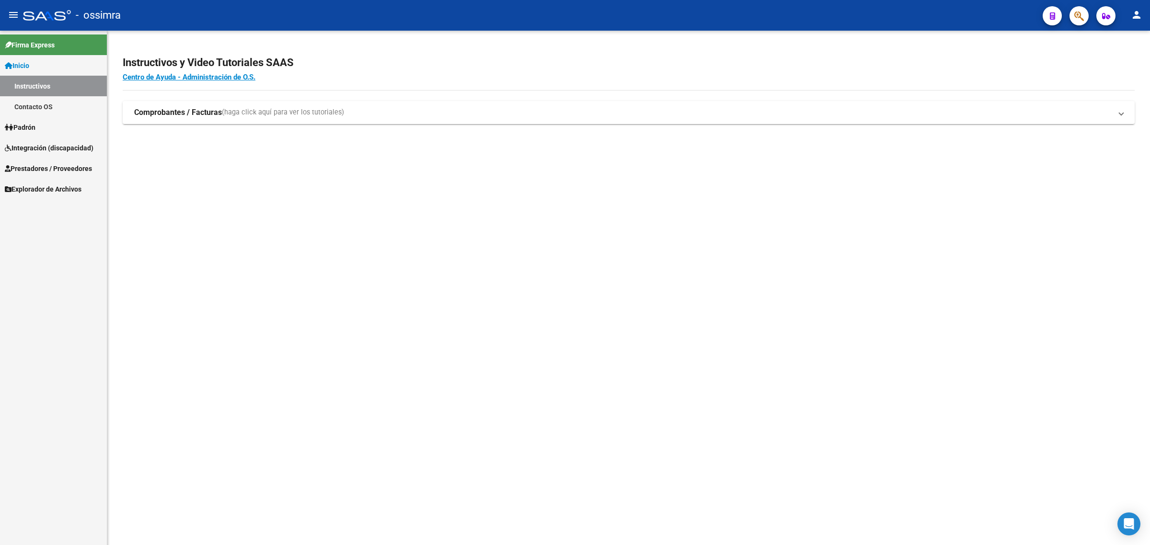
click at [48, 151] on span "Integración (discapacidad)" at bounding box center [49, 148] width 89 height 11
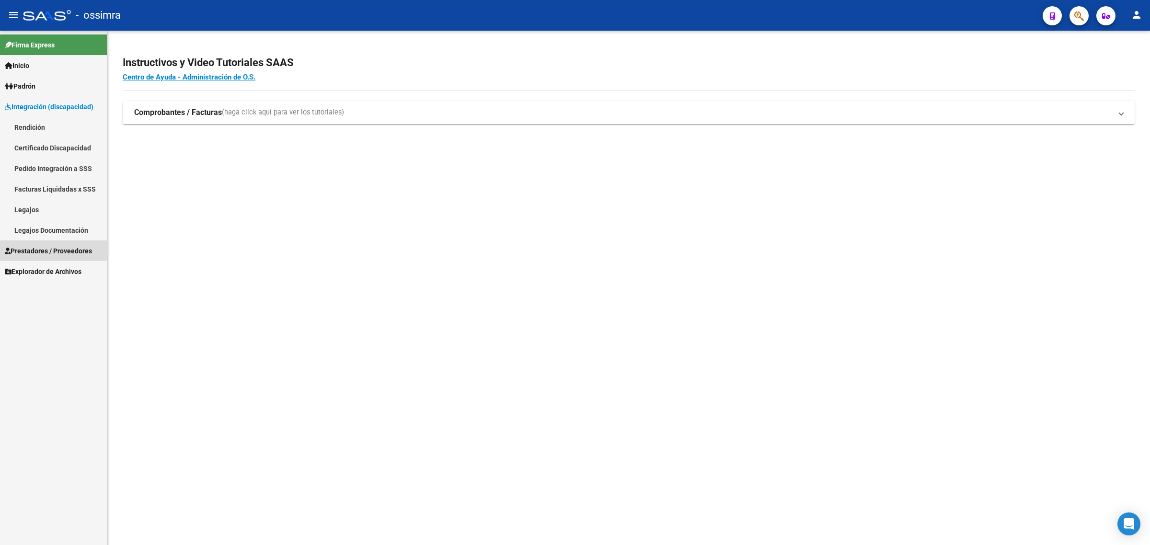
click at [46, 252] on span "Prestadores / Proveedores" at bounding box center [48, 251] width 87 height 11
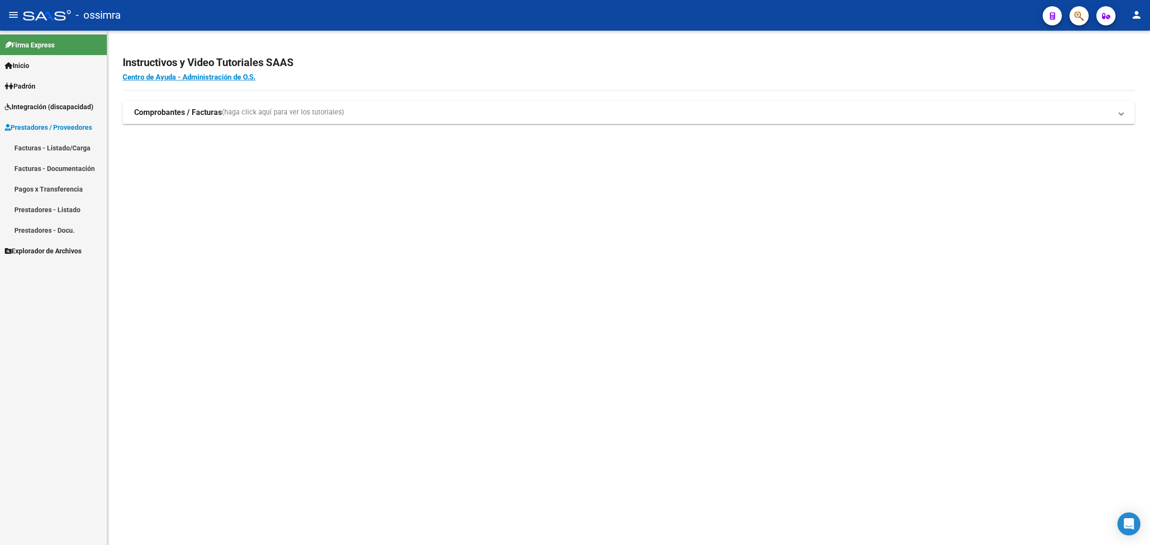
click at [62, 147] on link "Facturas - Listado/Carga" at bounding box center [53, 148] width 107 height 21
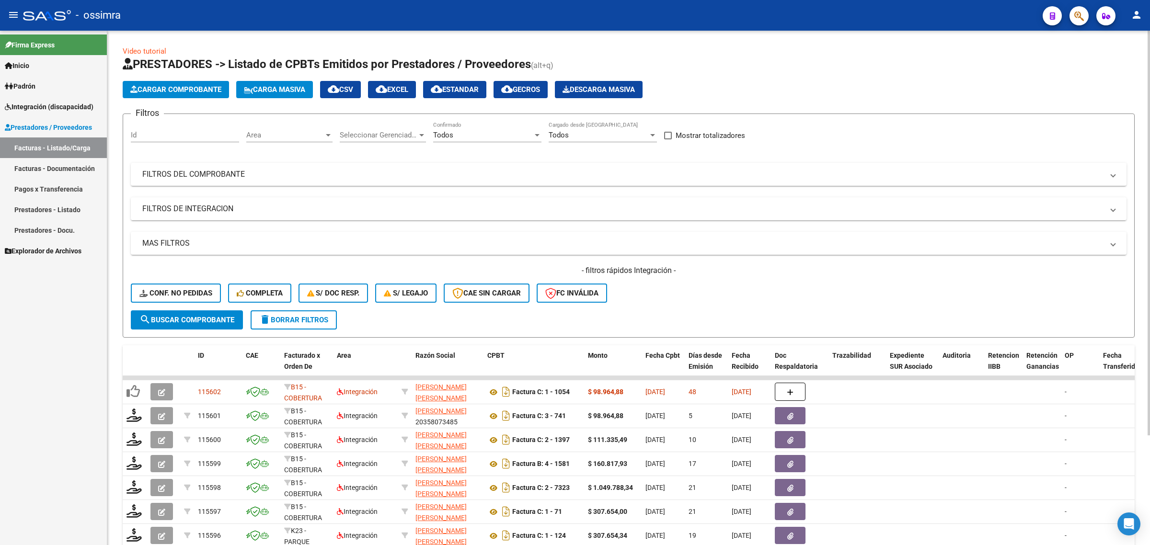
click at [199, 97] on button "Cargar Comprobante" at bounding box center [176, 89] width 106 height 17
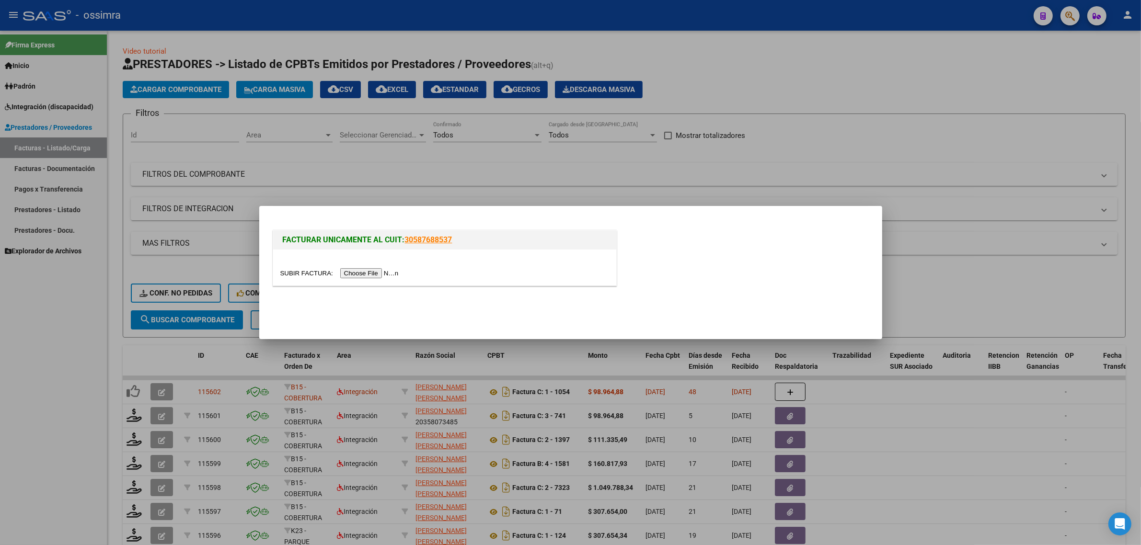
click at [353, 272] on input "file" at bounding box center [340, 273] width 121 height 10
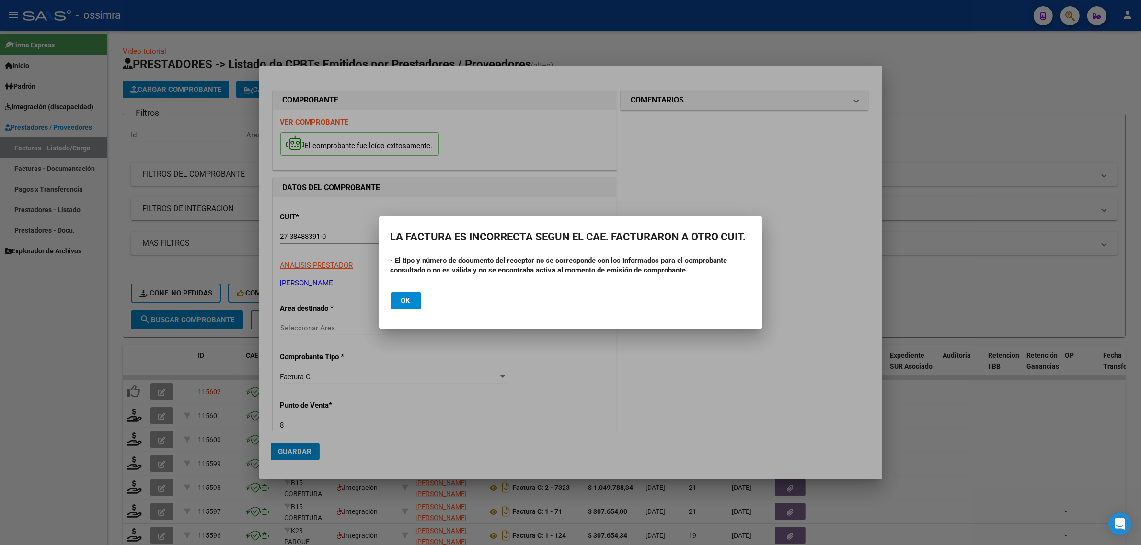
click at [408, 302] on span "Ok" at bounding box center [406, 301] width 10 height 9
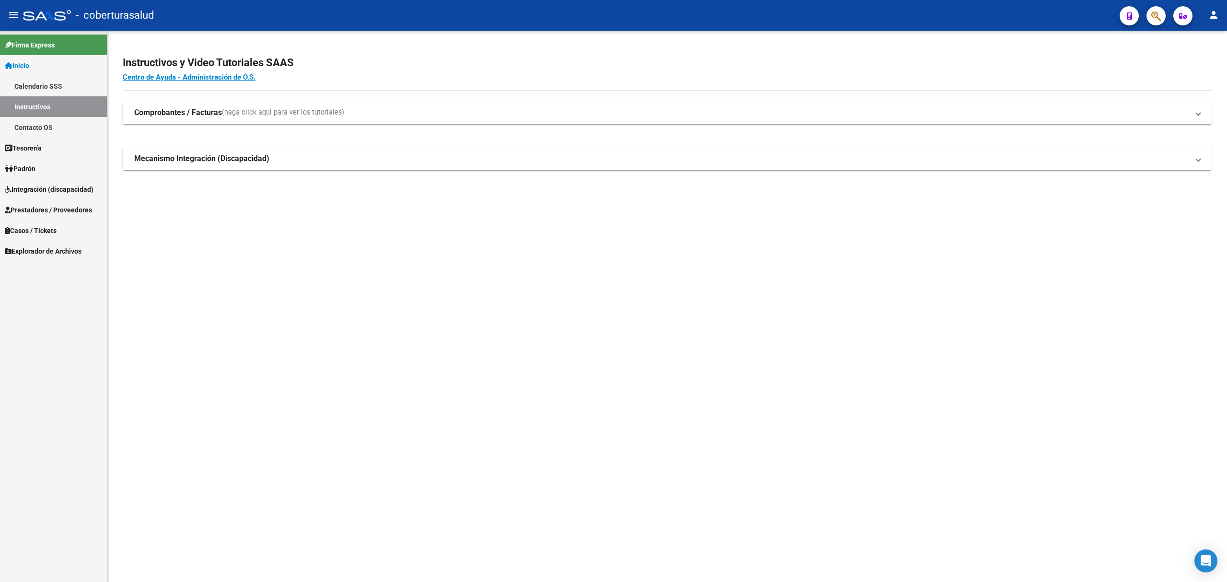
click at [52, 186] on span "Integración (discapacidad)" at bounding box center [49, 189] width 89 height 11
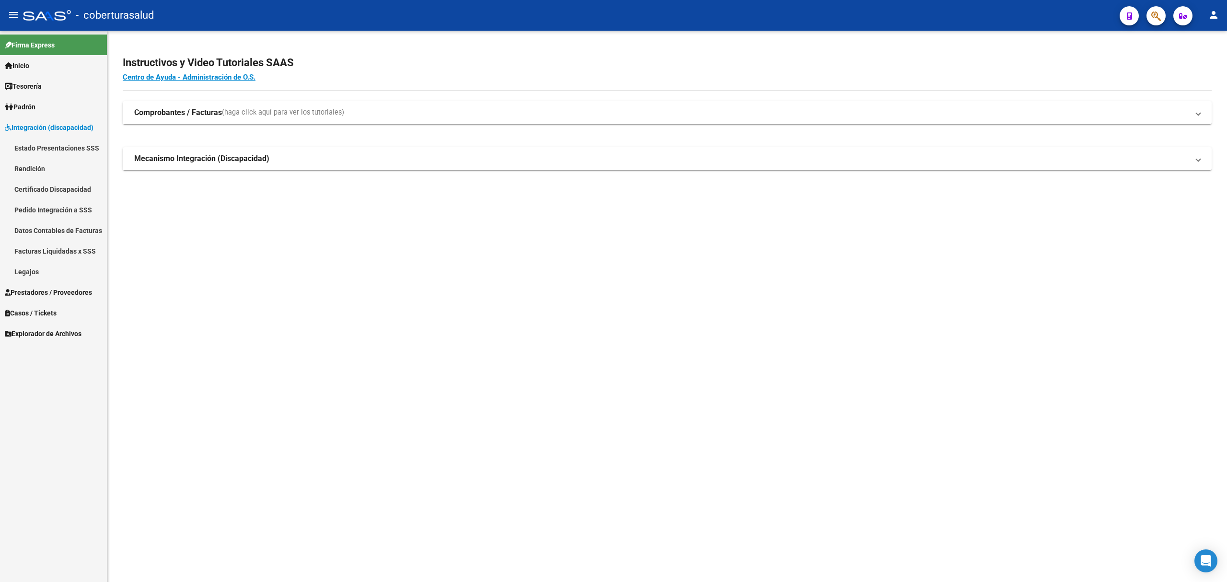
click at [42, 294] on span "Prestadores / Proveedores" at bounding box center [48, 292] width 87 height 11
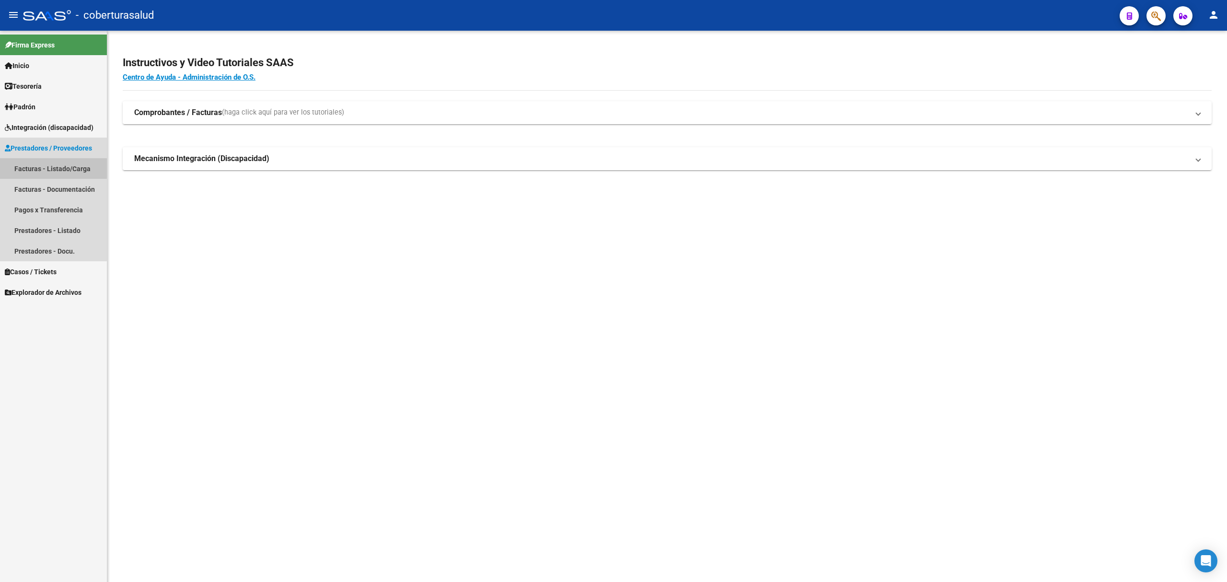
click at [53, 168] on link "Facturas - Listado/Carga" at bounding box center [53, 168] width 107 height 21
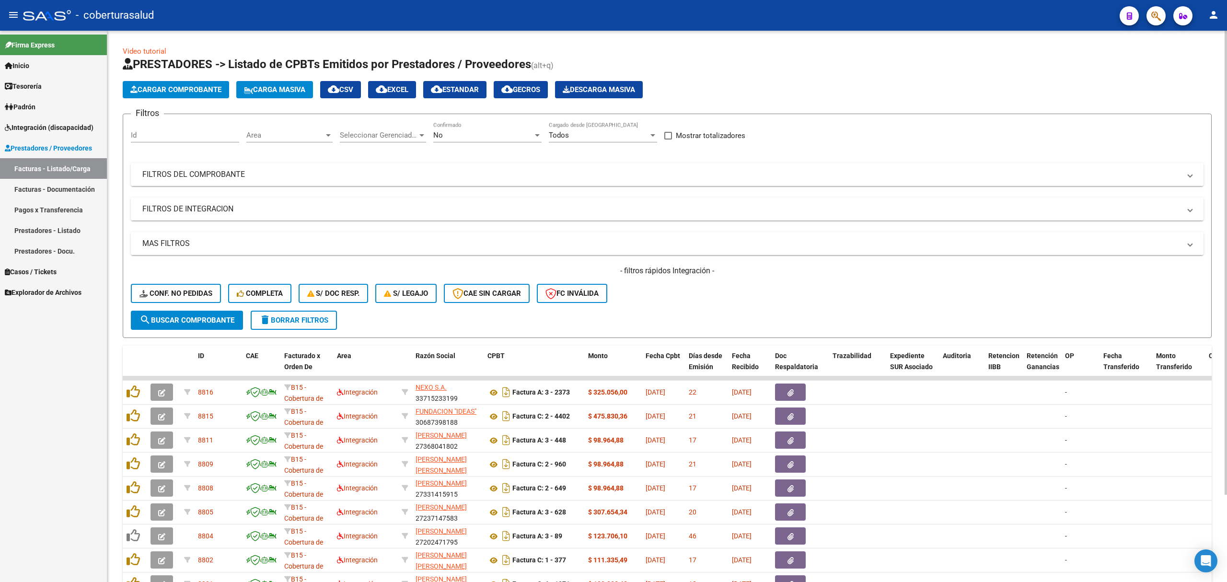
click at [200, 87] on span "Cargar Comprobante" at bounding box center [175, 89] width 91 height 9
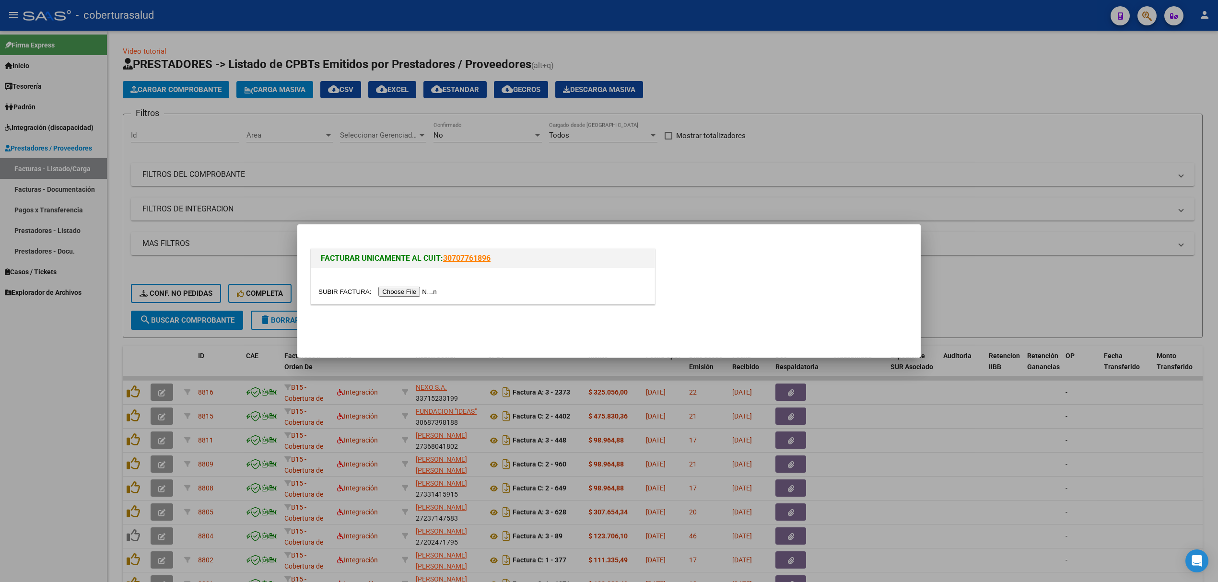
click at [413, 289] on input "file" at bounding box center [378, 292] width 121 height 10
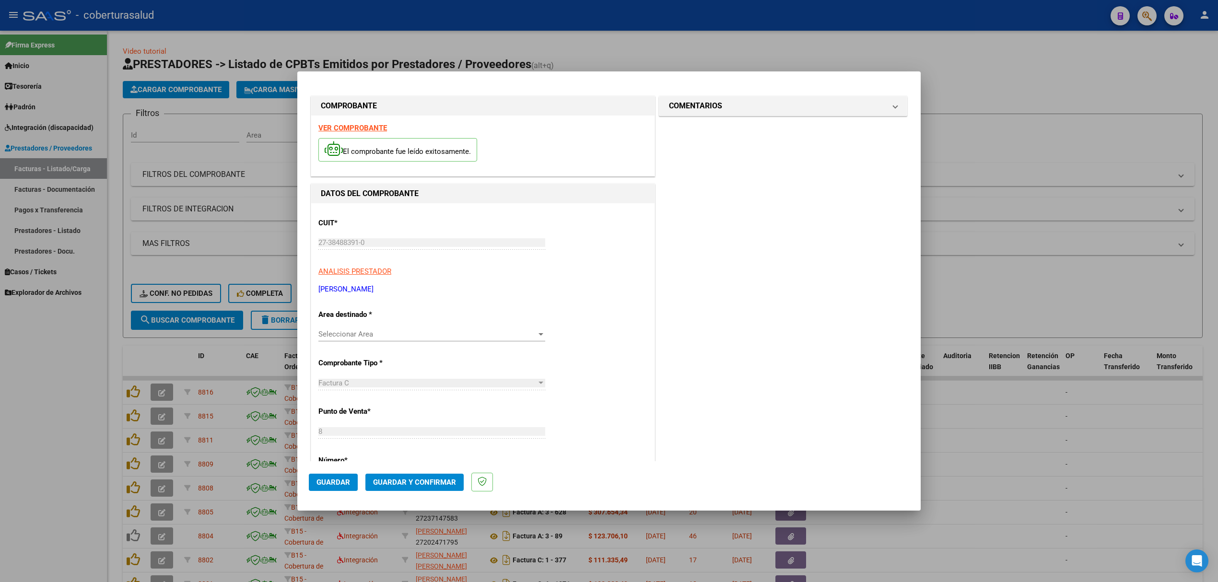
click at [392, 339] on div "Seleccionar Area Seleccionar Area" at bounding box center [431, 334] width 227 height 14
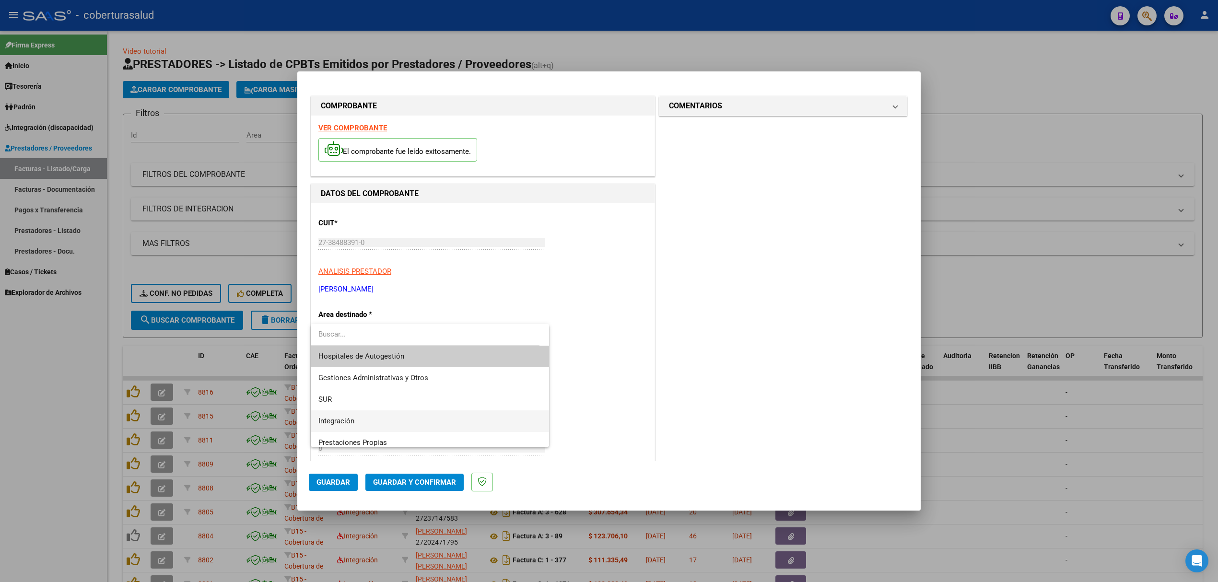
click at [367, 415] on span "Integración" at bounding box center [429, 421] width 223 height 22
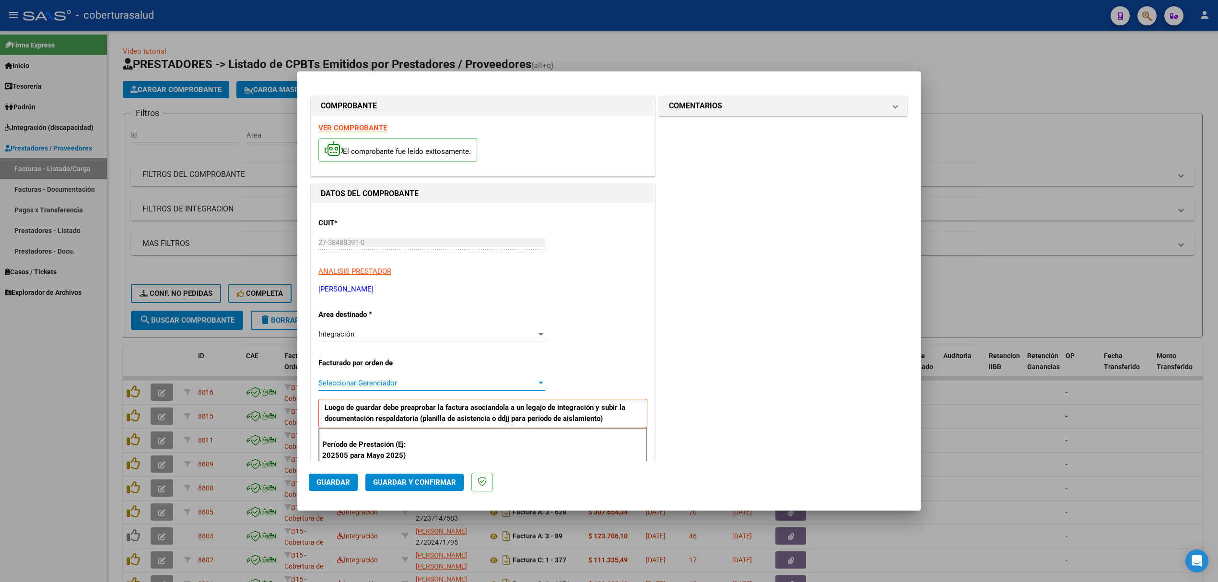
click at [368, 379] on span "Seleccionar Gerenciador" at bounding box center [427, 383] width 218 height 9
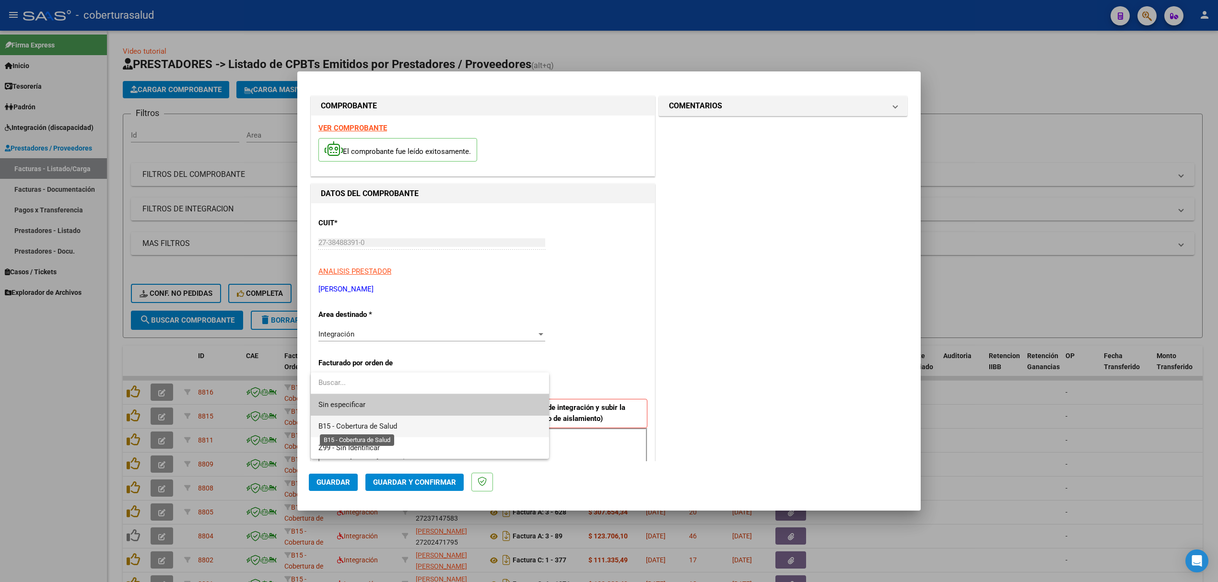
click at [359, 424] on span "B15 - Cobertura de Salud" at bounding box center [357, 426] width 79 height 9
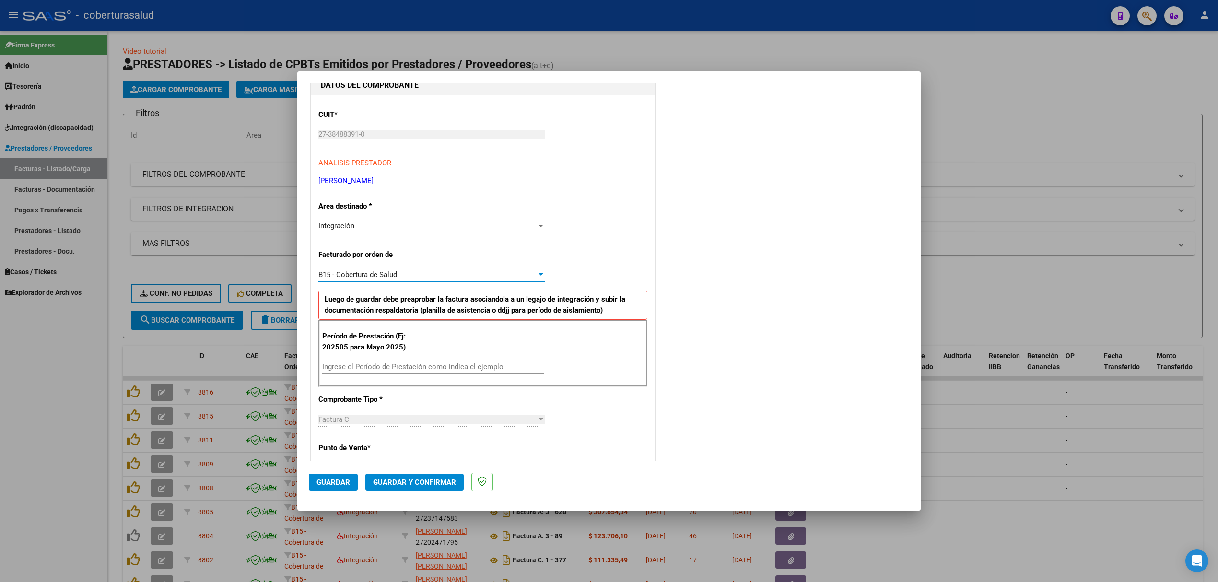
scroll to position [128, 0]
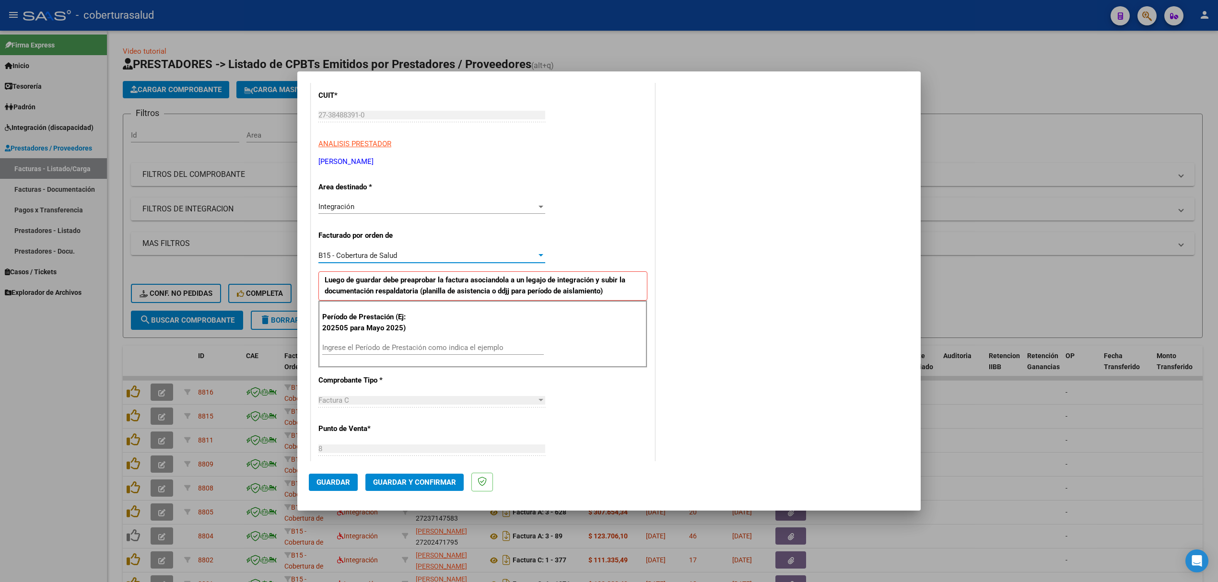
click at [372, 348] on input "Ingrese el Período de Prestación como indica el ejemplo" at bounding box center [432, 347] width 221 height 9
type input "202506"
click at [342, 484] on span "Guardar" at bounding box center [333, 482] width 34 height 9
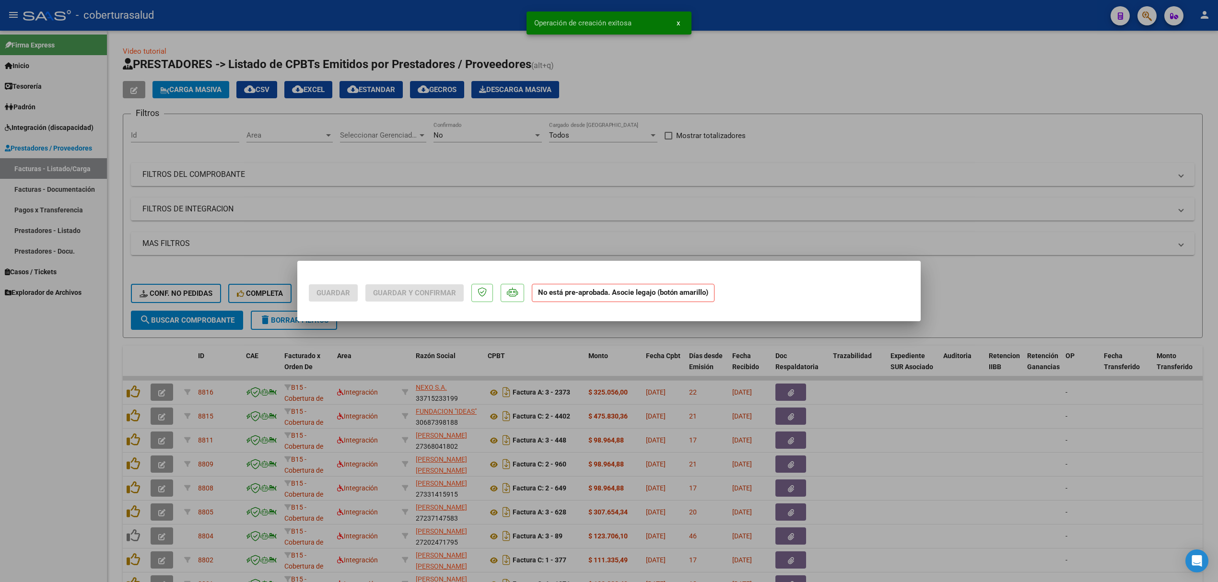
scroll to position [0, 0]
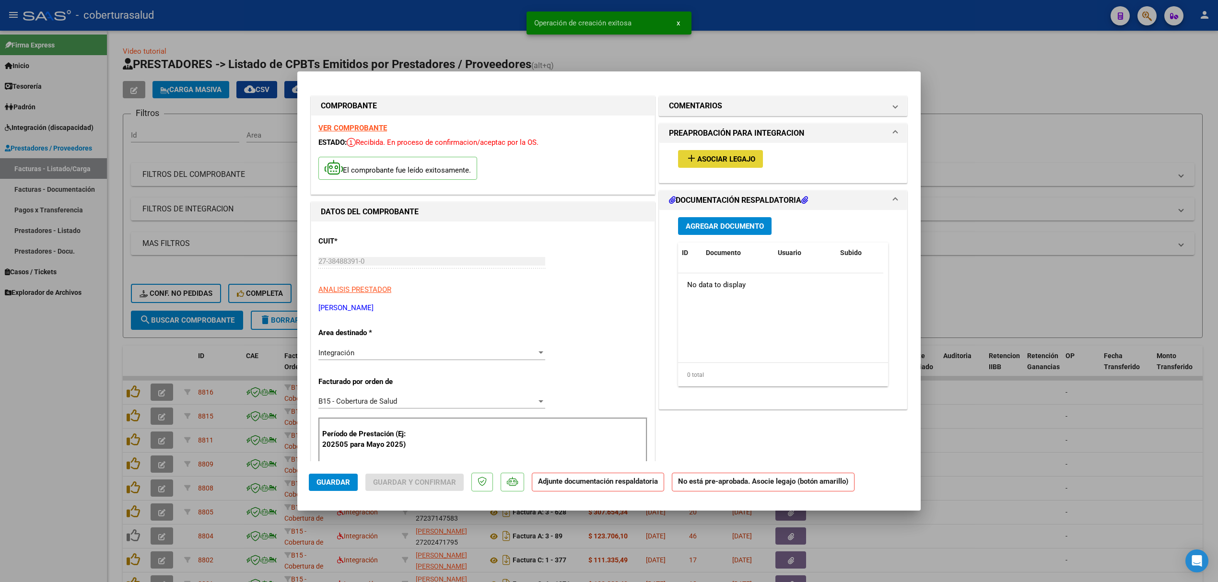
click at [704, 158] on span "Asociar Legajo" at bounding box center [726, 159] width 58 height 9
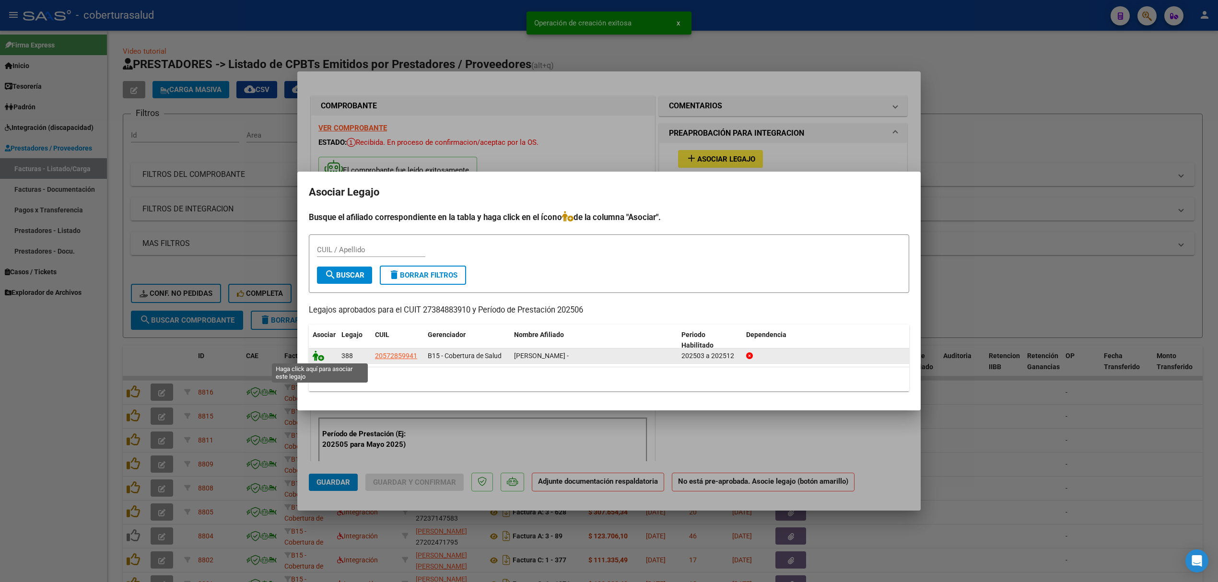
click at [319, 358] on icon at bounding box center [319, 355] width 12 height 11
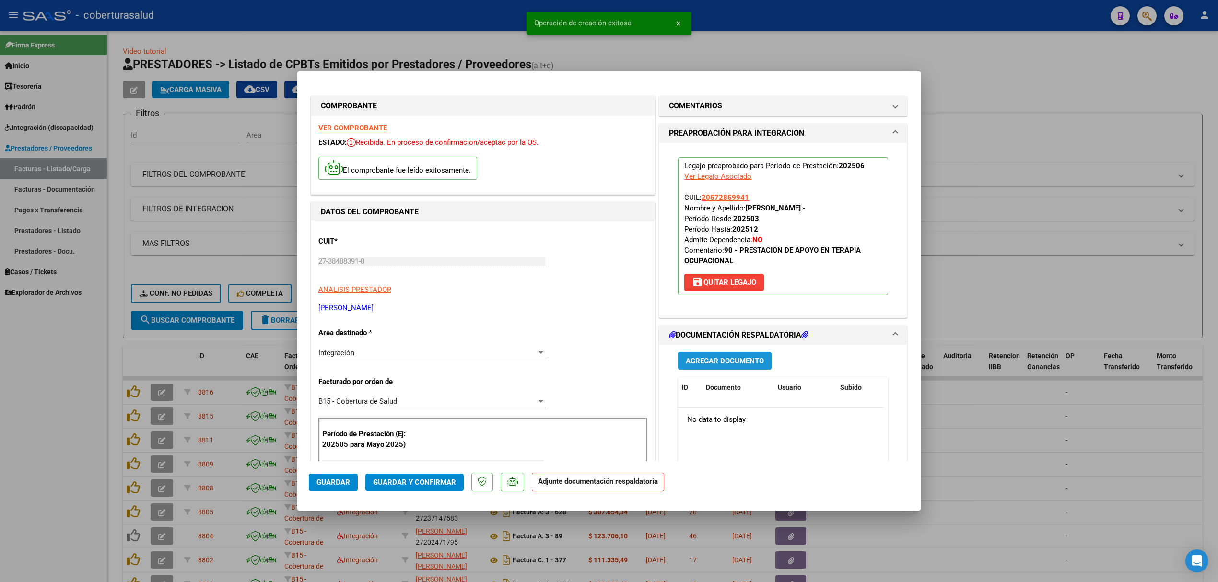
click at [708, 358] on span "Agregar Documento" at bounding box center [724, 361] width 78 height 9
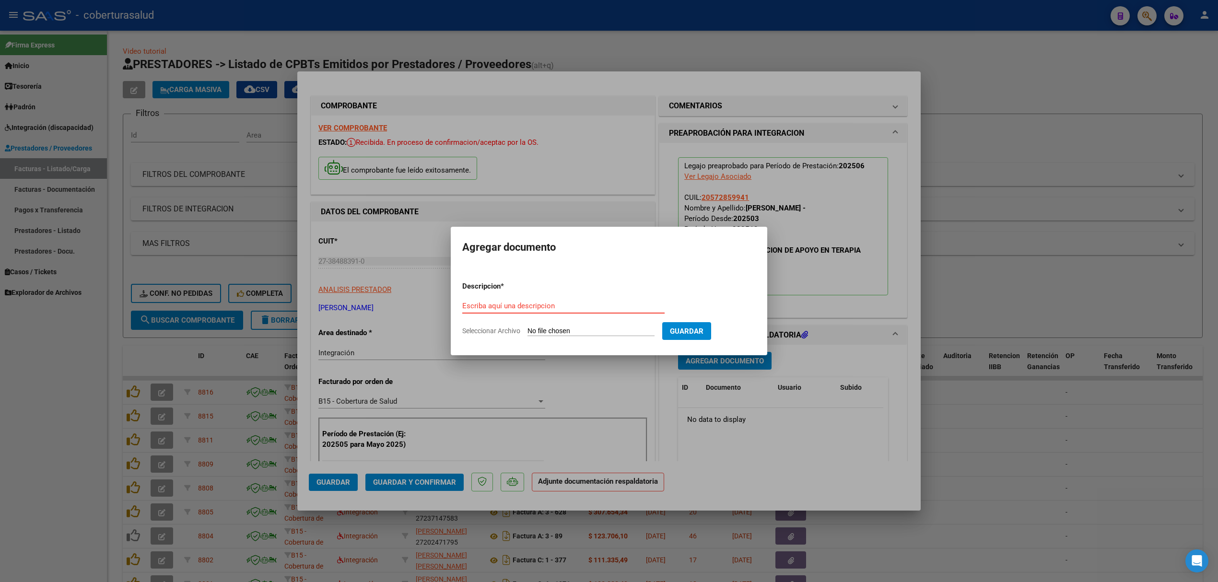
click at [580, 303] on input "Escriba aquí una descripcion" at bounding box center [563, 306] width 202 height 9
type input "i"
type input "PLANILLA"
click at [553, 335] on form "Descripcion * PLANILLA Escriba aquí una descripcion Seleccionar Archivo Guardar" at bounding box center [608, 309] width 293 height 70
click at [556, 333] on input "Seleccionar Archivo" at bounding box center [590, 331] width 127 height 9
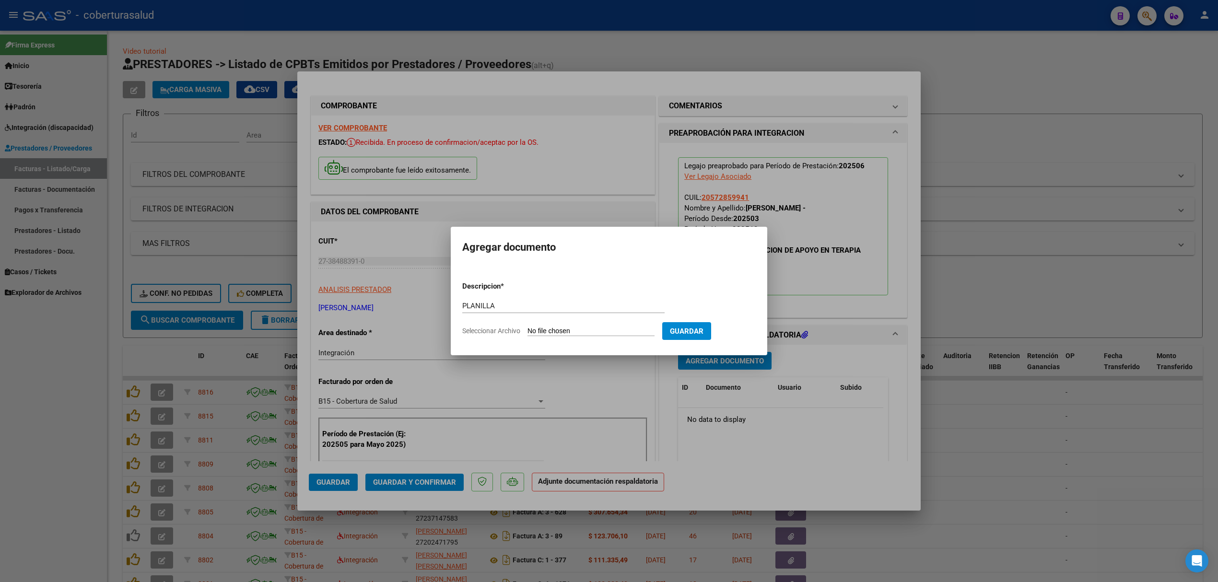
type input "C:\fakepath\159285-1-Planilla_de_Asistencia.pdf"
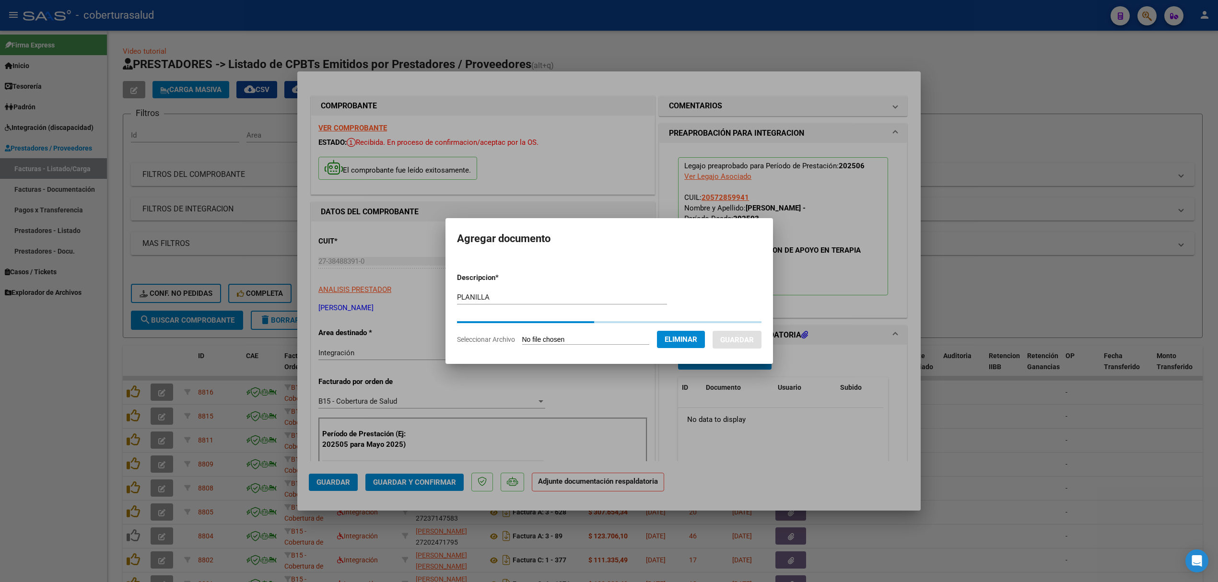
click at [739, 342] on form "Descripcion * PLANILLA Escriba aquí una descripcion Seleccionar Archivo Elimina…" at bounding box center [609, 308] width 304 height 87
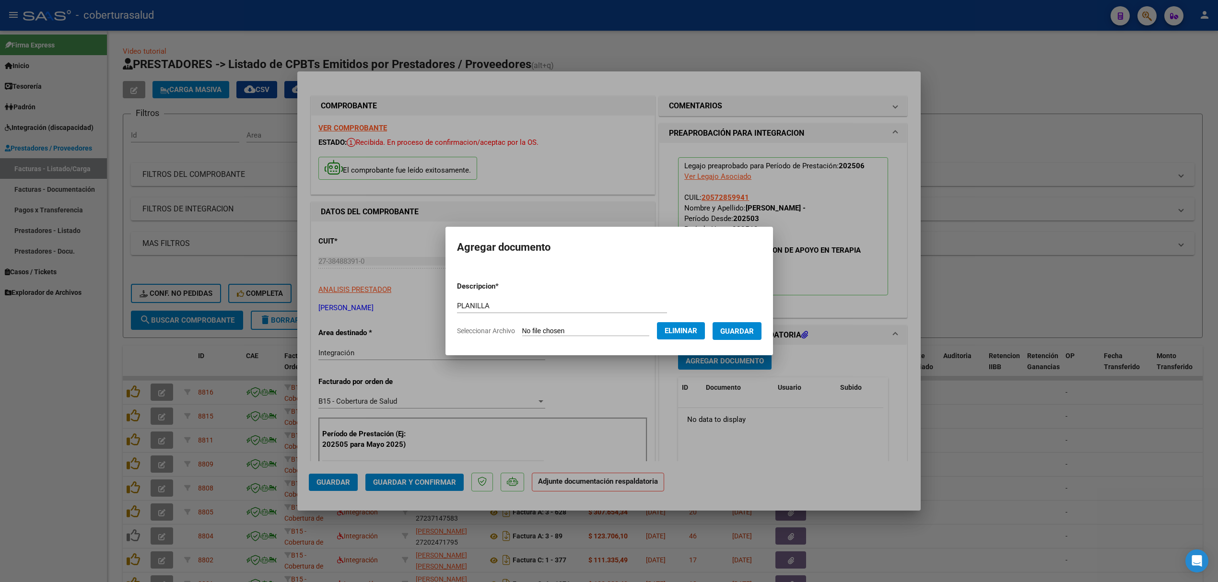
click at [739, 331] on span "Guardar" at bounding box center [737, 331] width 34 height 9
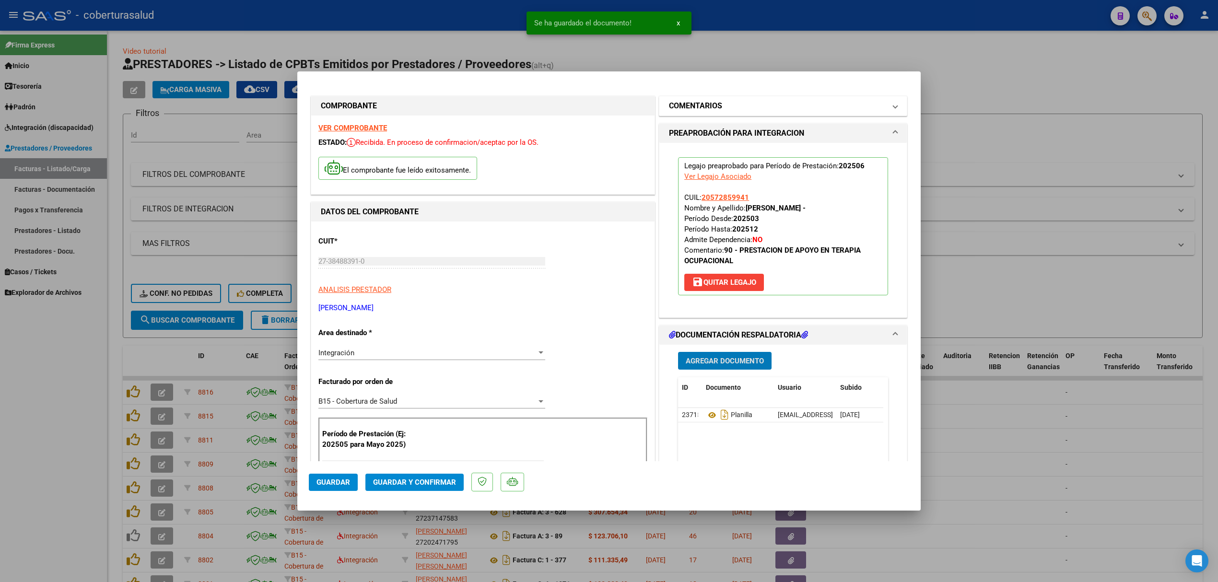
click at [710, 101] on h1 "COMENTARIOS" at bounding box center [695, 106] width 53 height 12
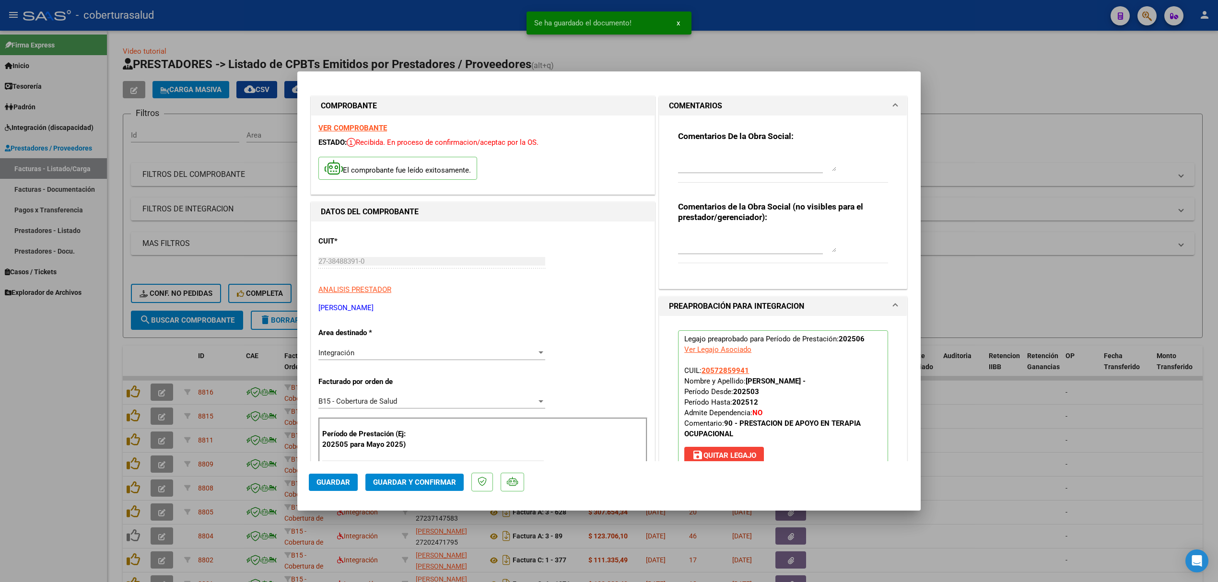
click at [710, 247] on textarea at bounding box center [757, 242] width 158 height 19
click at [691, 160] on textarea at bounding box center [757, 161] width 158 height 19
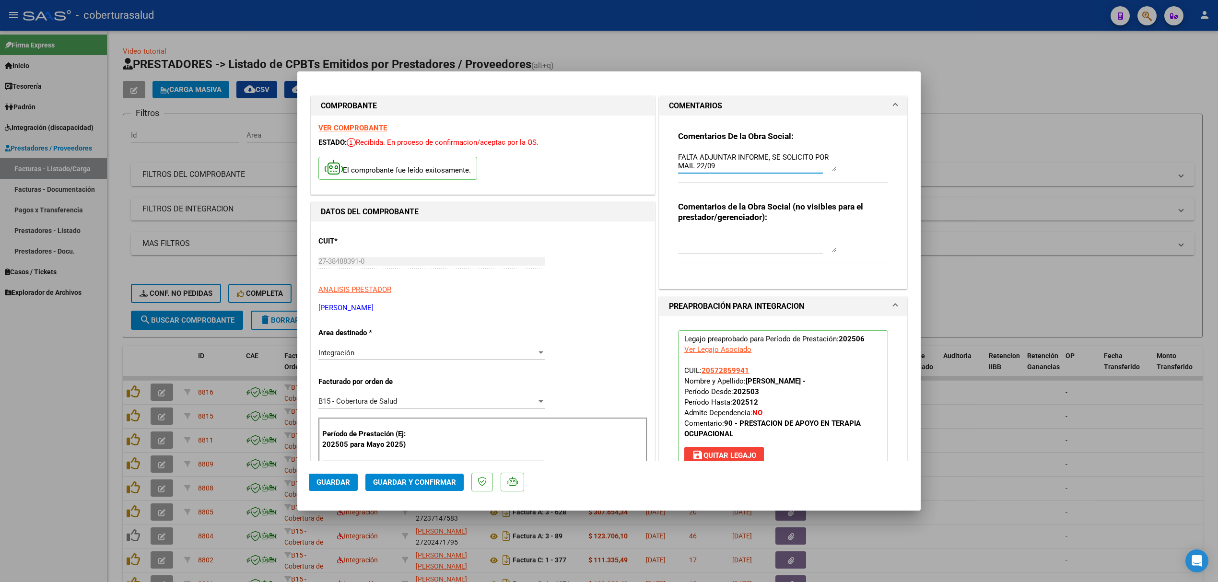
type textarea "FALTA ADJUNTAR INFORME, SE SOLICITO POR MAIL 22/09"
click at [405, 472] on mat-dialog-actions "Guardar Guardar y Confirmar" at bounding box center [609, 480] width 600 height 38
click at [406, 483] on span "Guardar y Confirmar" at bounding box center [414, 482] width 83 height 9
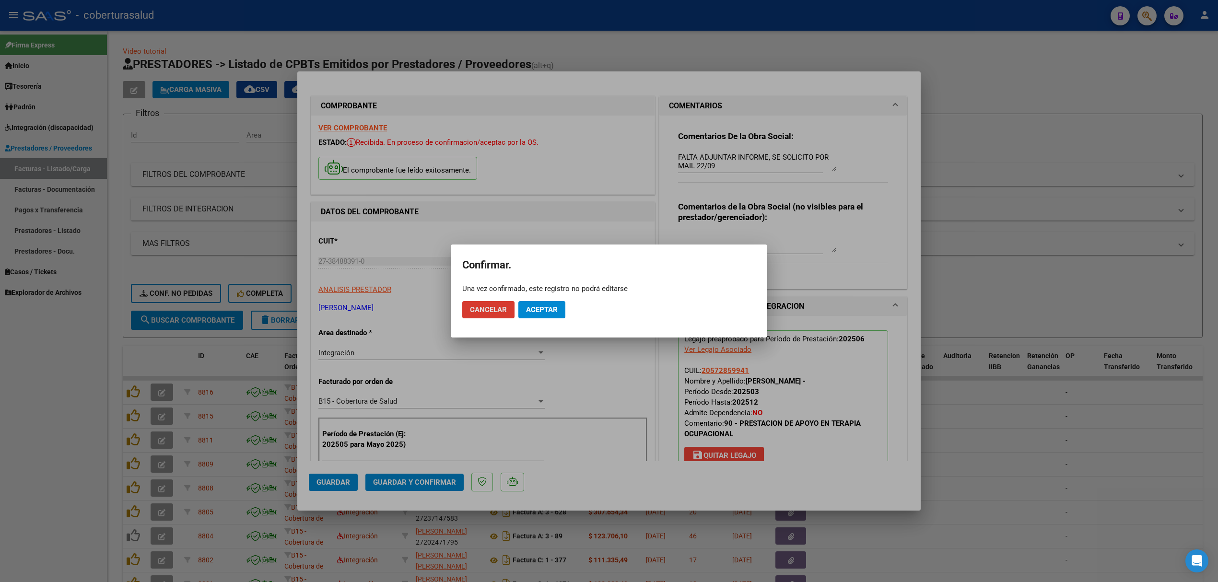
click at [546, 317] on button "Aceptar" at bounding box center [541, 309] width 47 height 17
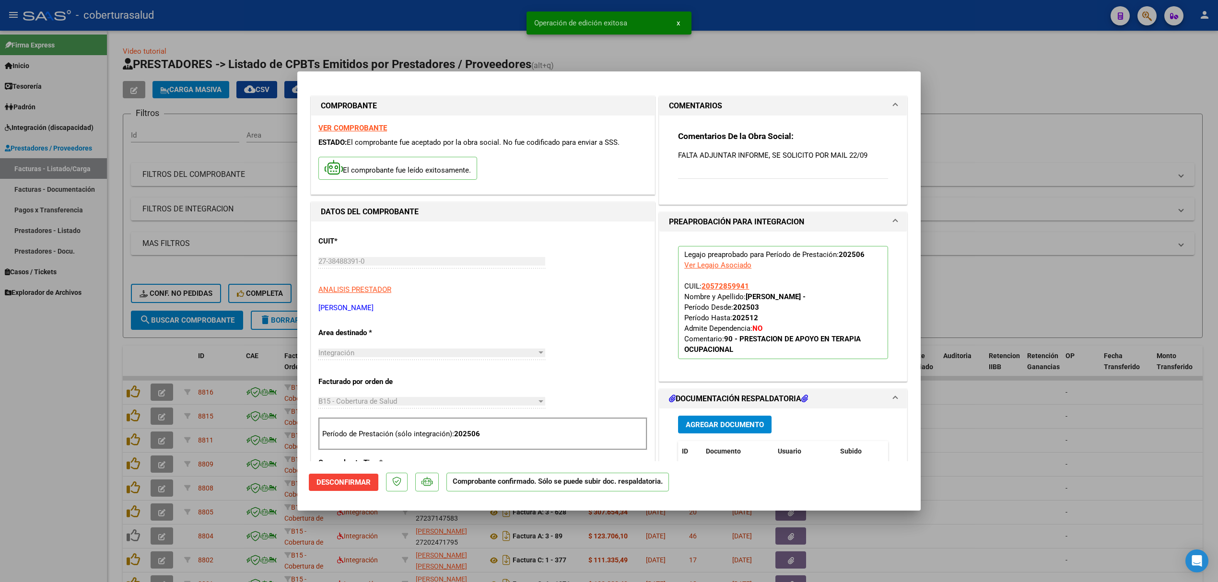
click at [221, 371] on div at bounding box center [609, 291] width 1218 height 582
type input "$ 0,00"
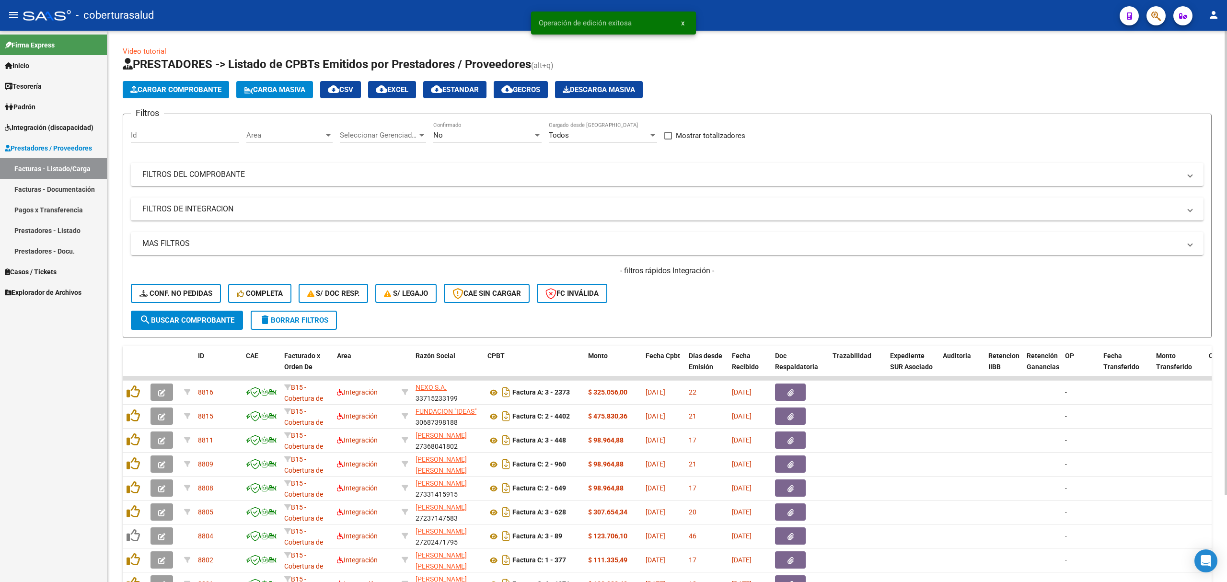
click at [451, 137] on div "No" at bounding box center [483, 135] width 100 height 9
click at [467, 92] on span "Todos" at bounding box center [487, 92] width 108 height 22
click at [204, 309] on div "- filtros rápidos Integración - Conf. no pedidas Completa S/ Doc Resp. S/ legaj…" at bounding box center [667, 288] width 1073 height 45
click at [203, 311] on button "search Buscar Comprobante" at bounding box center [187, 320] width 112 height 19
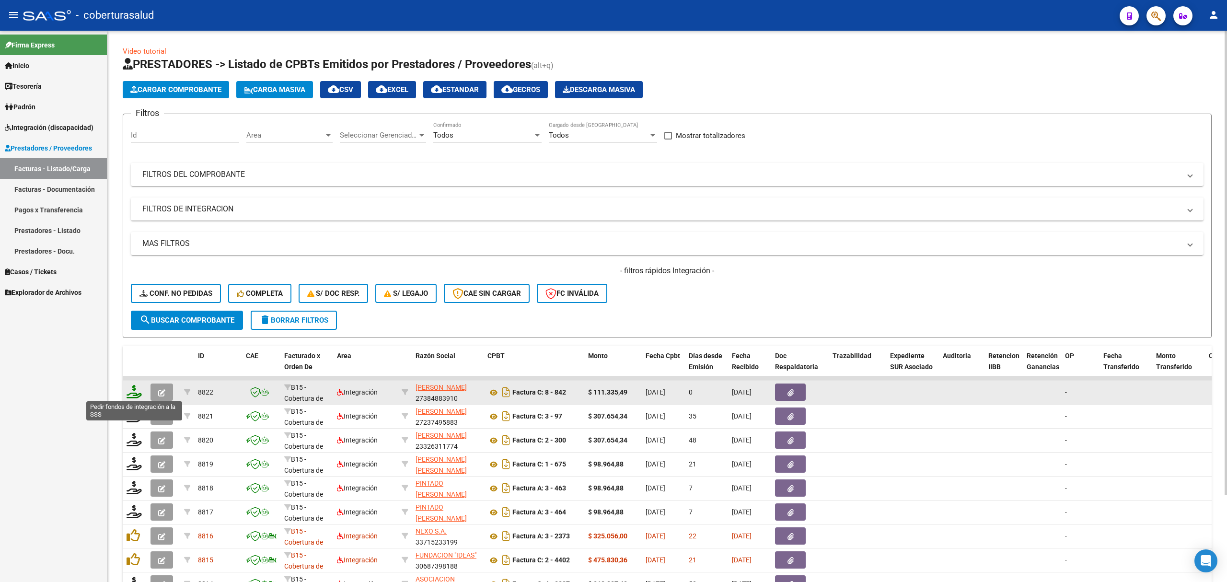
click at [137, 392] on icon at bounding box center [134, 391] width 15 height 13
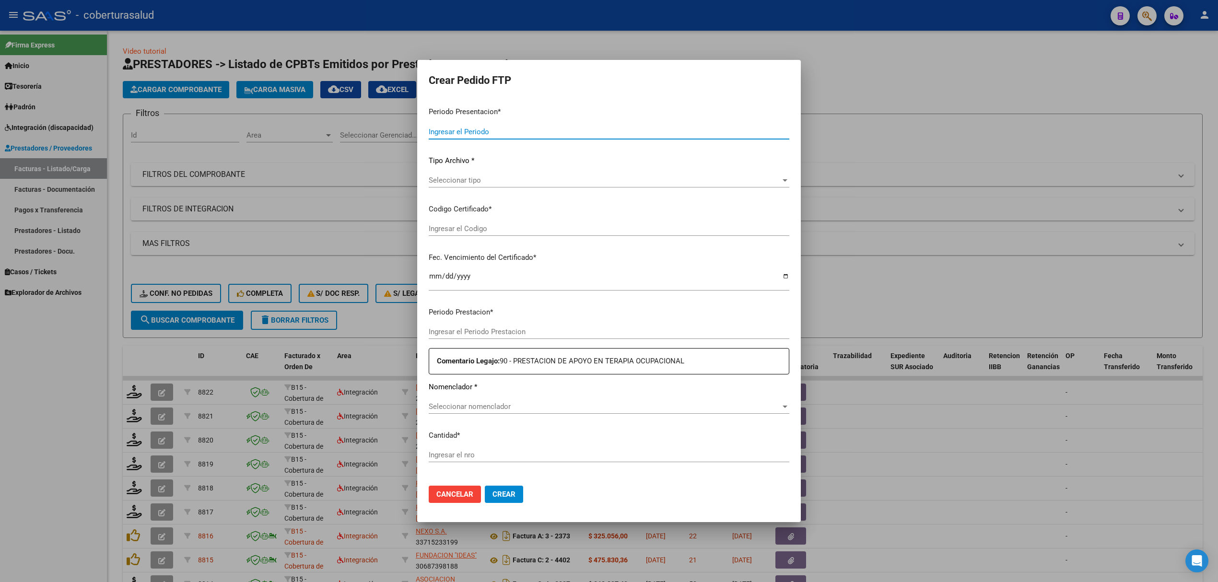
type input "202508"
type input "202506"
type input "$ 111.335,49"
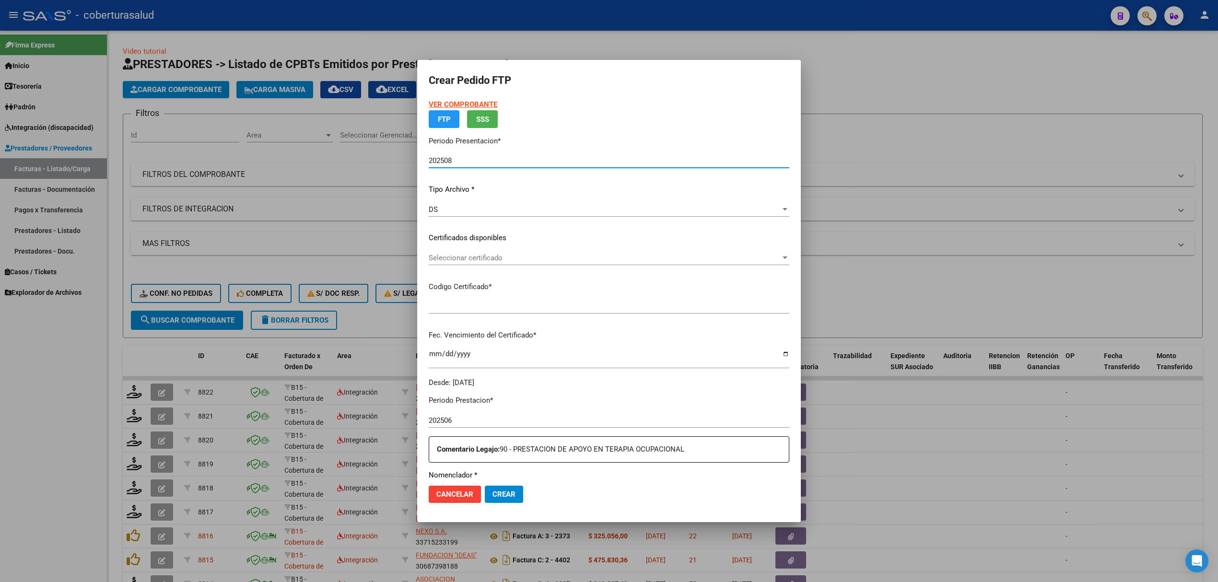
type input "ARG02000572859942023122620281226TUC136"
type input "[DATE]"
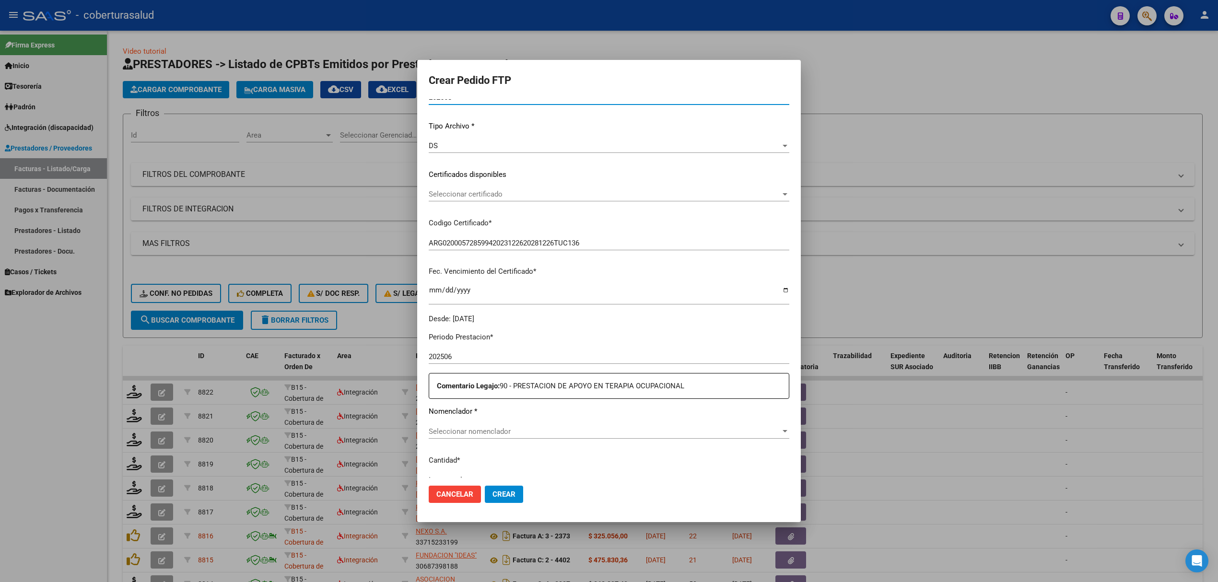
scroll to position [252, 0]
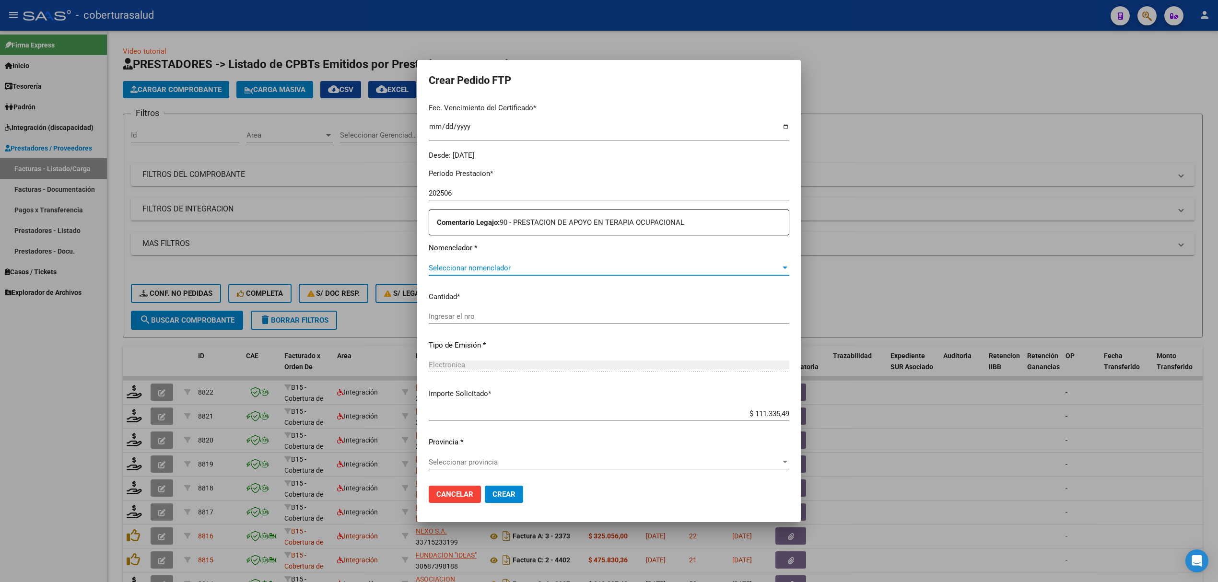
click at [471, 269] on span "Seleccionar nomenclador" at bounding box center [605, 268] width 352 height 9
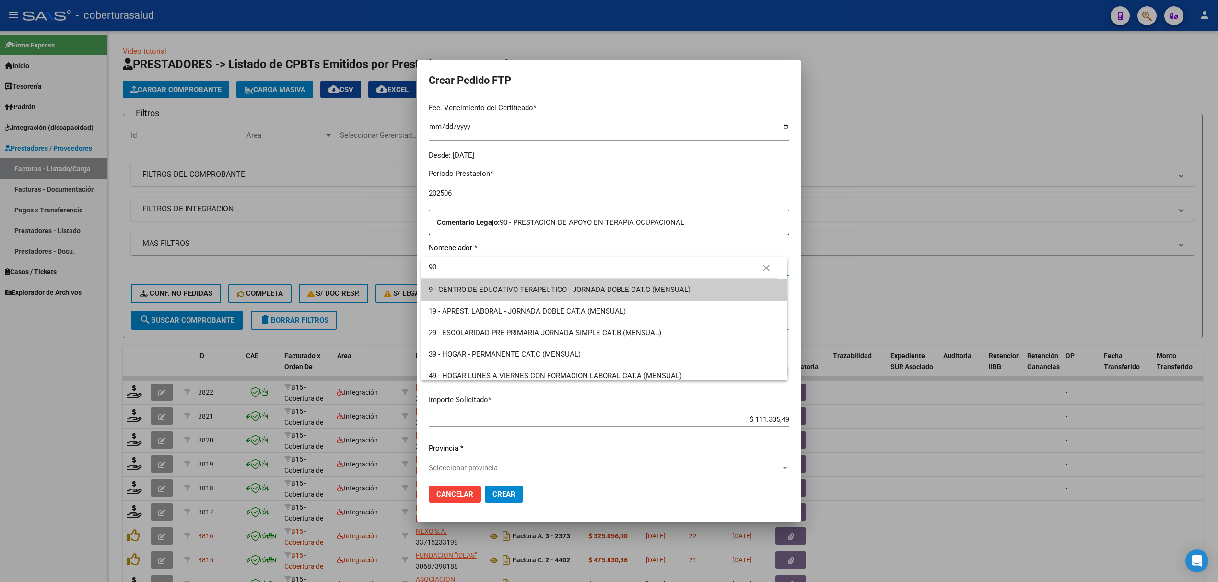
type input "90"
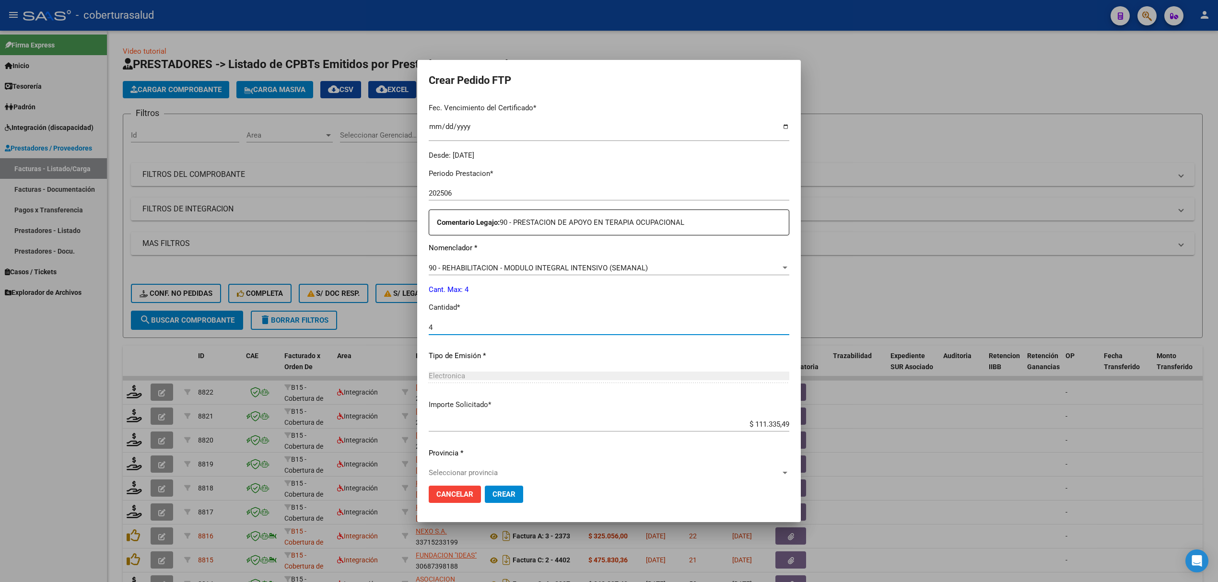
type input "4"
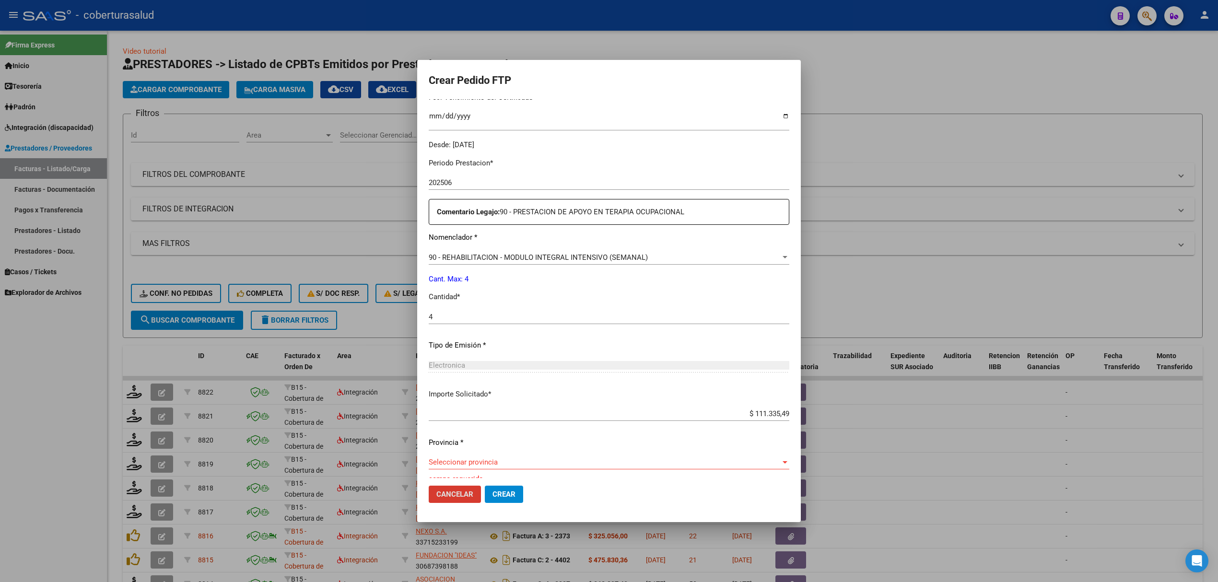
scroll to position [269, 0]
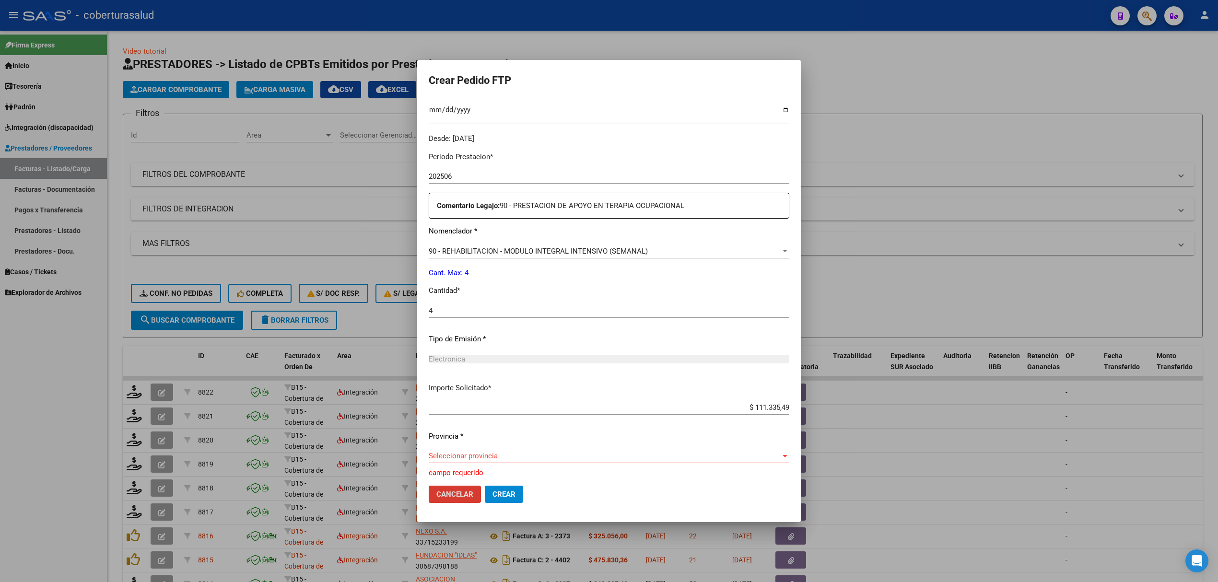
click at [464, 457] on span "Seleccionar provincia" at bounding box center [605, 456] width 352 height 9
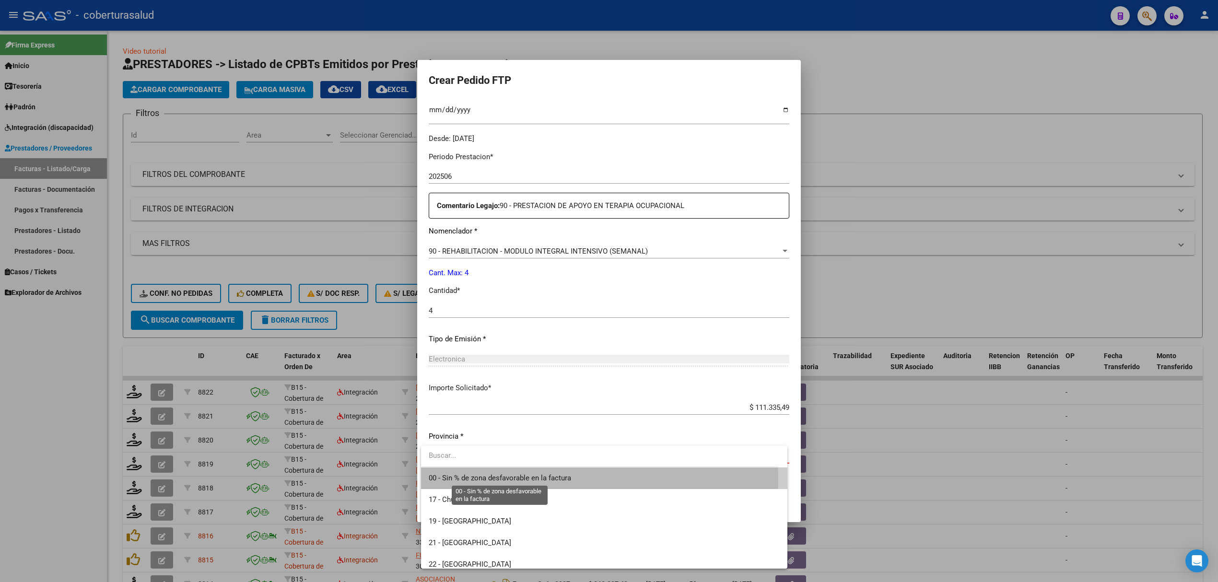
click at [457, 479] on span "00 - Sin % de zona desfavorable en la factura" at bounding box center [500, 478] width 142 height 9
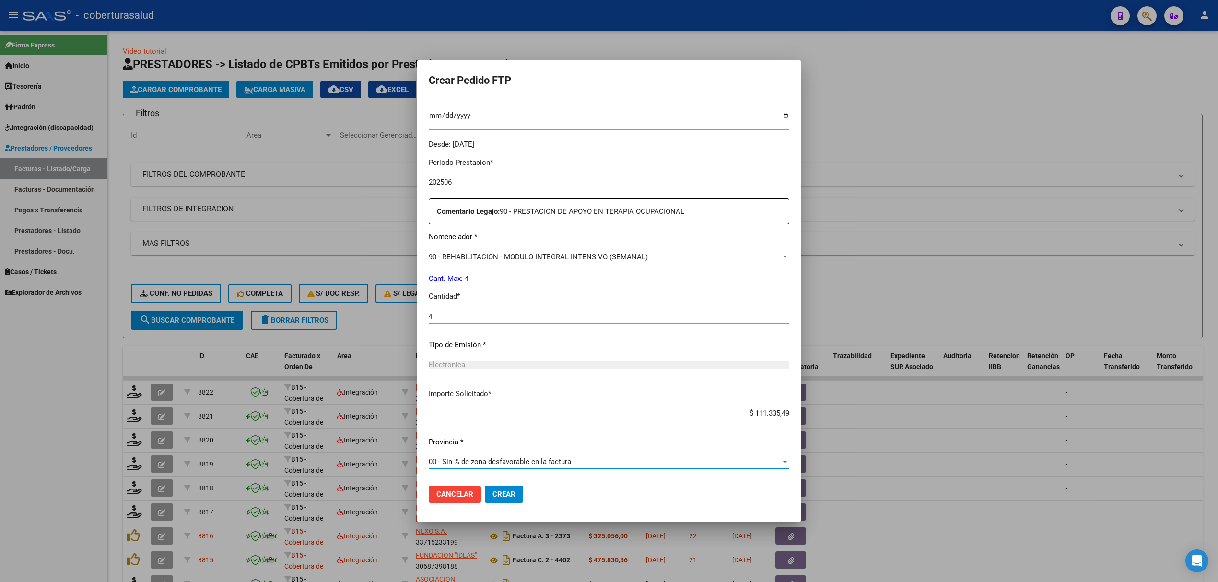
click at [498, 491] on span "Crear" at bounding box center [503, 494] width 23 height 9
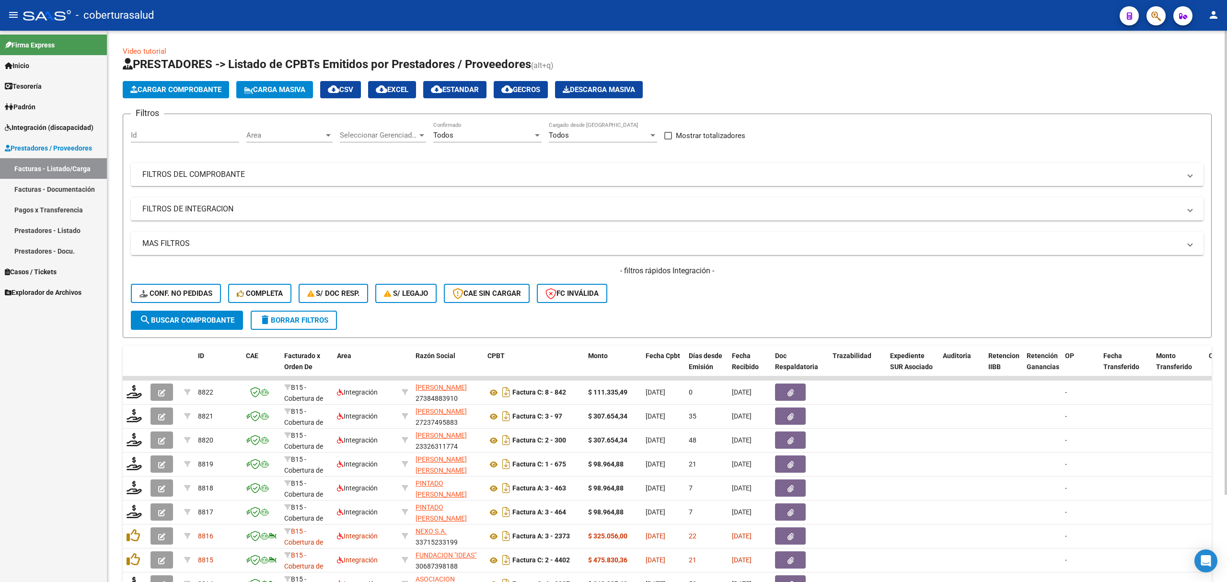
click at [202, 83] on button "Cargar Comprobante" at bounding box center [176, 89] width 106 height 17
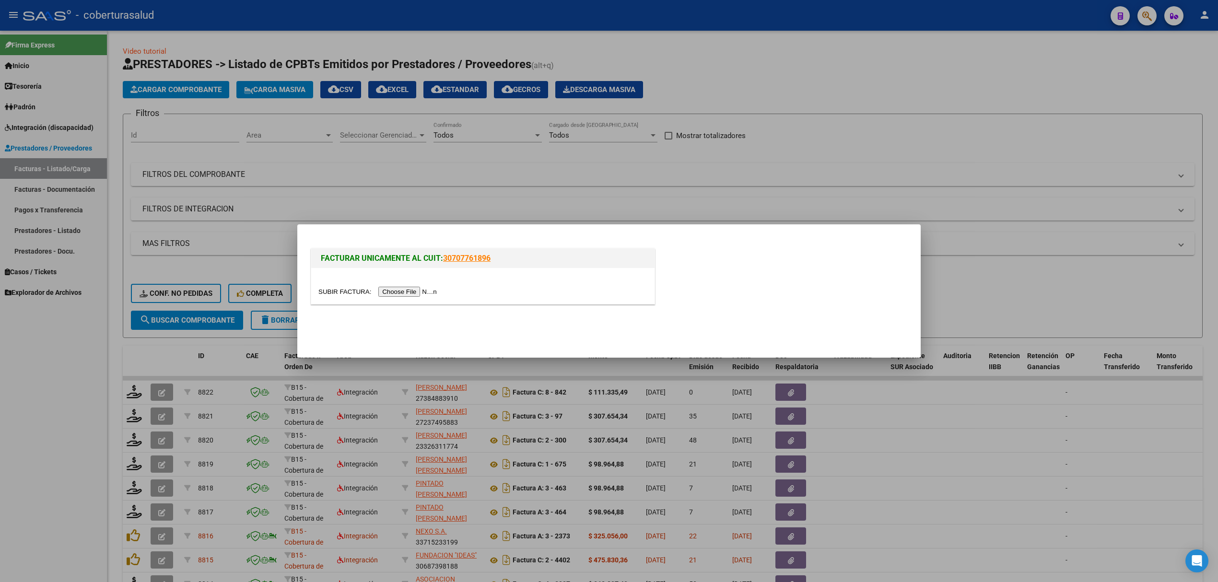
click at [394, 288] on input "file" at bounding box center [378, 292] width 121 height 10
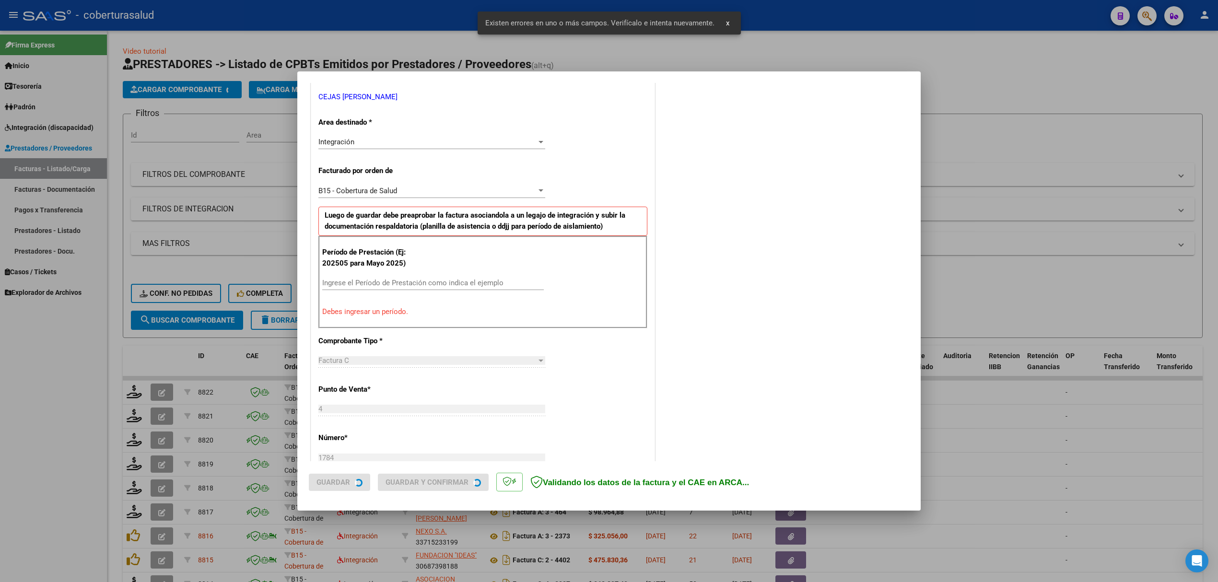
scroll to position [194, 0]
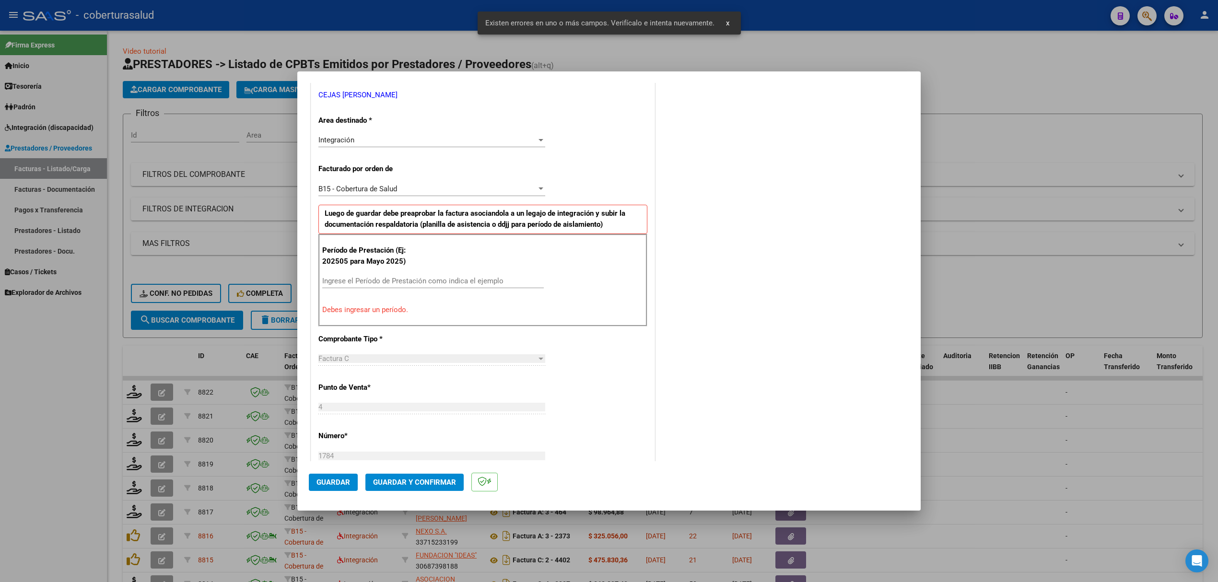
click at [386, 282] on input "Ingrese el Período de Prestación como indica el ejemplo" at bounding box center [432, 281] width 221 height 9
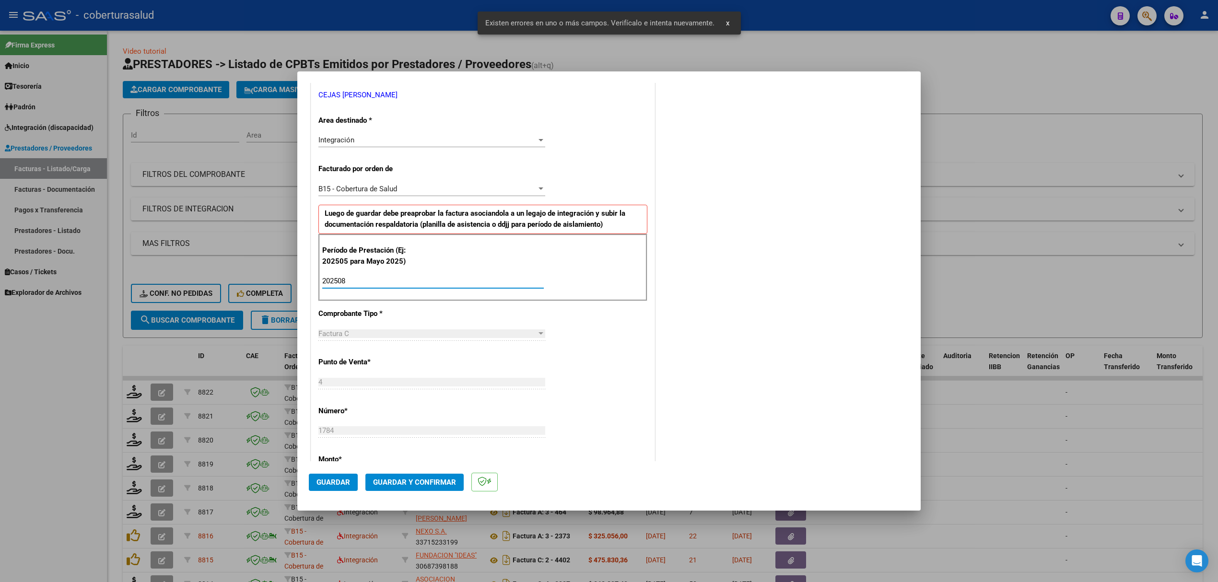
type input "202508"
click at [340, 474] on button "Guardar" at bounding box center [333, 482] width 49 height 17
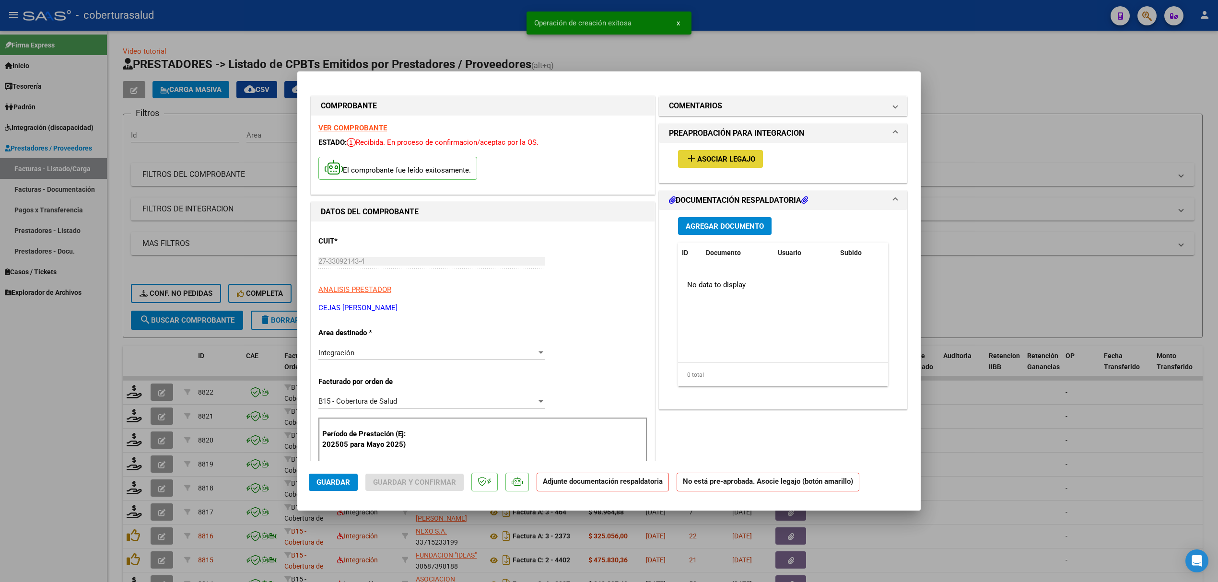
click at [707, 160] on span "Asociar Legajo" at bounding box center [726, 159] width 58 height 9
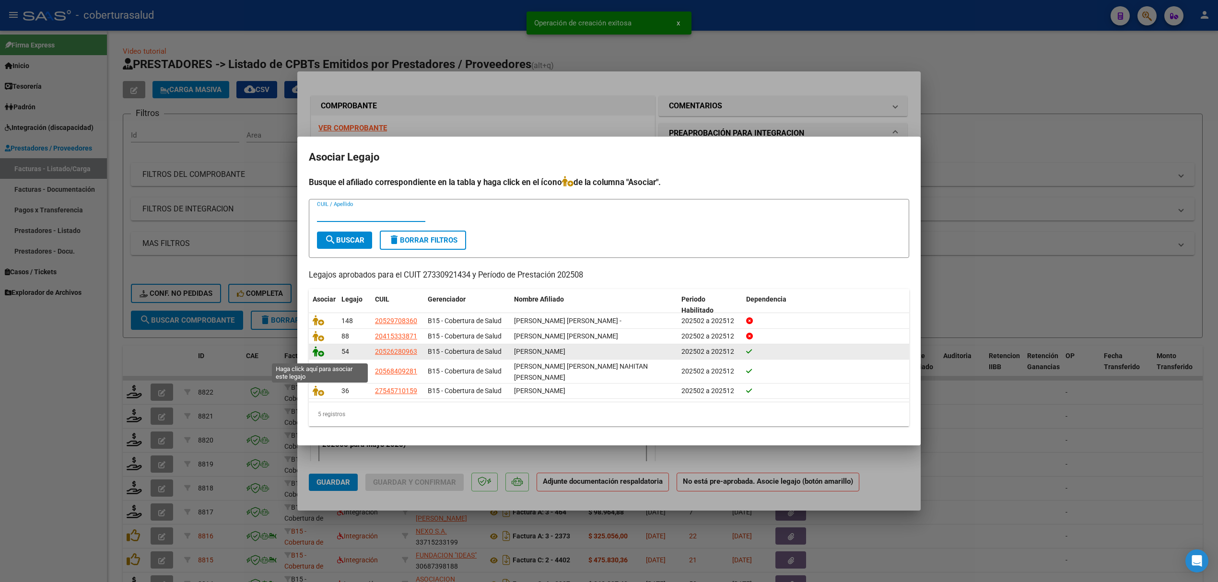
click at [319, 357] on icon at bounding box center [319, 351] width 12 height 11
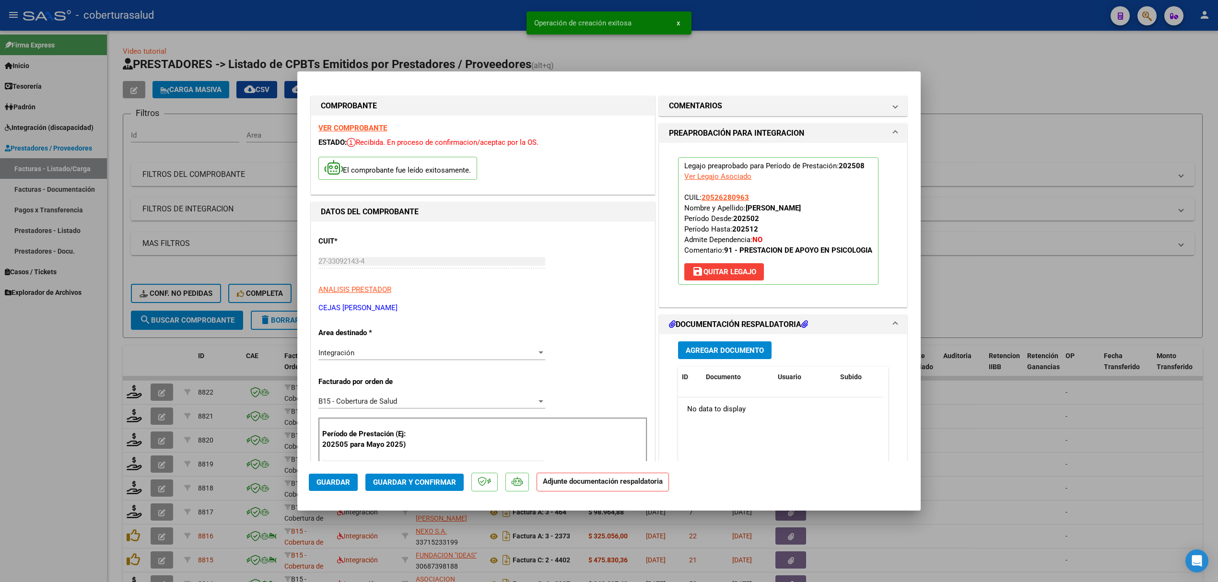
click at [721, 353] on span "Agregar Documento" at bounding box center [724, 350] width 78 height 9
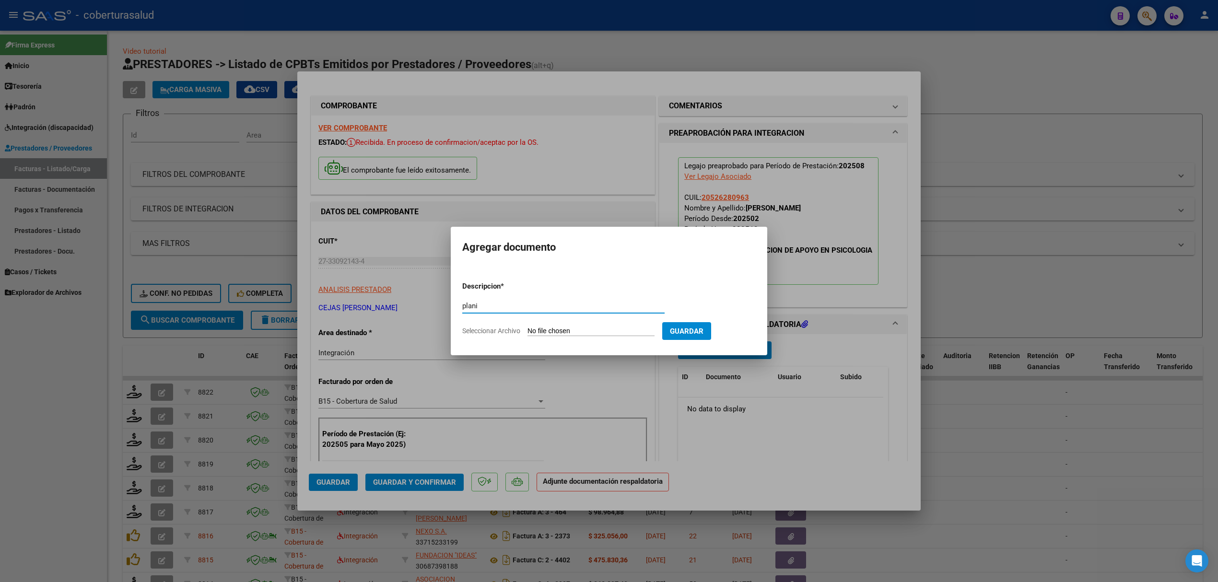
type input "plan"
type input "PLANILLA"
click at [616, 330] on input "Seleccionar Archivo" at bounding box center [590, 331] width 127 height 9
type input "C:\fakepath\unnamed (1)_compressed.pdf"
click at [745, 334] on span "Guardar" at bounding box center [737, 331] width 34 height 9
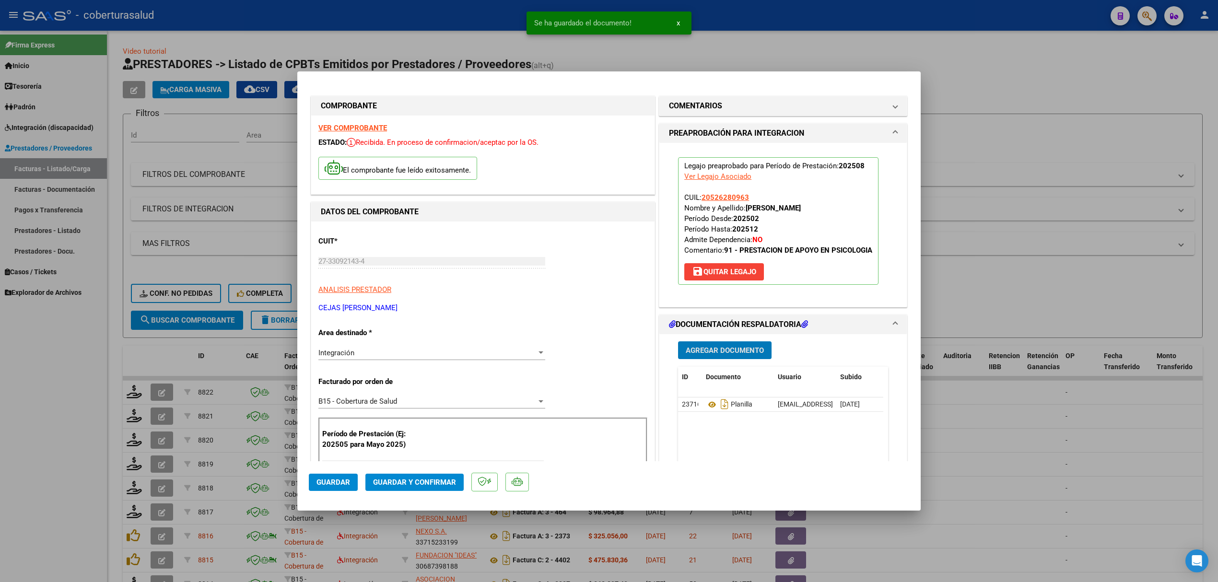
click at [404, 478] on span "Guardar y Confirmar" at bounding box center [414, 482] width 83 height 9
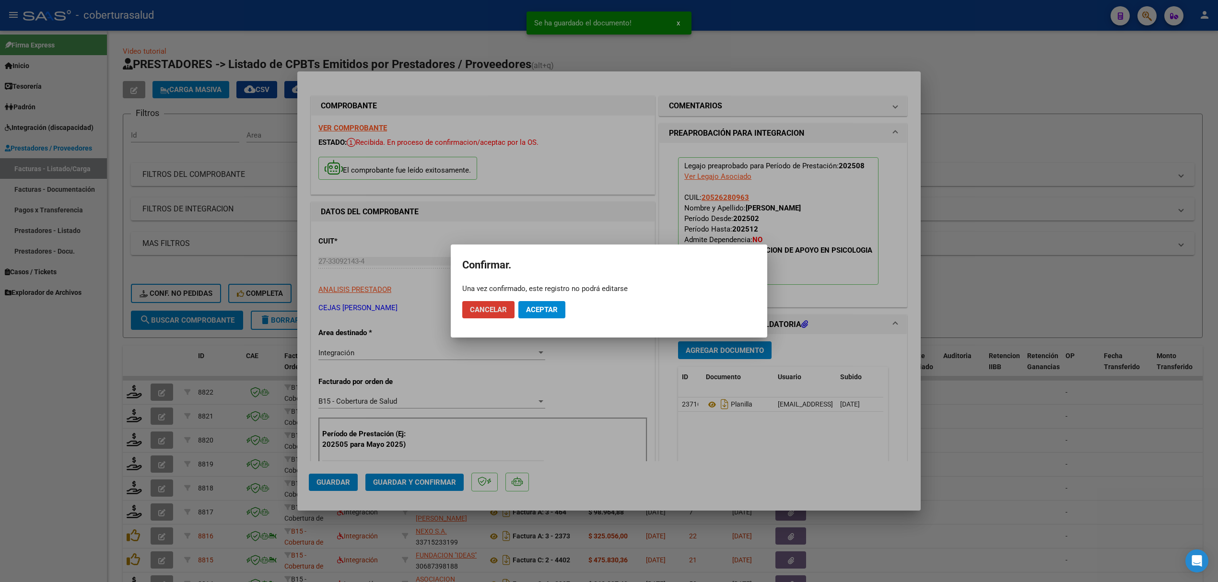
click at [541, 305] on span "Aceptar" at bounding box center [542, 309] width 32 height 9
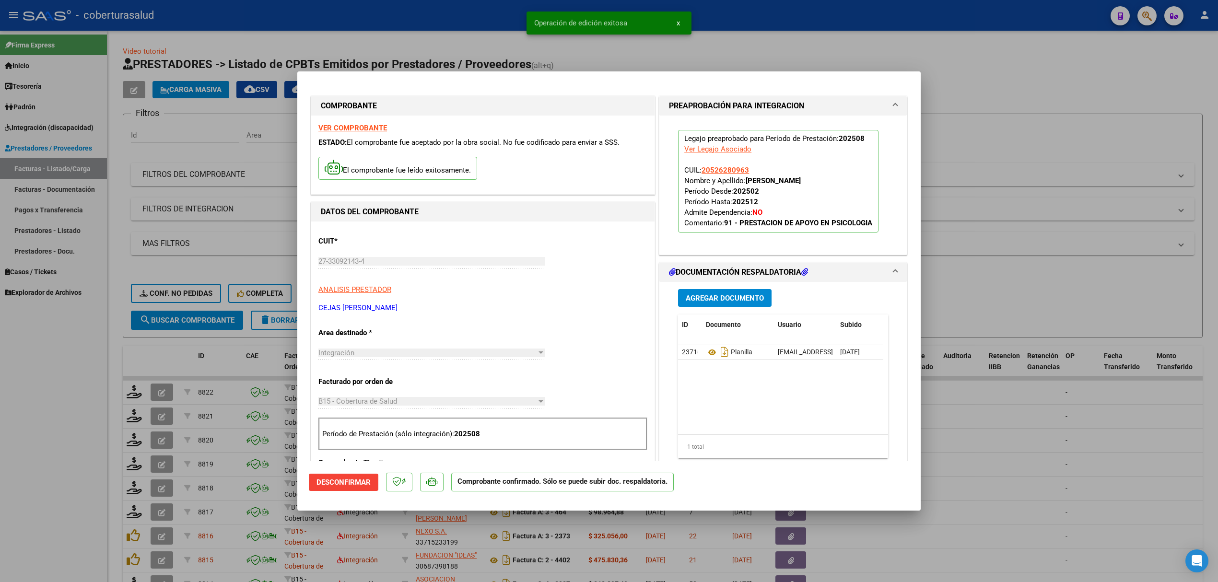
click at [241, 357] on div at bounding box center [609, 291] width 1218 height 582
type input "$ 0,00"
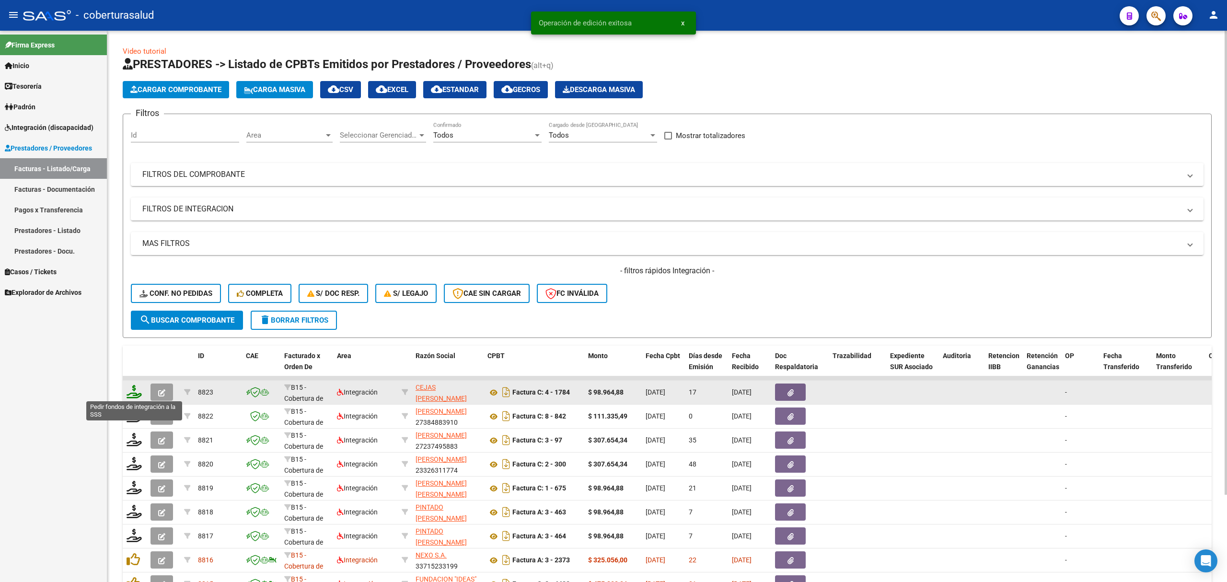
click at [130, 392] on icon at bounding box center [134, 391] width 15 height 13
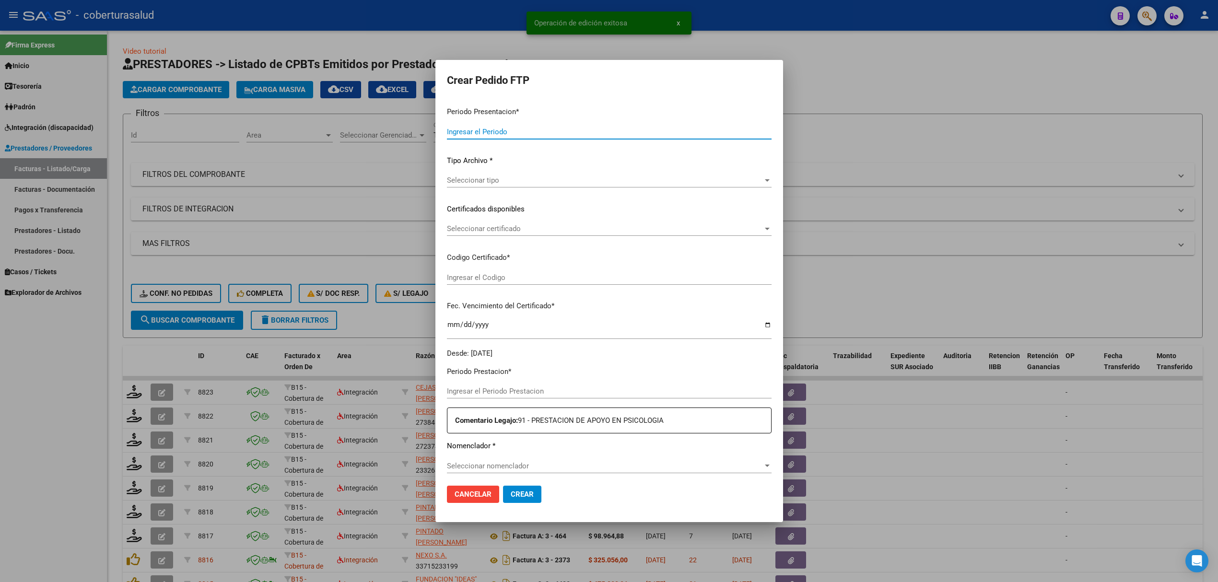
type input "202508"
type input "$ 98.964,88"
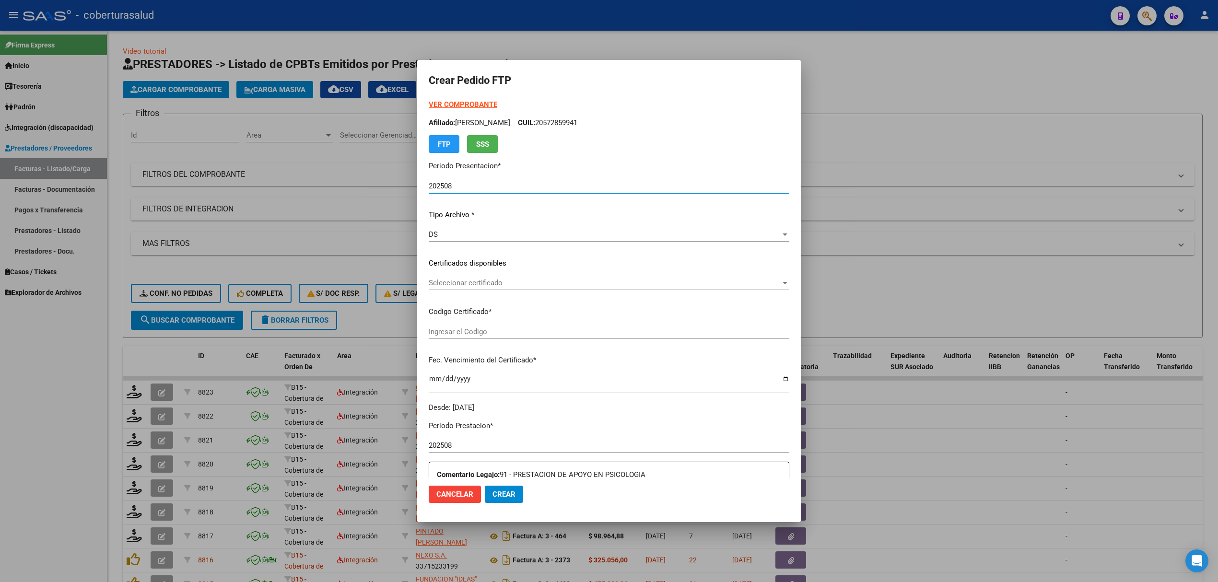
type input "ARG02000526280962022072620270726SGO116"
type input "[DATE]"
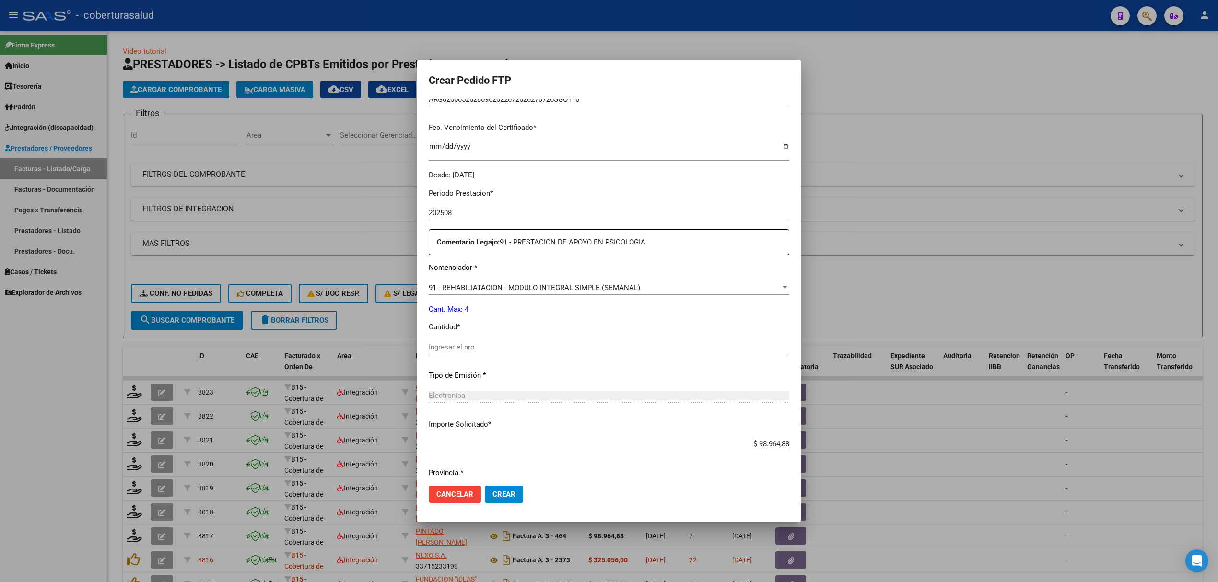
scroll to position [255, 0]
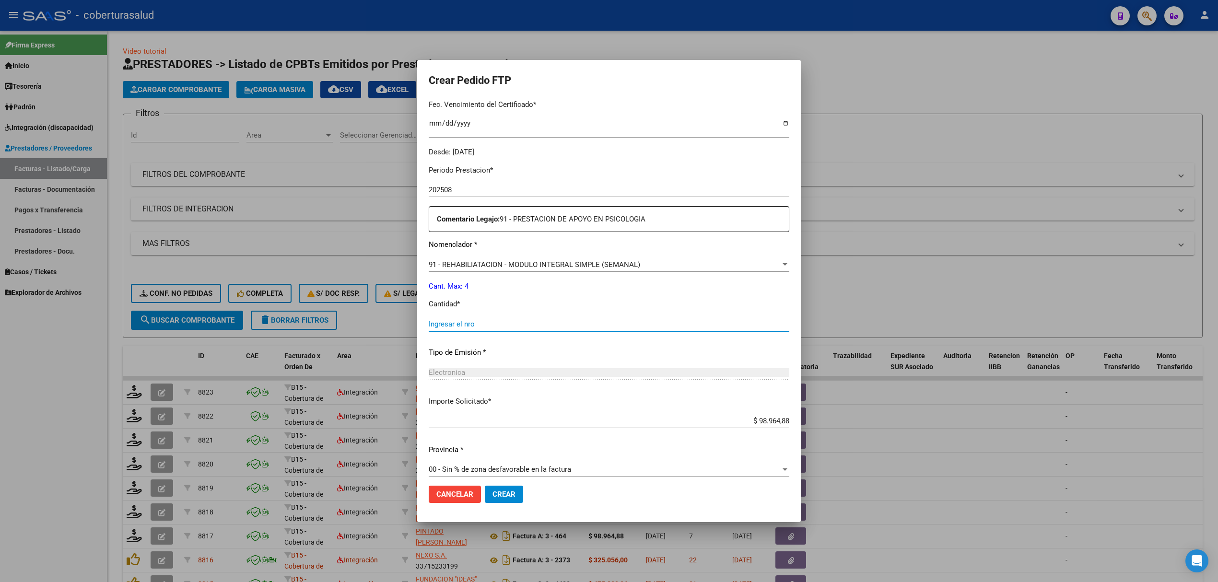
click at [485, 321] on input "Ingresar el nro" at bounding box center [609, 324] width 360 height 9
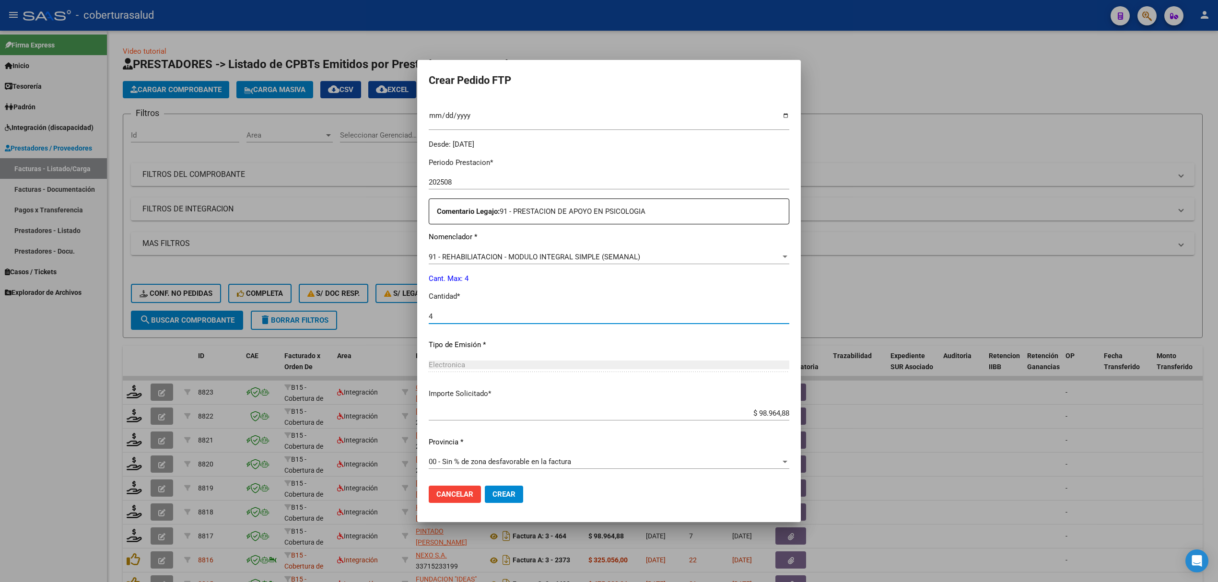
type input "4"
click at [507, 486] on button "Crear" at bounding box center [504, 494] width 38 height 17
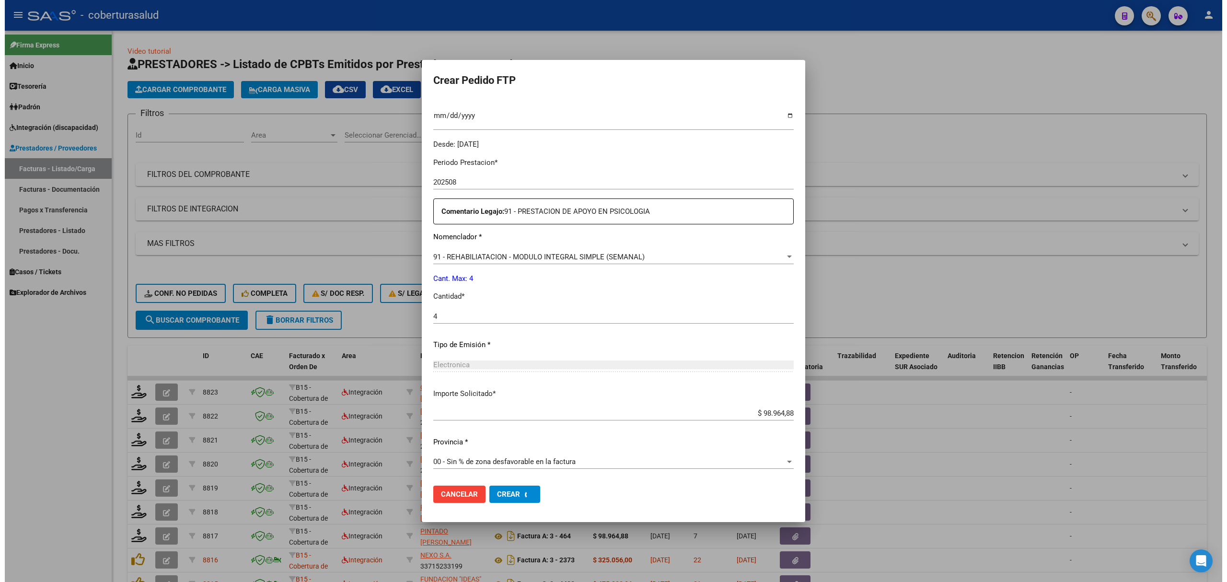
scroll to position [209, 0]
